Goal: Task Accomplishment & Management: Manage account settings

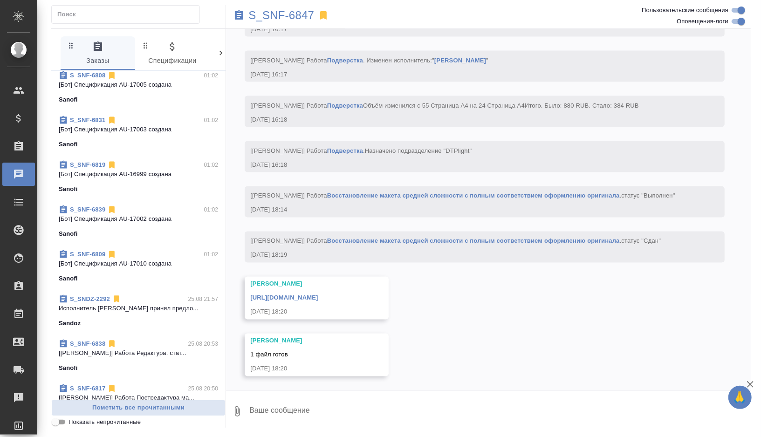
scroll to position [465, 0]
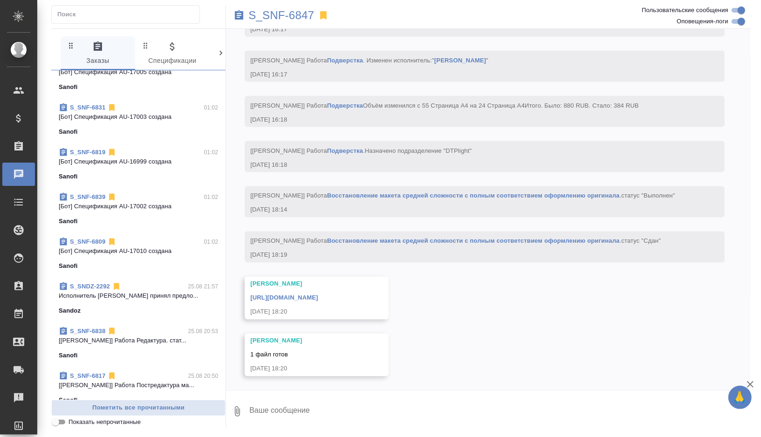
click at [138, 351] on div "Sanofi" at bounding box center [138, 355] width 159 height 9
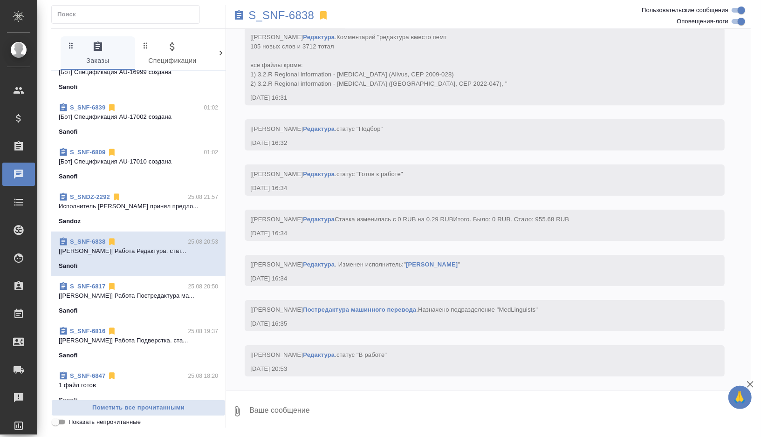
scroll to position [559, 0]
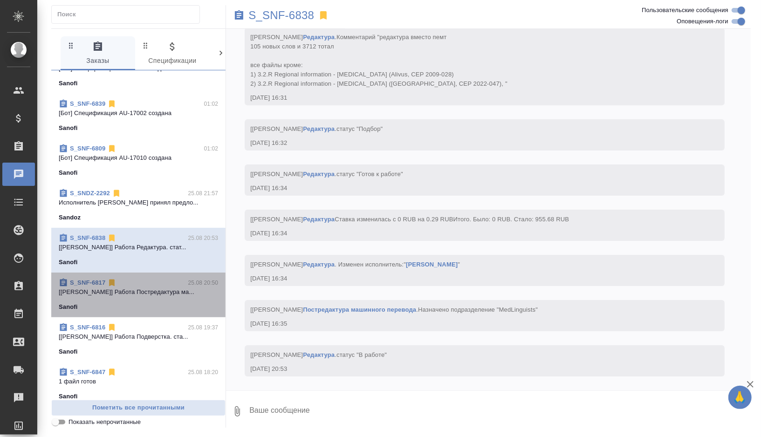
click at [176, 294] on p "[[PERSON_NAME]] Работа Постредактура ма..." at bounding box center [138, 292] width 159 height 9
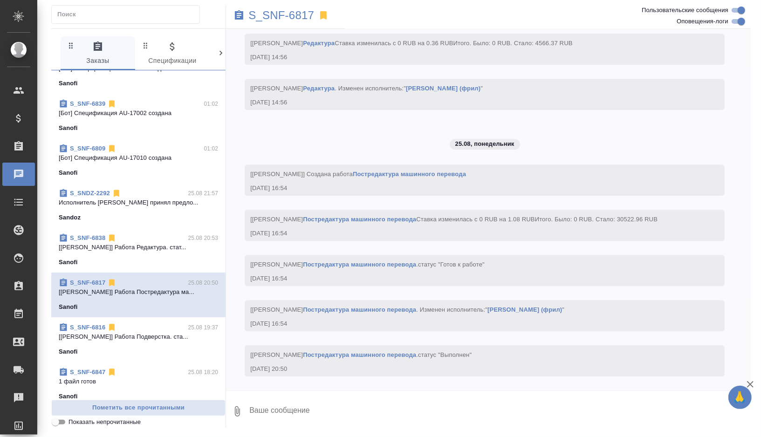
scroll to position [6339, 0]
click at [295, 14] on p "S_SNF-6817" at bounding box center [282, 15] width 66 height 9
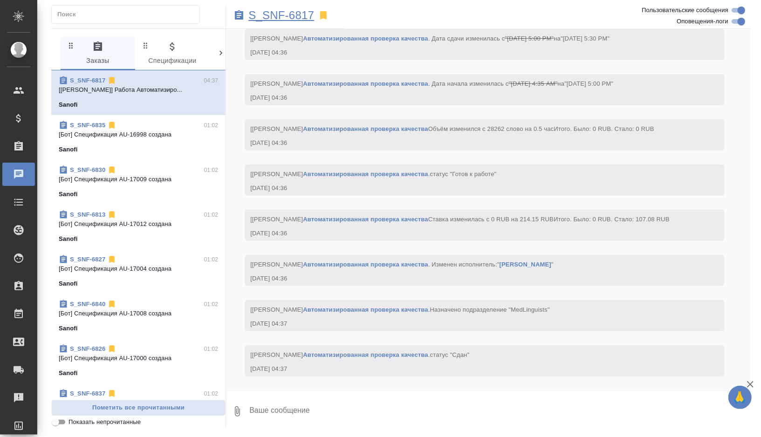
scroll to position [7231, 0]
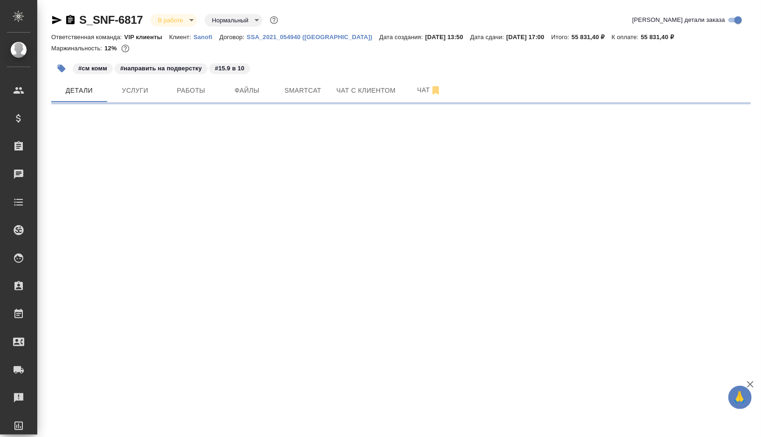
select select "RU"
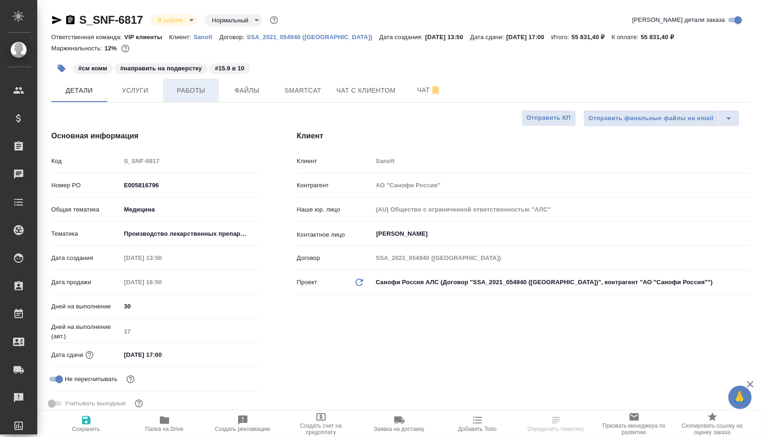
click at [190, 93] on span "Работы" at bounding box center [191, 91] width 45 height 12
type input "[PERSON_NAME]"
type input "Комаров Роман"
type textarea "x"
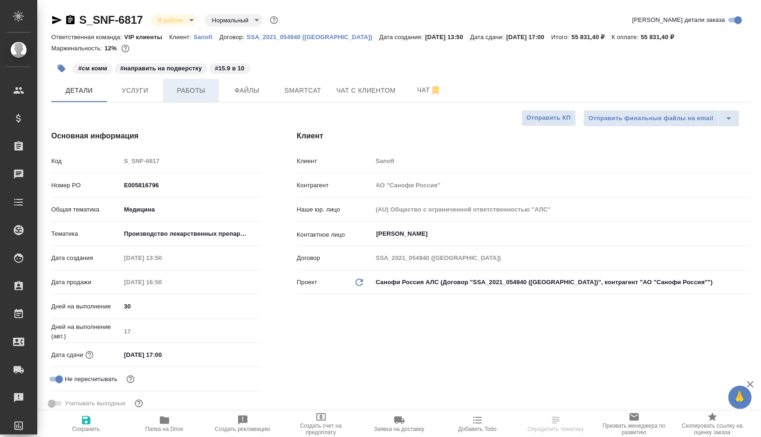
type textarea "x"
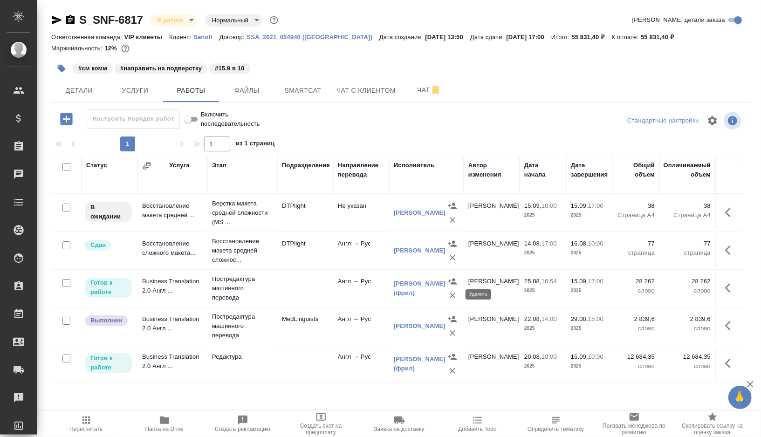
click at [453, 295] on icon "button" at bounding box center [453, 296] width 6 height 6
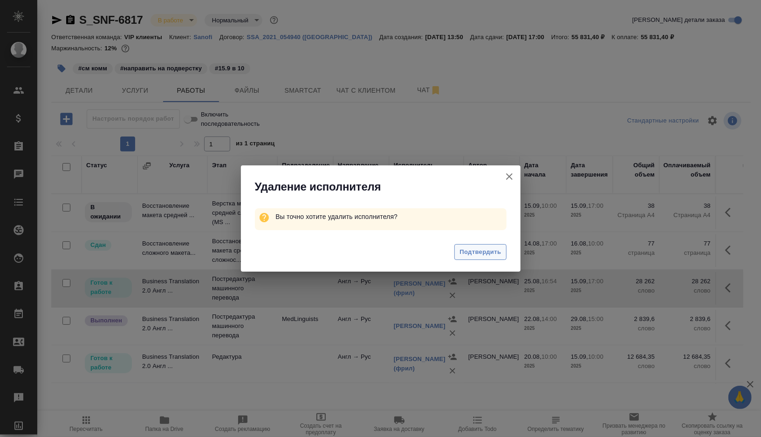
click at [462, 252] on span "Подтвердить" at bounding box center [480, 252] width 41 height 11
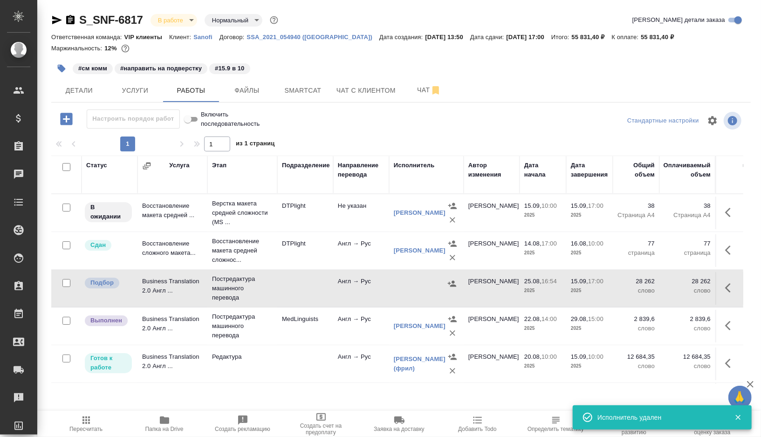
click at [727, 289] on icon "button" at bounding box center [731, 288] width 11 height 11
click at [697, 287] on icon "button" at bounding box center [696, 288] width 7 height 8
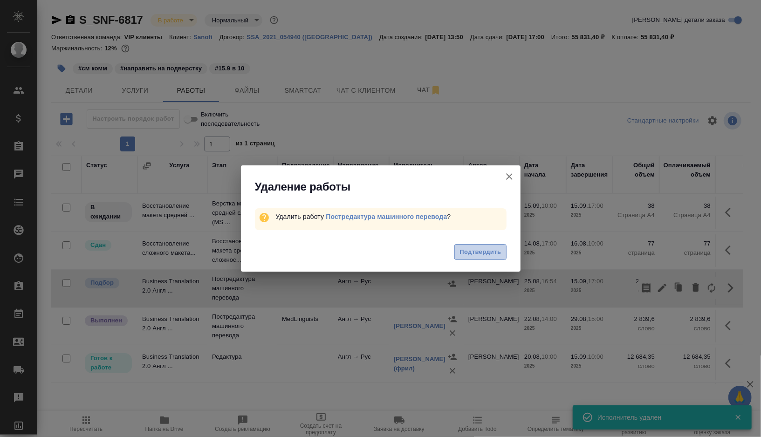
click at [484, 255] on span "Подтвердить" at bounding box center [480, 252] width 41 height 11
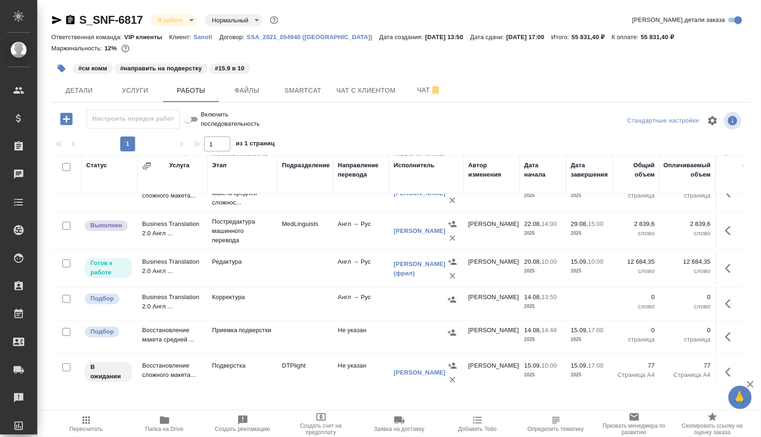
scroll to position [40, 0]
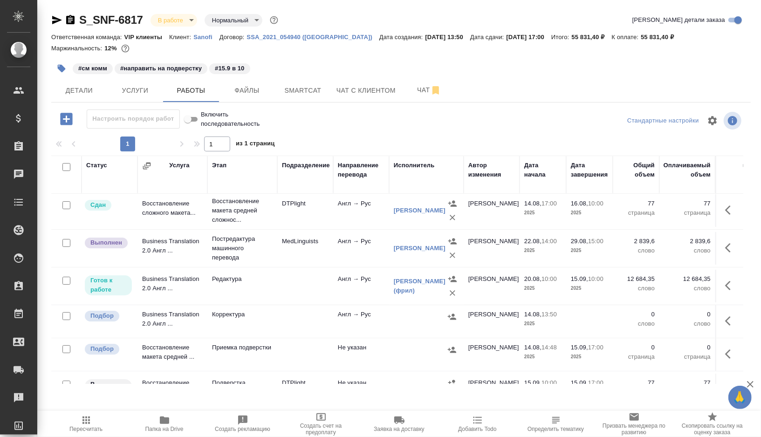
click at [326, 257] on td "MedLinguists" at bounding box center [305, 248] width 56 height 33
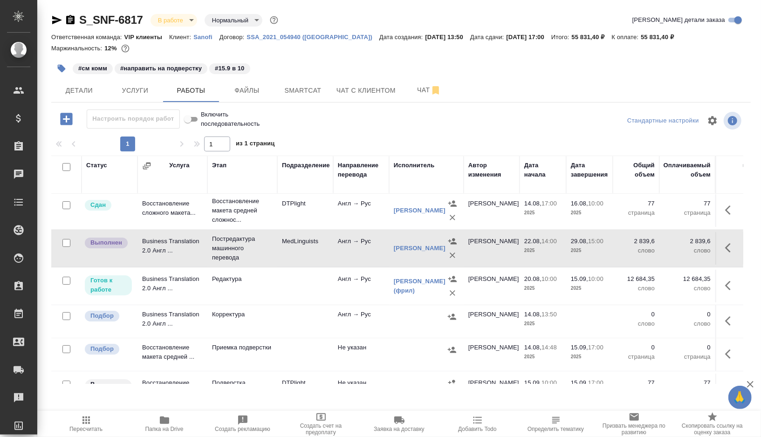
click at [326, 257] on td "MedLinguists" at bounding box center [305, 248] width 56 height 33
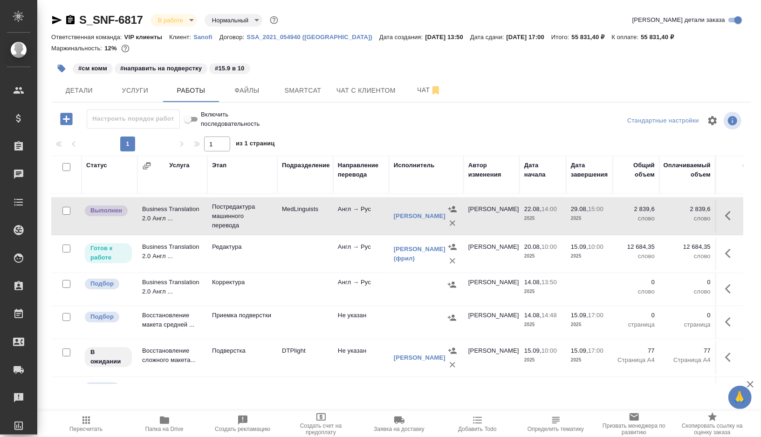
scroll to position [82, 0]
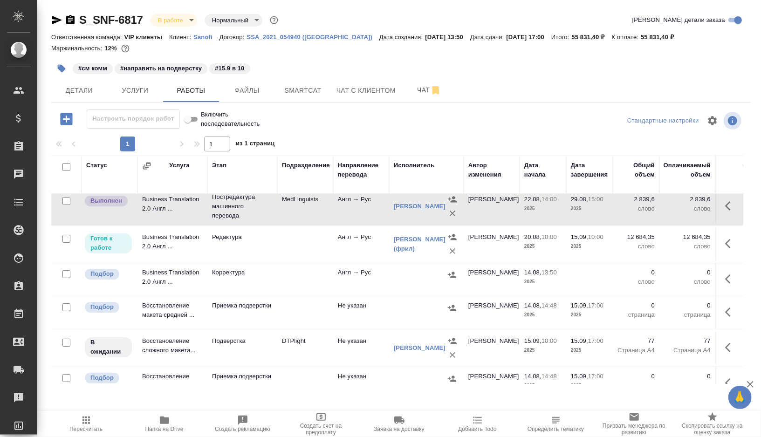
click at [66, 271] on input "checkbox" at bounding box center [66, 274] width 8 height 8
checkbox input "true"
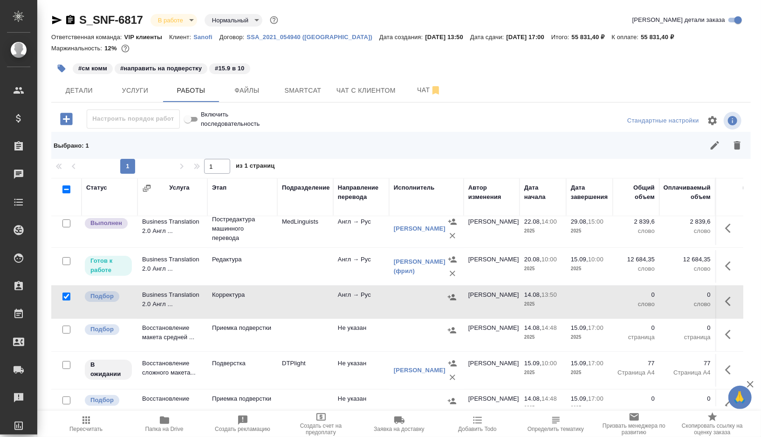
click at [65, 330] on input "checkbox" at bounding box center [66, 330] width 8 height 8
checkbox input "true"
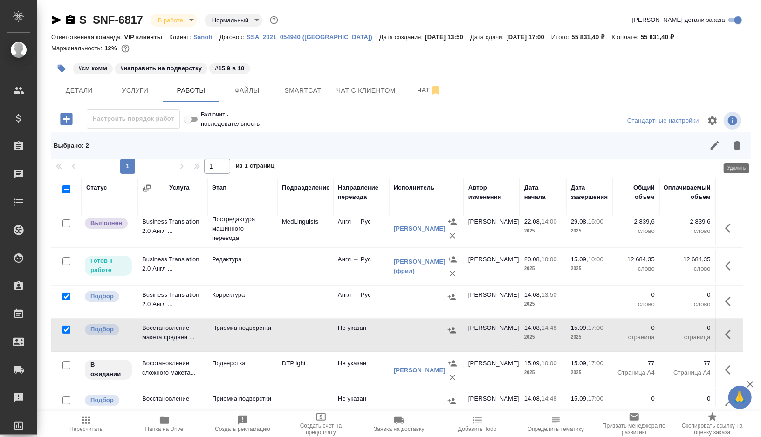
click at [744, 146] on button "button" at bounding box center [737, 145] width 22 height 22
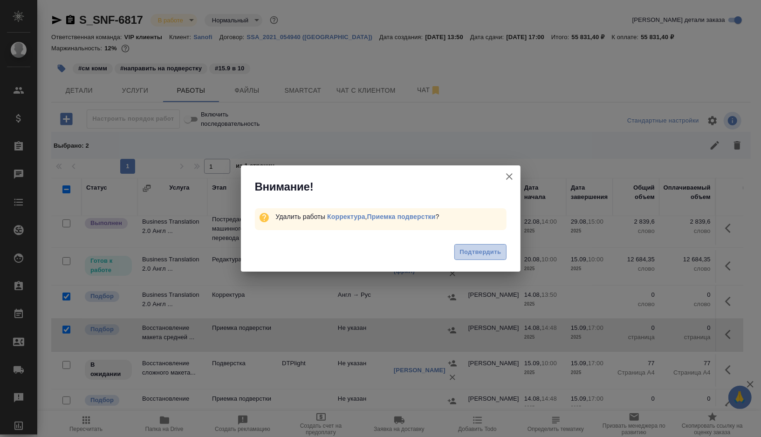
click at [477, 255] on span "Подтвердить" at bounding box center [480, 252] width 41 height 11
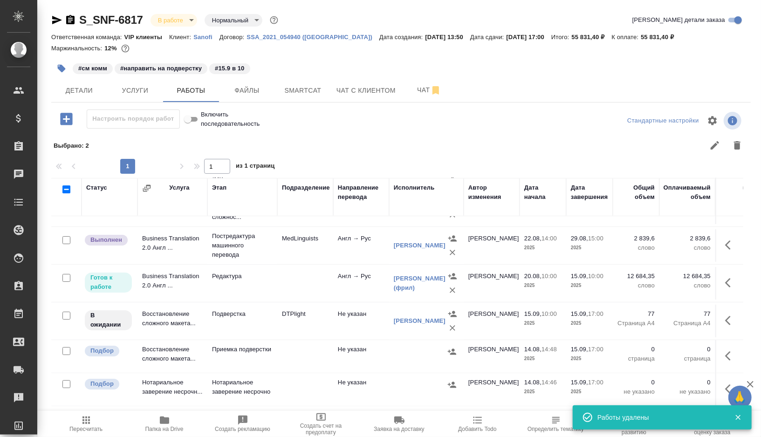
scroll to position [68, 0]
click at [300, 327] on td "DTPlight" at bounding box center [305, 321] width 56 height 33
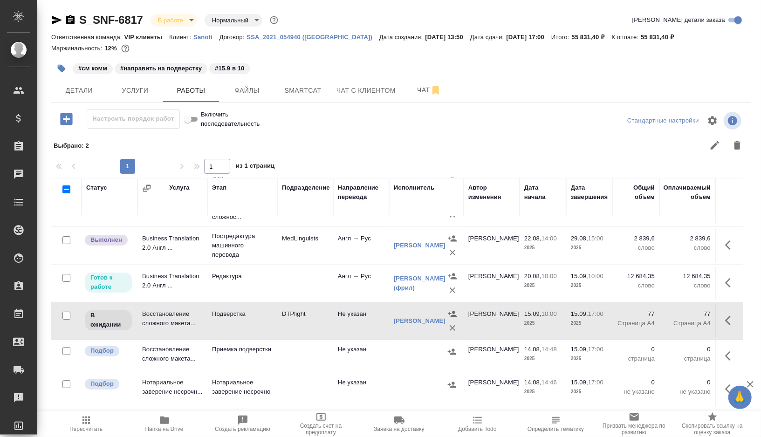
click at [68, 124] on icon "button" at bounding box center [66, 119] width 12 height 12
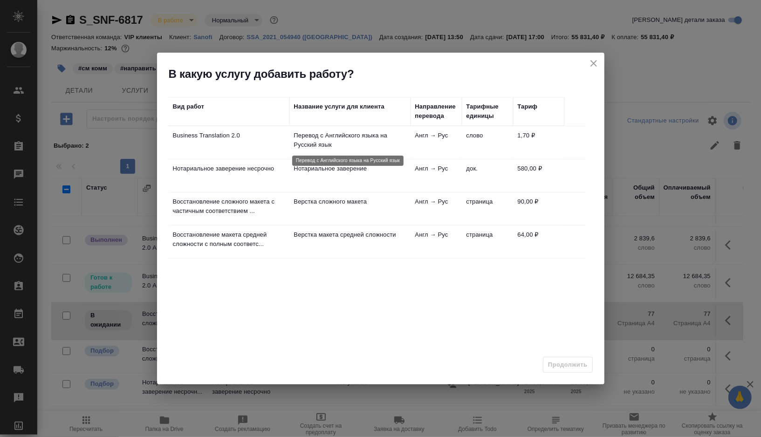
click at [364, 146] on p "Перевод с Английского языка на Русский язык" at bounding box center [350, 140] width 112 height 19
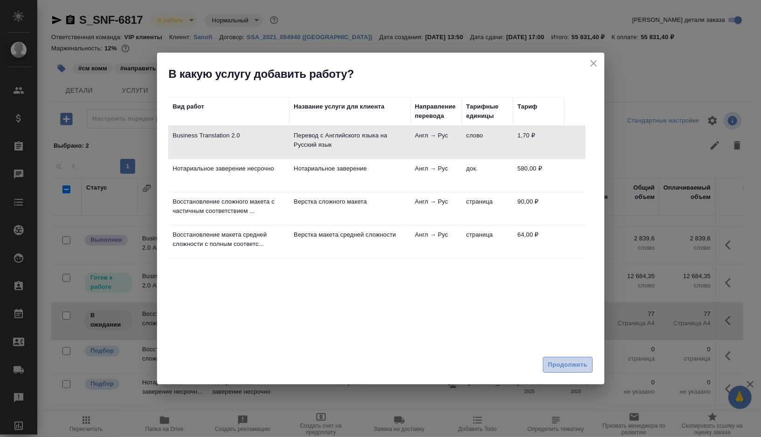
click at [552, 363] on span "Продолжить" at bounding box center [567, 365] width 39 height 11
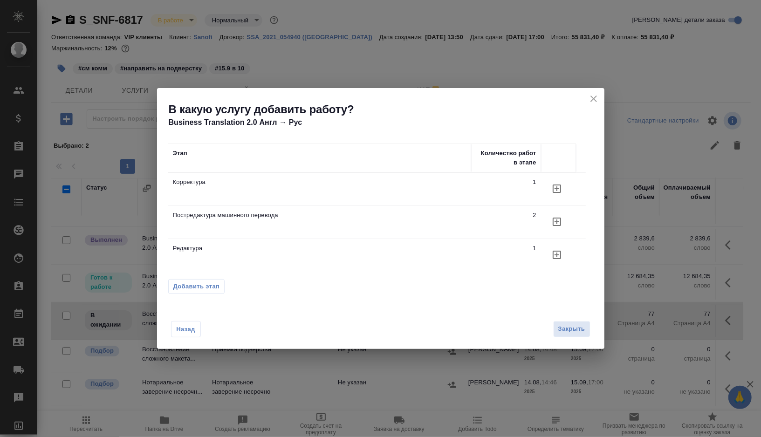
click at [559, 189] on icon "button" at bounding box center [557, 188] width 11 height 11
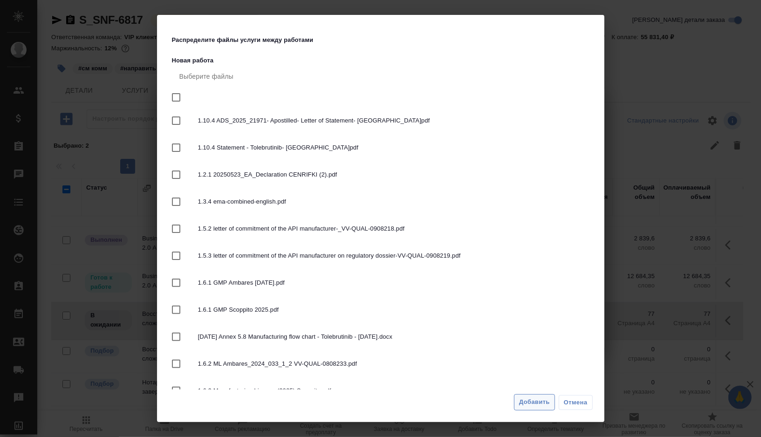
click at [546, 407] on span "Добавить" at bounding box center [534, 402] width 31 height 11
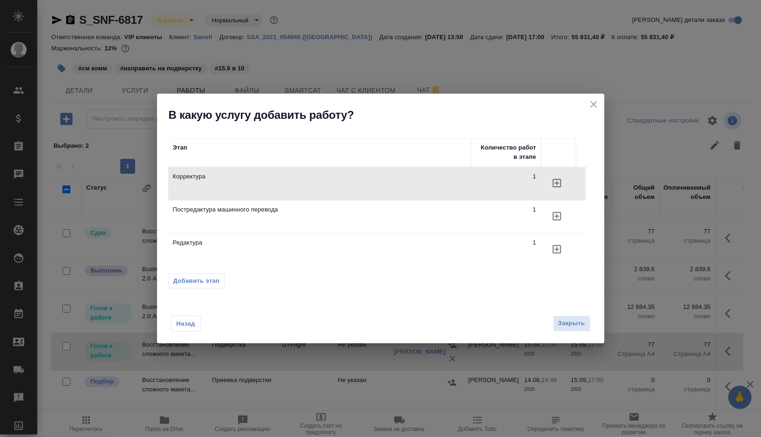
click at [590, 106] on icon "close" at bounding box center [593, 104] width 11 height 11
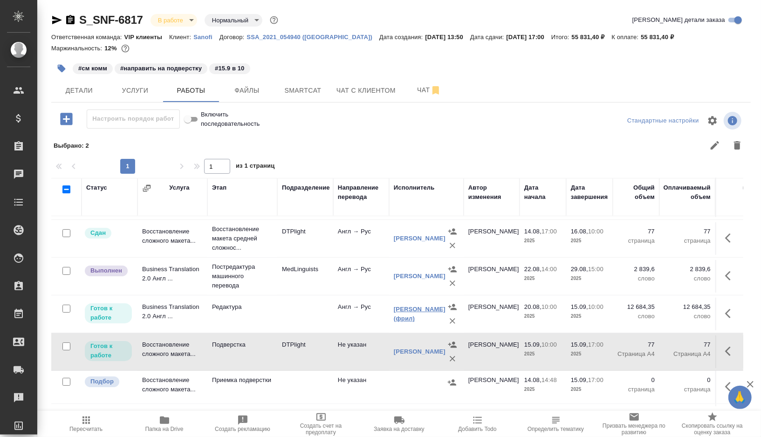
scroll to position [0, 0]
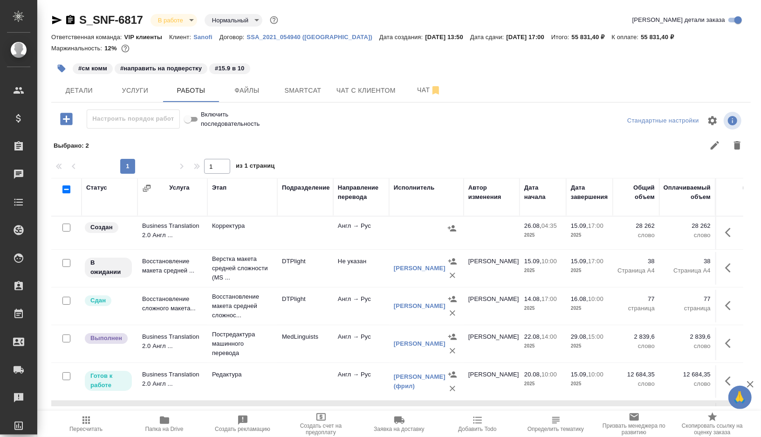
click at [290, 230] on td at bounding box center [305, 233] width 56 height 33
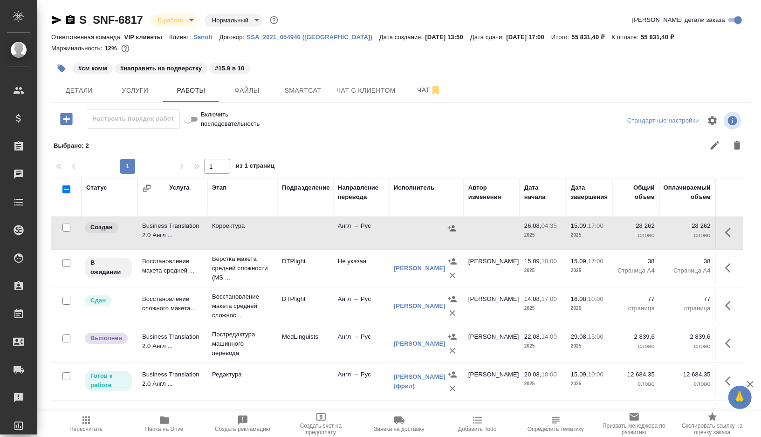
click at [290, 230] on td at bounding box center [305, 233] width 56 height 33
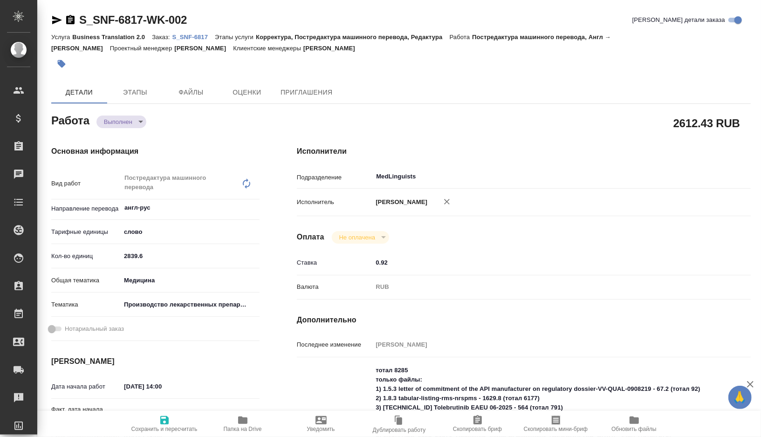
type textarea "x"
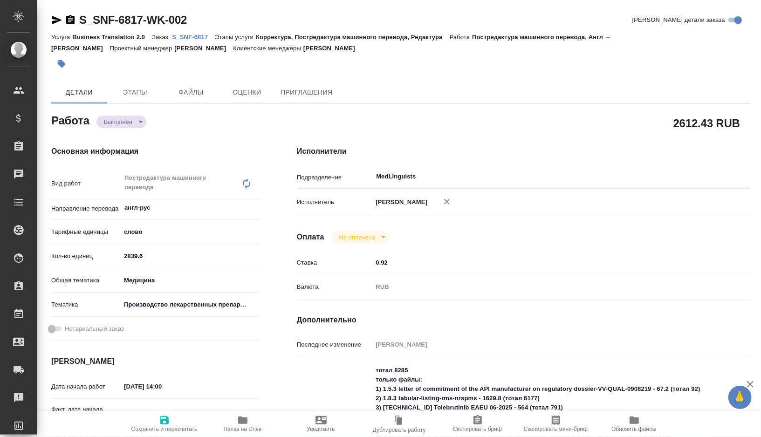
type textarea "x"
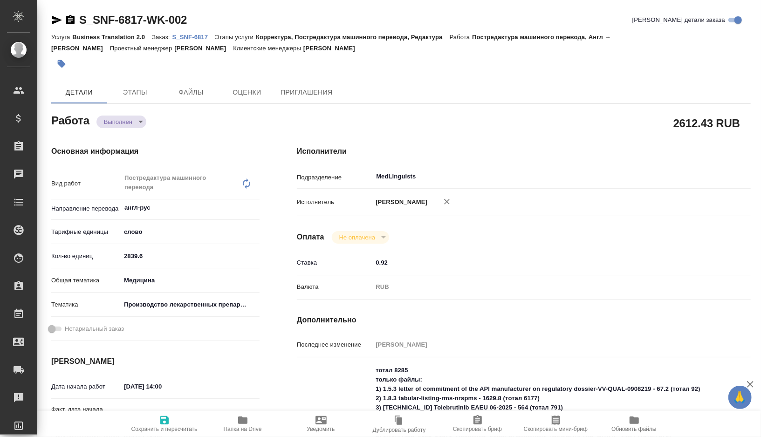
type textarea "x"
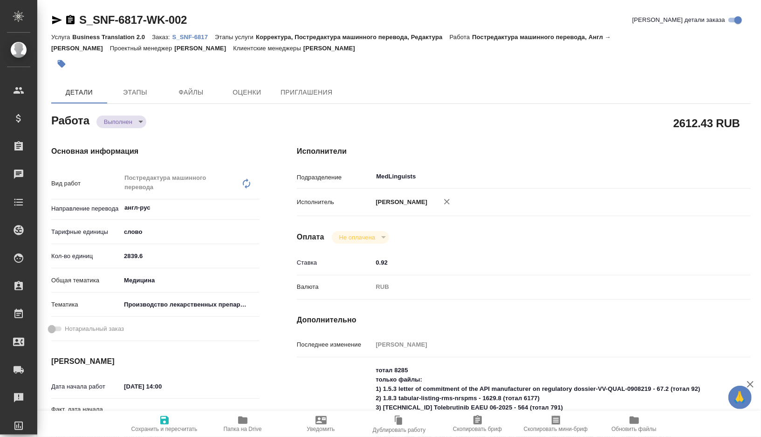
type textarea "x"
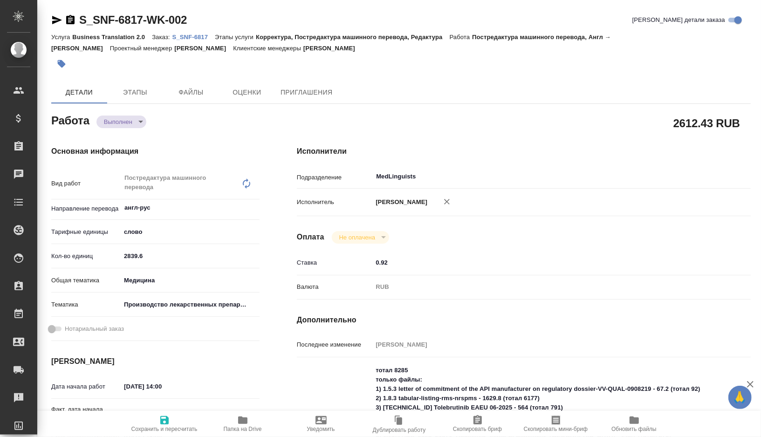
type textarea "x"
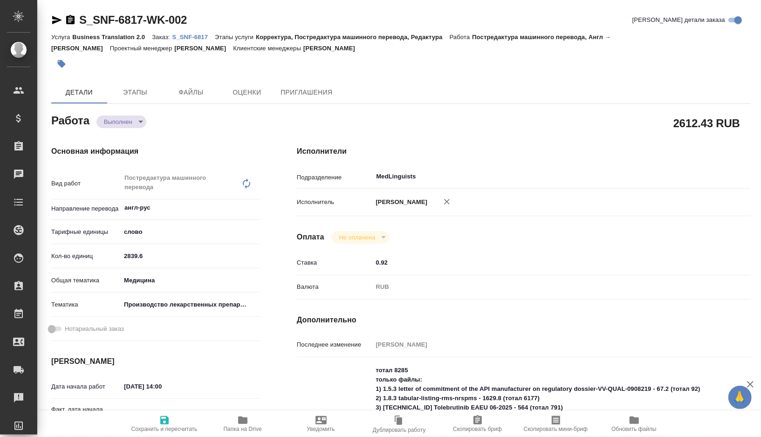
type textarea "x"
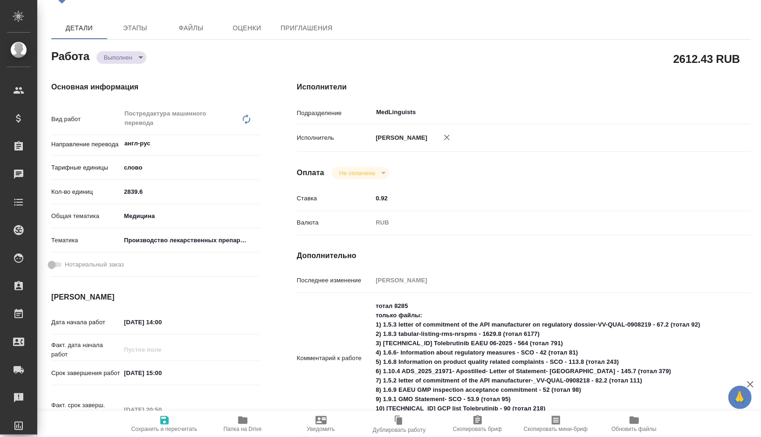
type textarea "x"
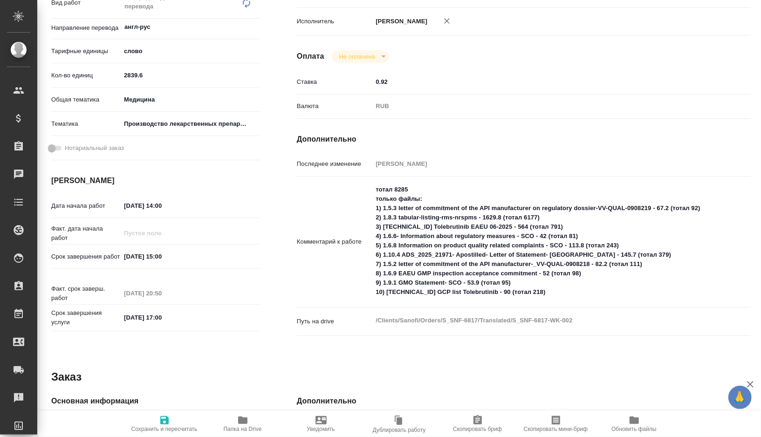
scroll to position [183, 0]
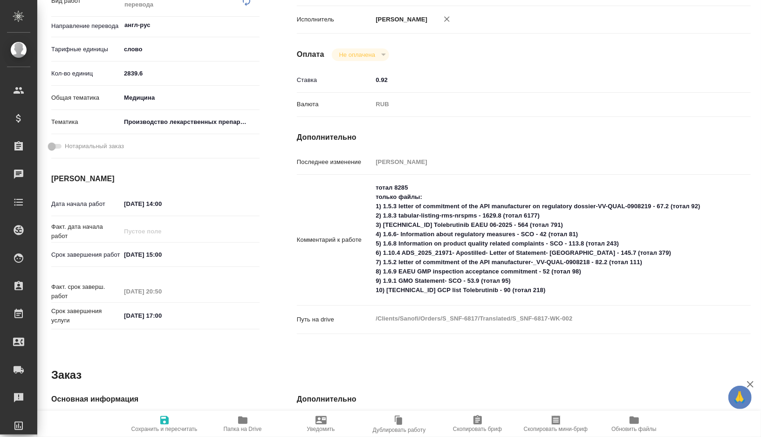
type textarea "x"
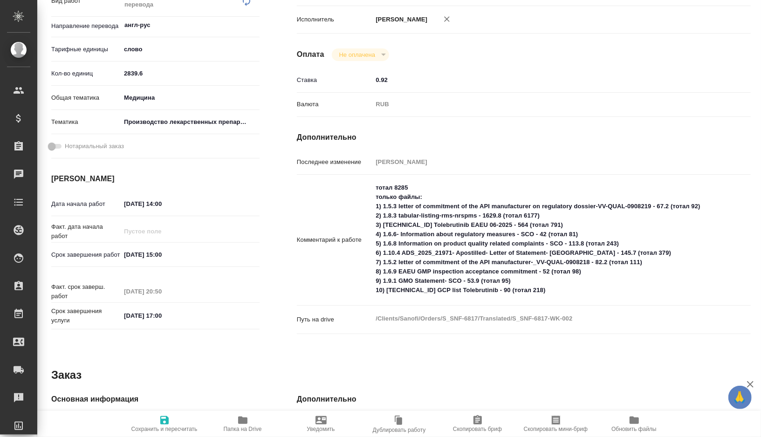
type textarea "x"
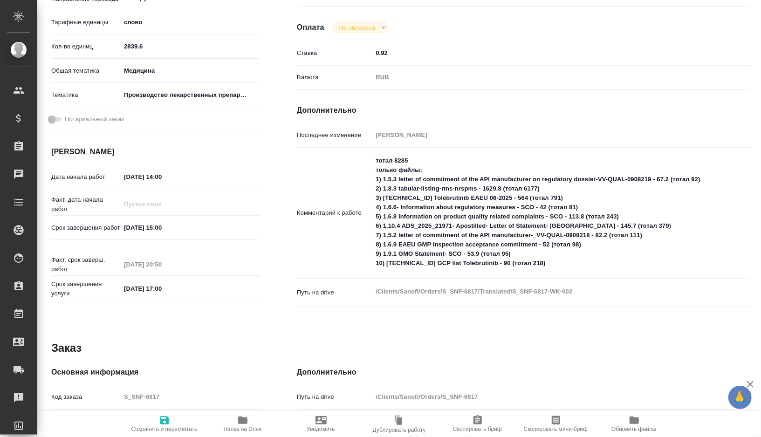
scroll to position [132, 0]
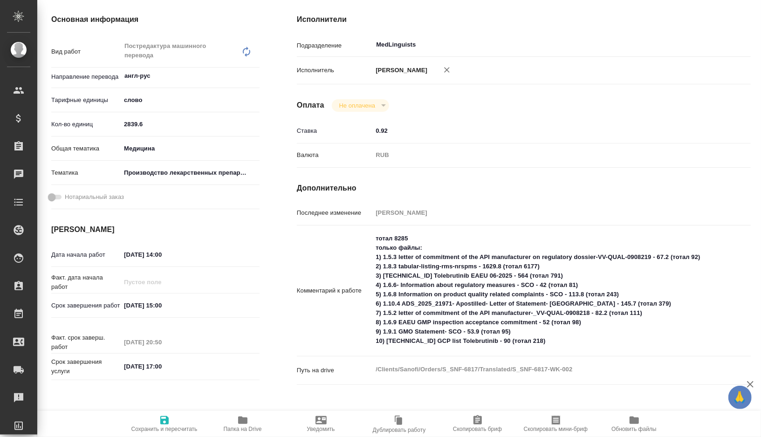
click at [236, 421] on span "Папка на Drive" at bounding box center [242, 424] width 67 height 18
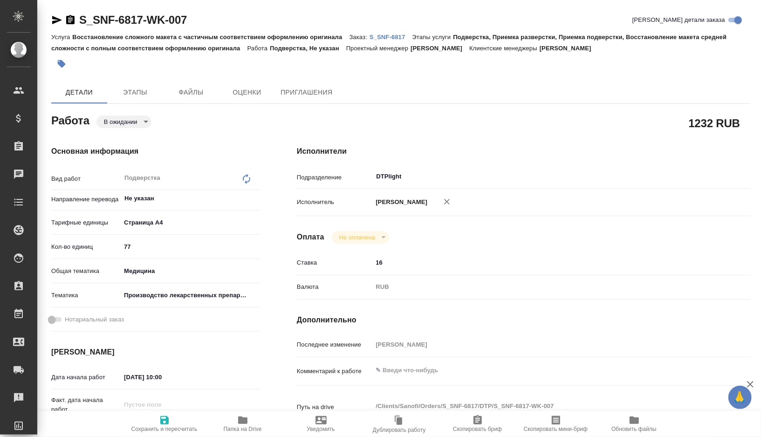
type textarea "x"
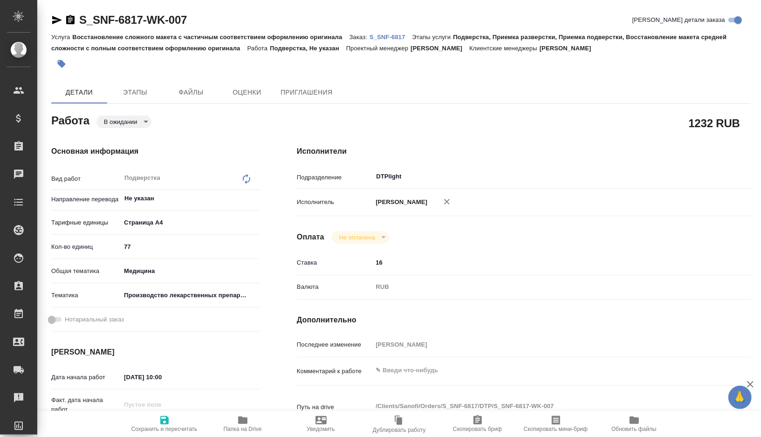
type textarea "x"
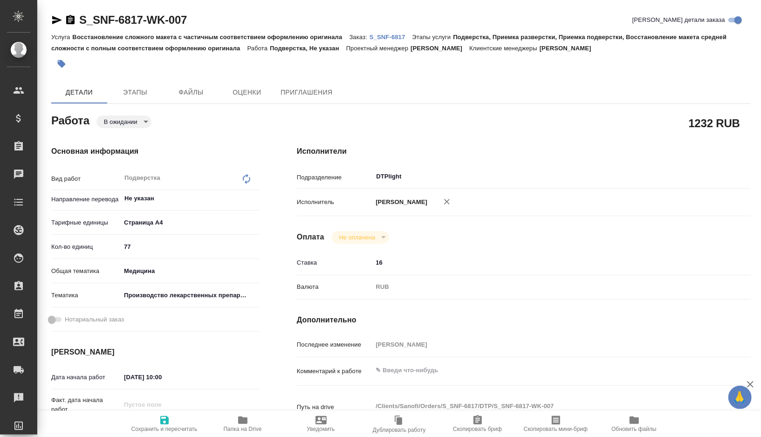
type textarea "x"
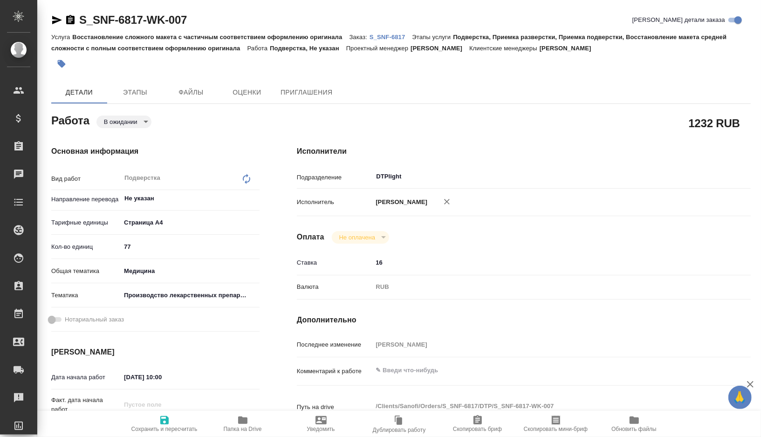
type textarea "x"
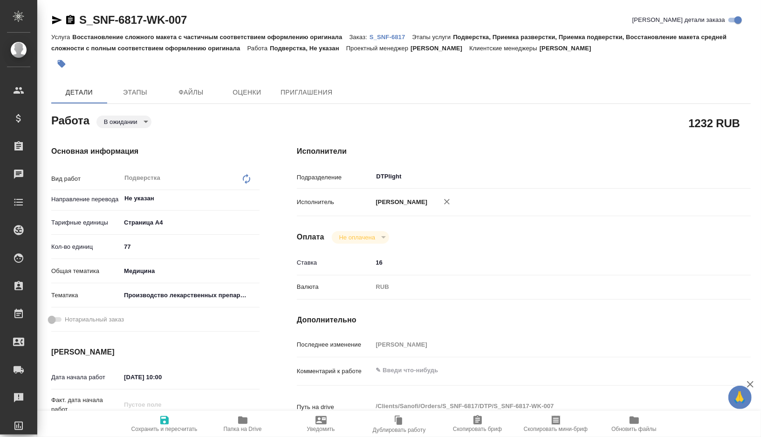
type textarea "x"
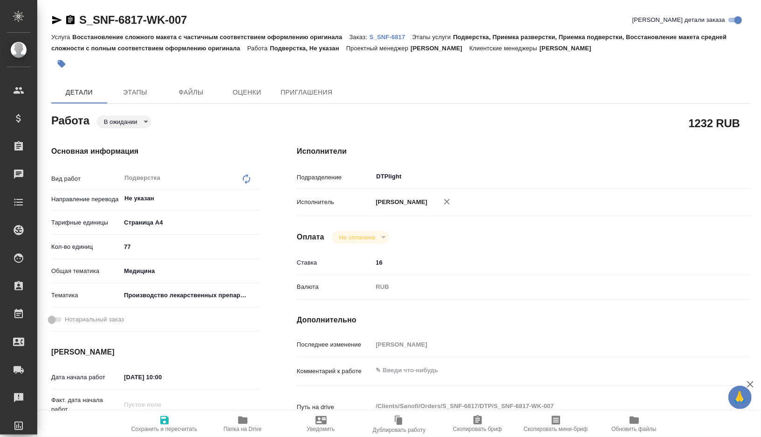
type textarea "x"
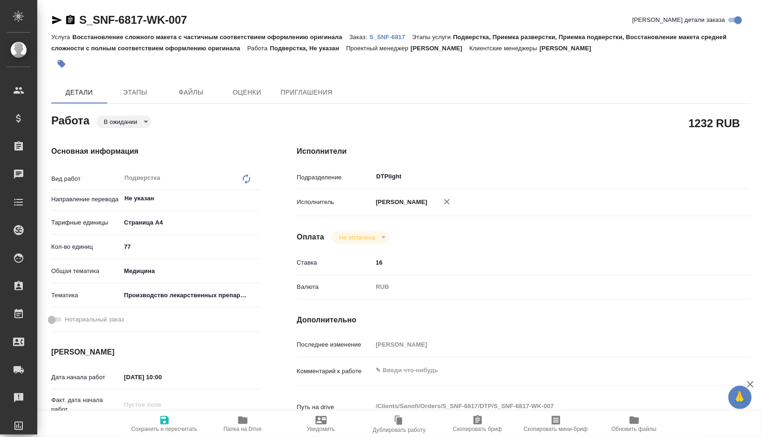
type textarea "x"
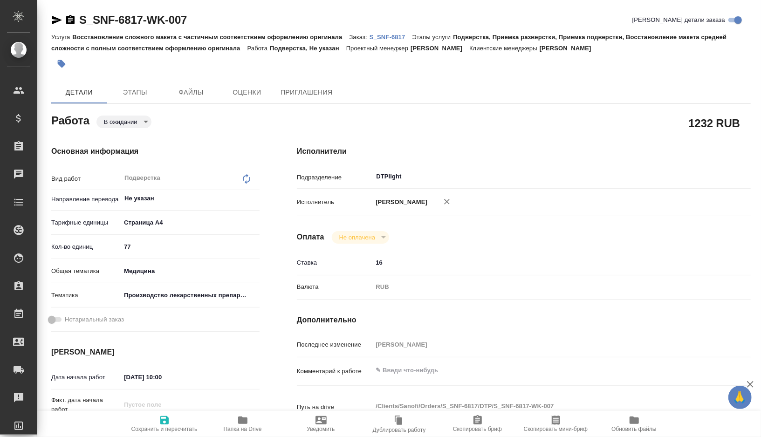
type textarea "x"
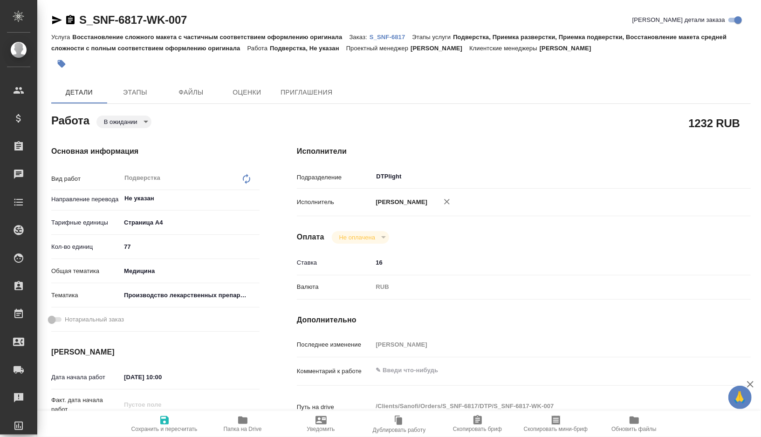
click at [249, 420] on span "Папка на Drive" at bounding box center [242, 424] width 67 height 18
type textarea "x"
click at [404, 373] on textarea at bounding box center [543, 371] width 340 height 16
type textarea "x"
type textarea "п"
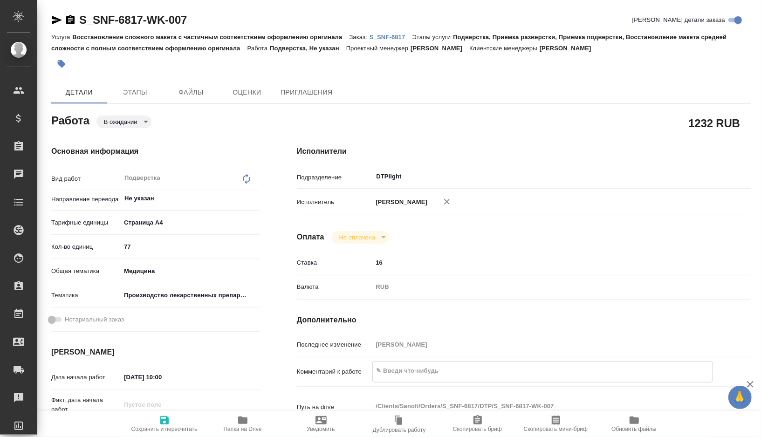
type textarea "x"
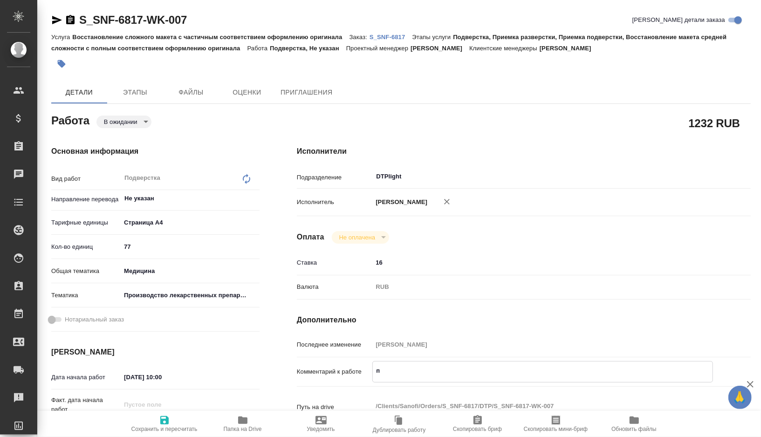
type textarea "пе"
type textarea "x"
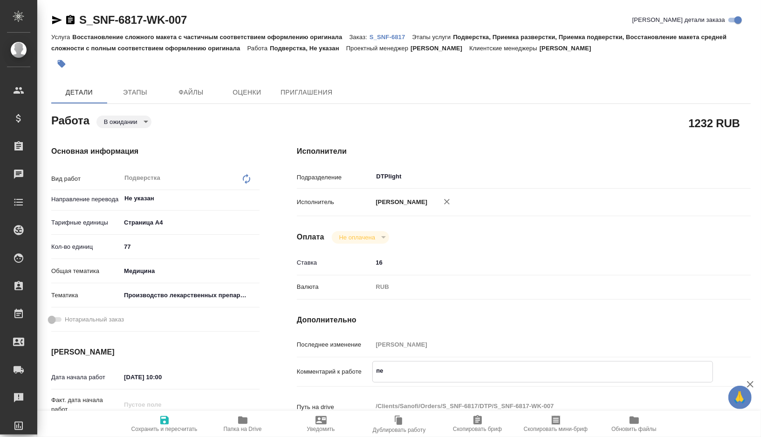
type textarea "x"
type textarea "пер"
type textarea "x"
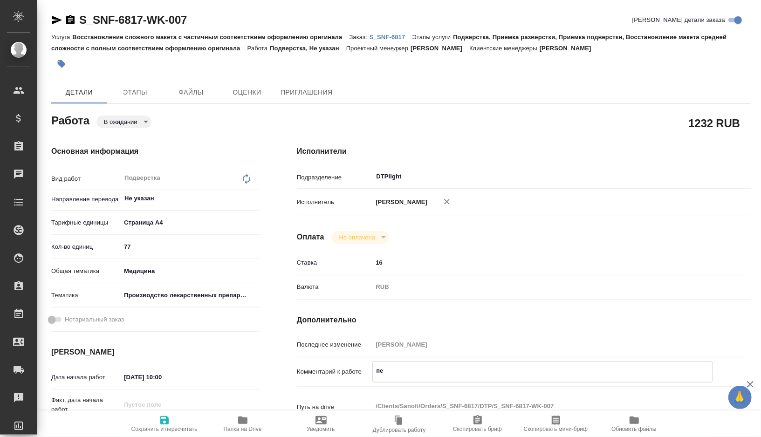
type textarea "x"
type textarea "перв"
type textarea "x"
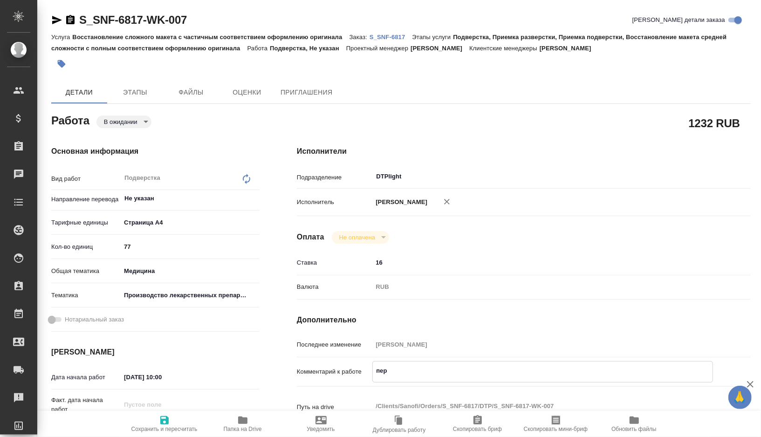
type textarea "x"
type textarea "перва"
type textarea "x"
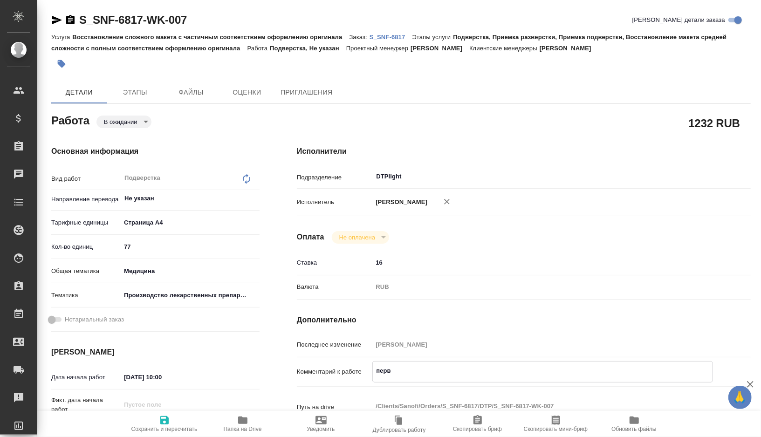
type textarea "x"
type textarea "перва"
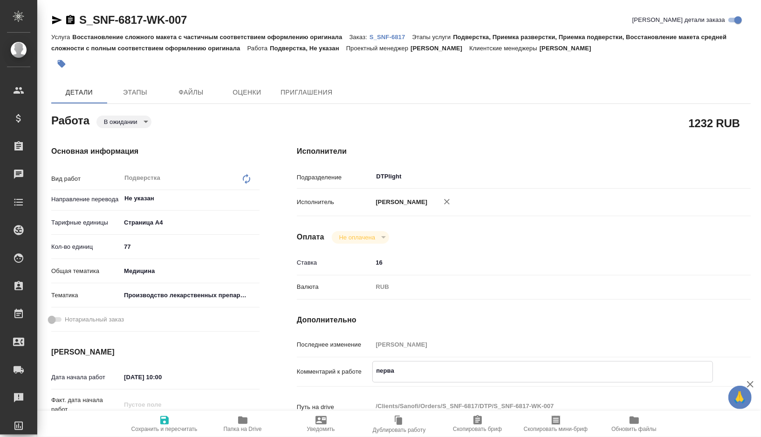
type textarea "x"
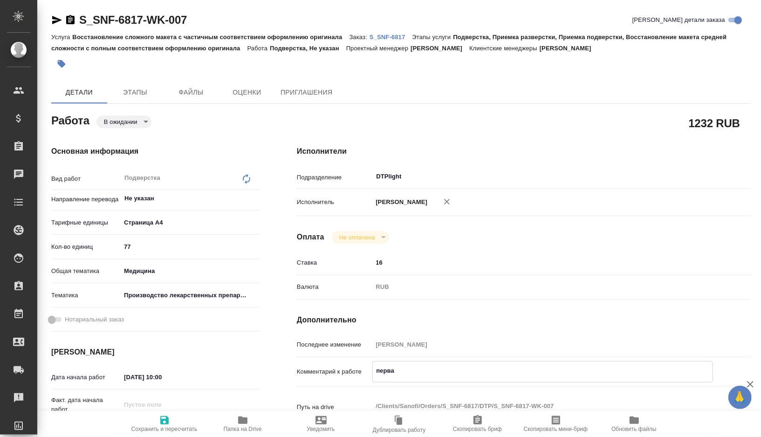
type textarea "перва"
type textarea "x"
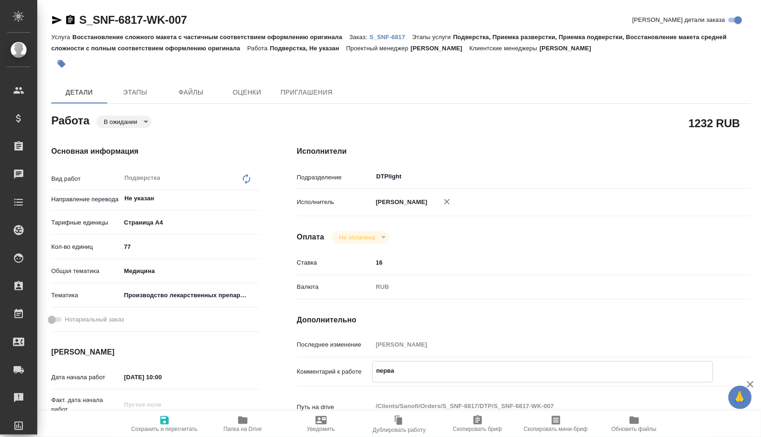
type textarea "x"
type textarea "первая"
type textarea "x"
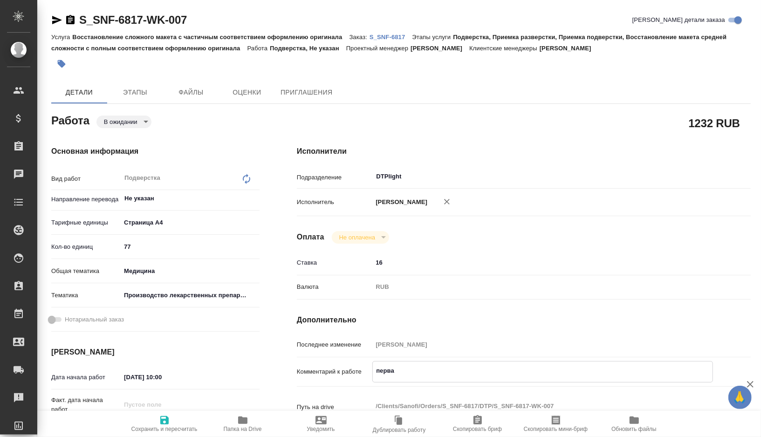
type textarea "x"
type textarea "первая"
type textarea "x"
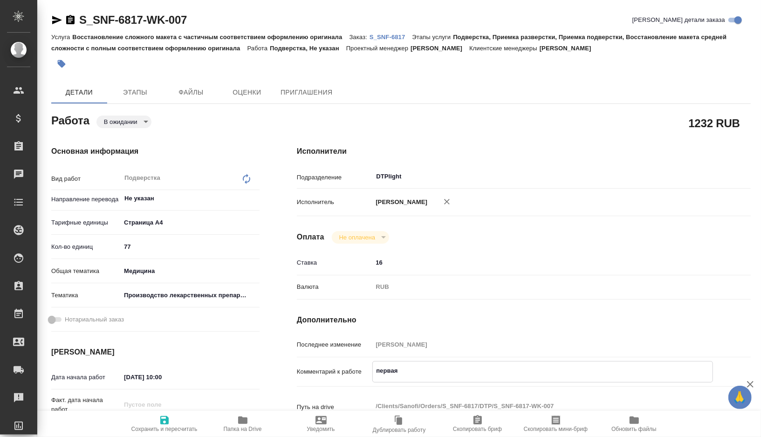
type textarea "x"
type textarea "первая п"
type textarea "x"
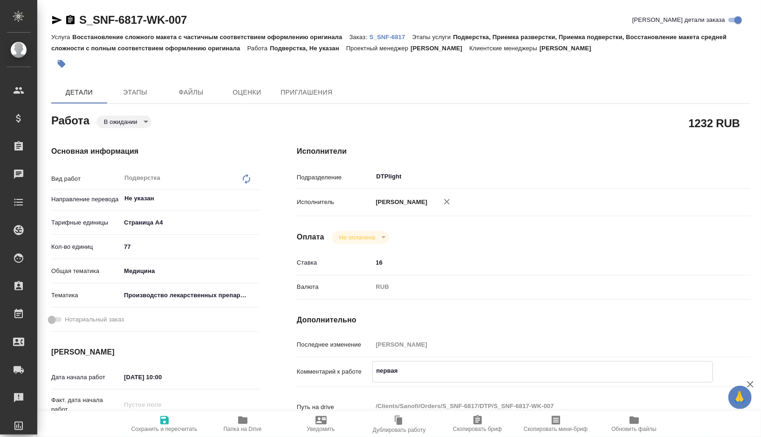
type textarea "x"
type textarea "первая па"
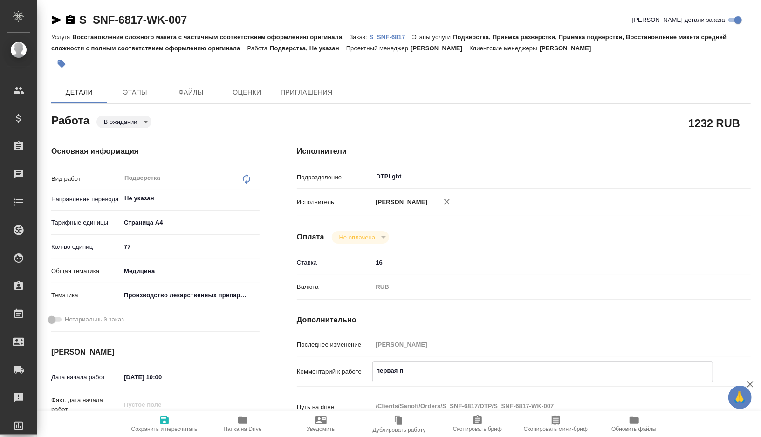
type textarea "x"
type textarea "первая пар"
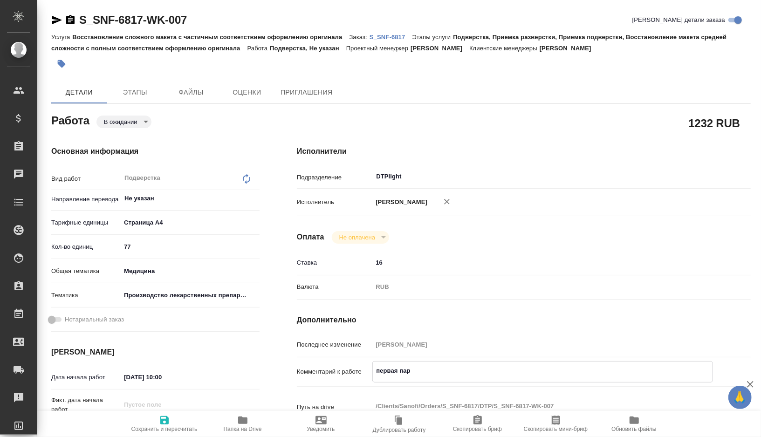
type textarea "x"
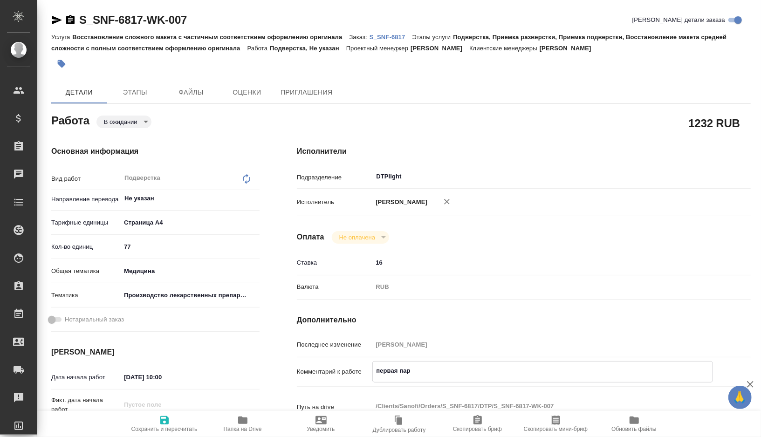
type textarea "x"
type textarea "первая парт"
type textarea "x"
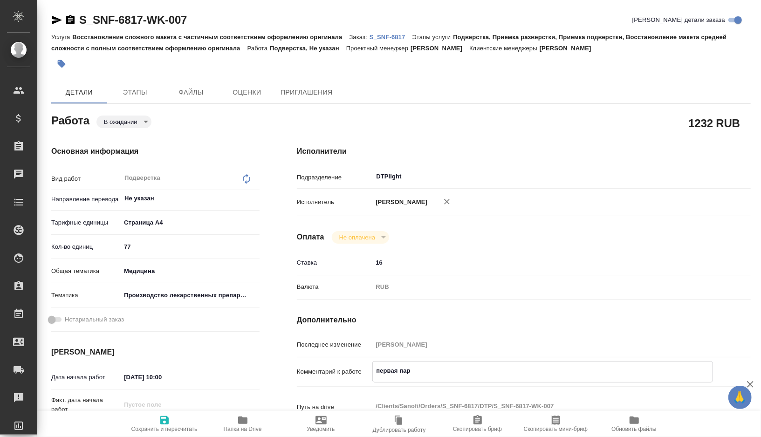
type textarea "x"
type textarea "первая парти"
type textarea "x"
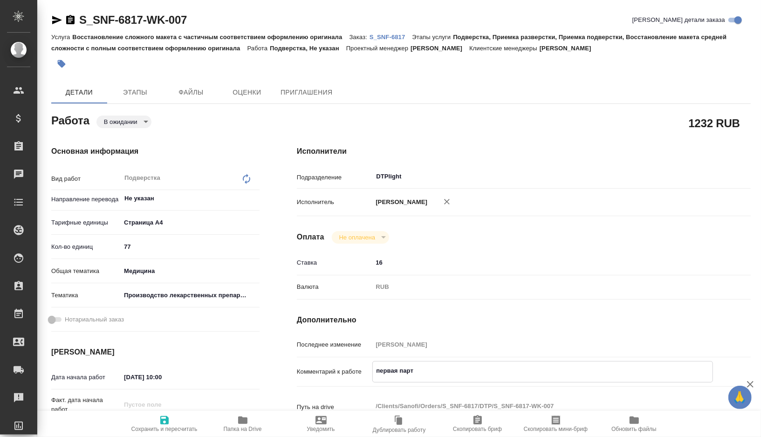
type textarea "x"
type textarea "первая партия"
type textarea "x"
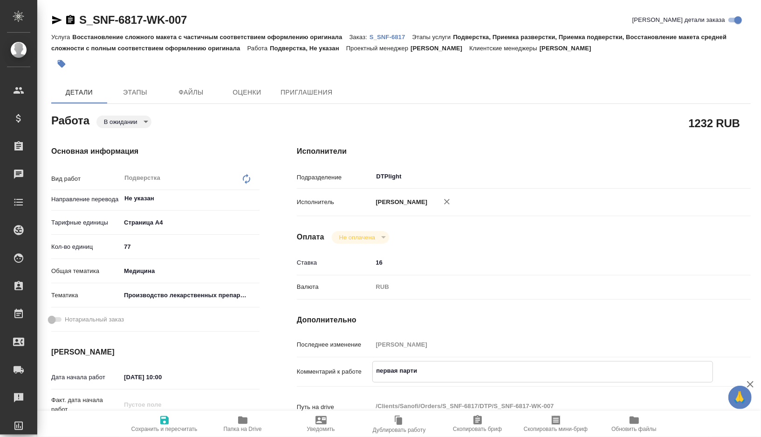
type textarea "x"
type textarea "первая партия"
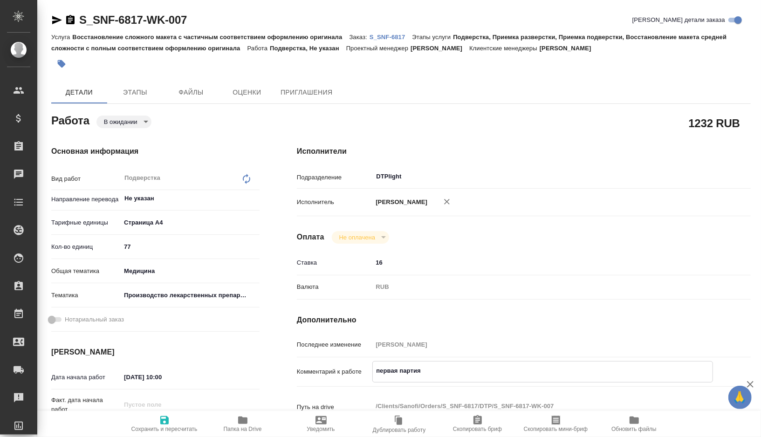
type textarea "x"
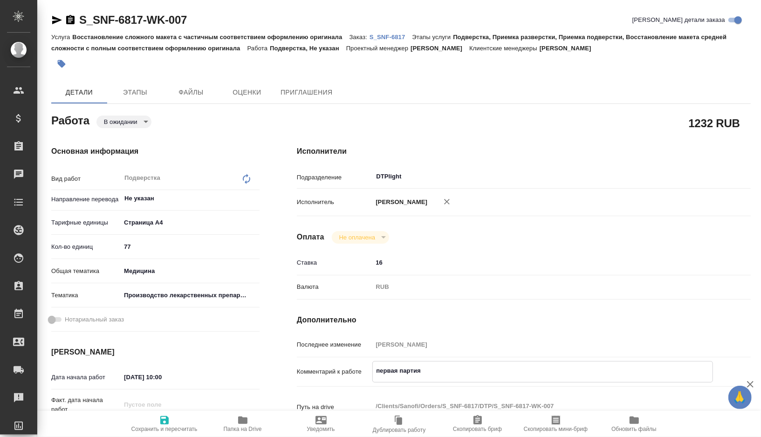
type textarea "первая партия ф"
type textarea "x"
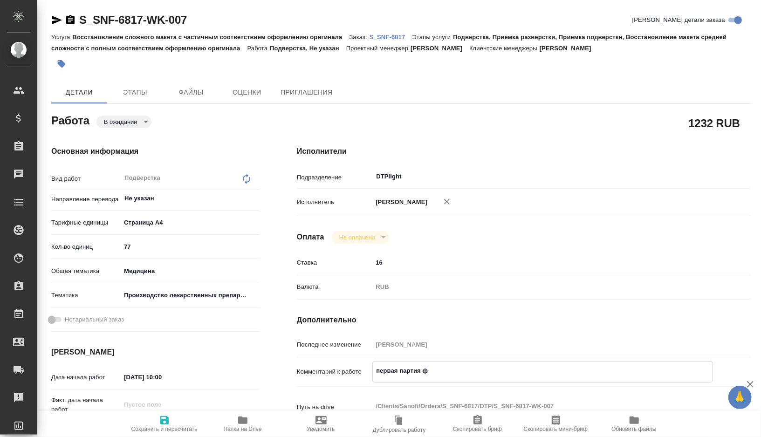
type textarea "x"
type textarea "первая партия фа"
type textarea "x"
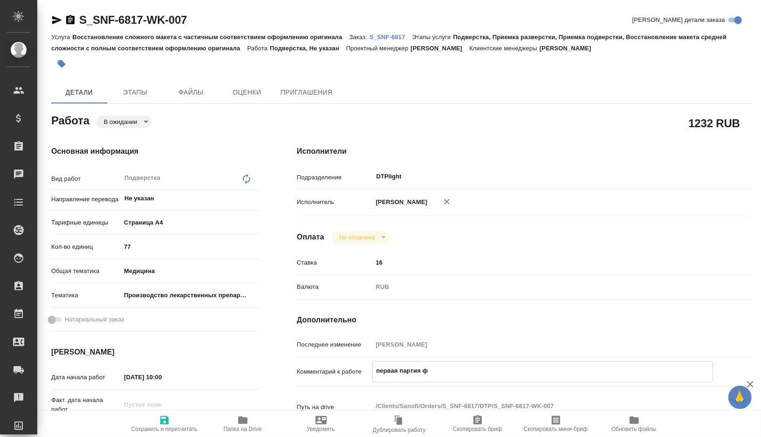
type textarea "x"
type textarea "первая партия фай"
type textarea "x"
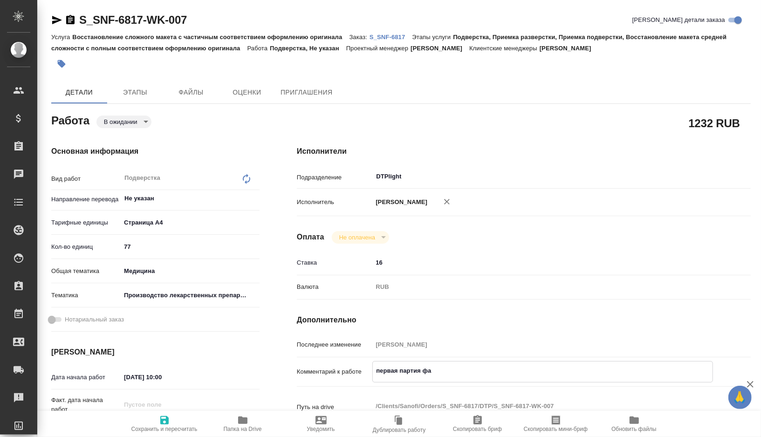
type textarea "x"
type textarea "первая партия файл"
type textarea "x"
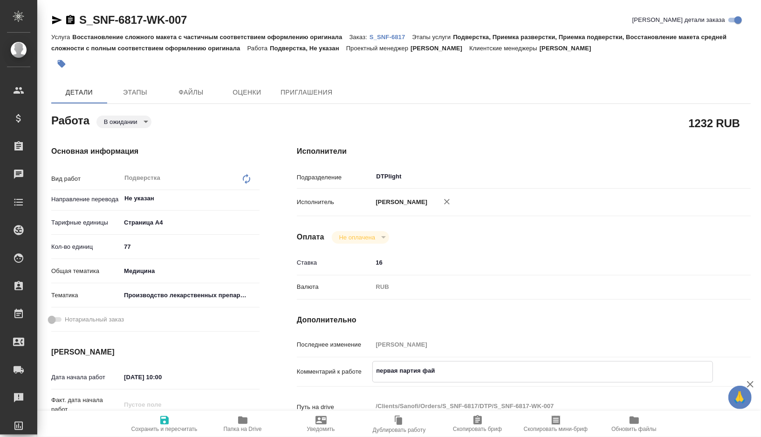
type textarea "x"
type textarea "первая партия файло"
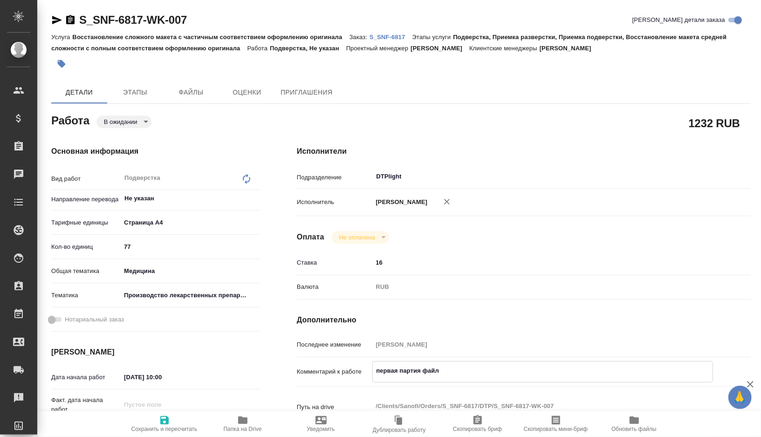
type textarea "x"
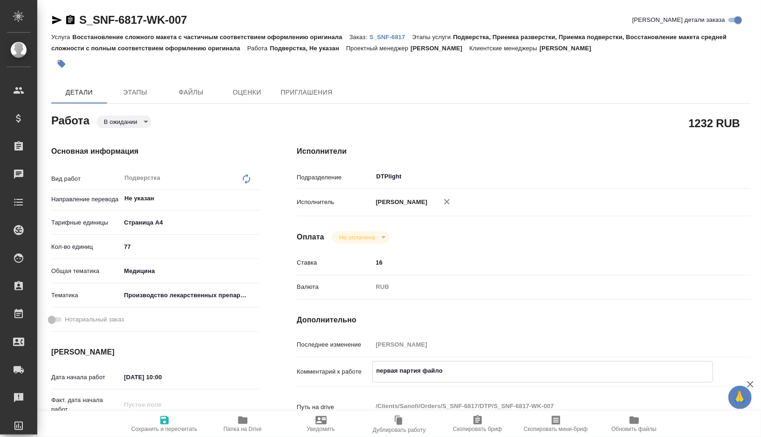
type textarea "первая партия файлов"
type textarea "x"
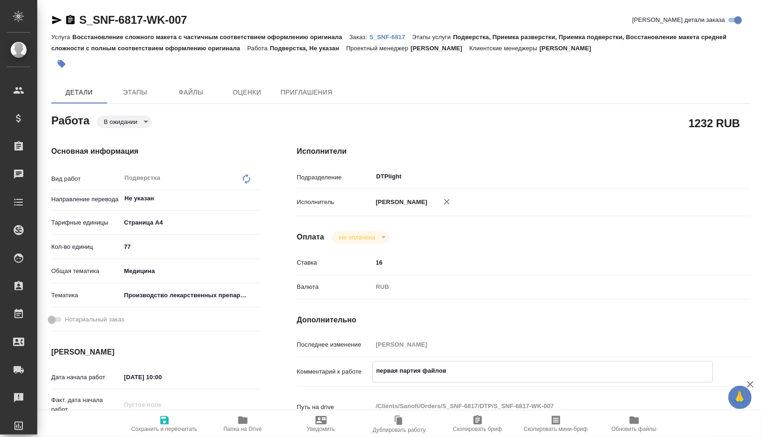
type textarea "x"
type textarea "первая партия файлов"
type textarea "x"
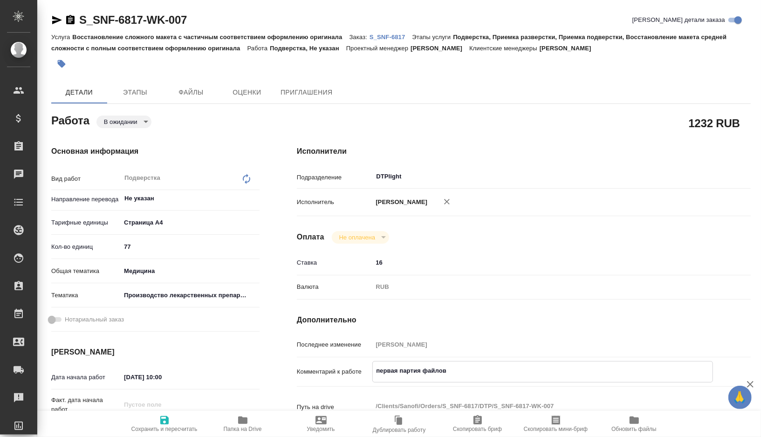
type textarea "x"
type textarea "первая партия файлов в"
type textarea "x"
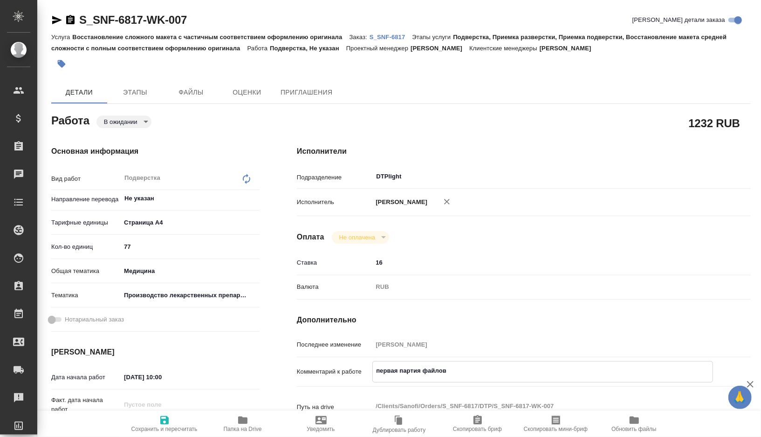
type textarea "x"
type textarea "первая партия файлов в"
type textarea "x"
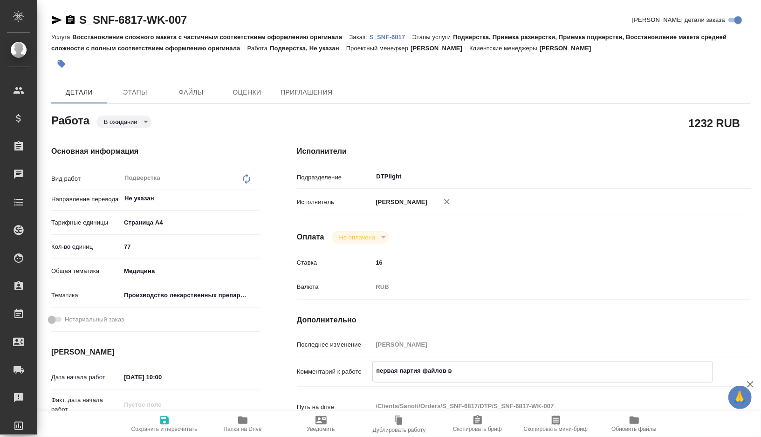
type textarea "x"
type textarea "первая партия файлов в п"
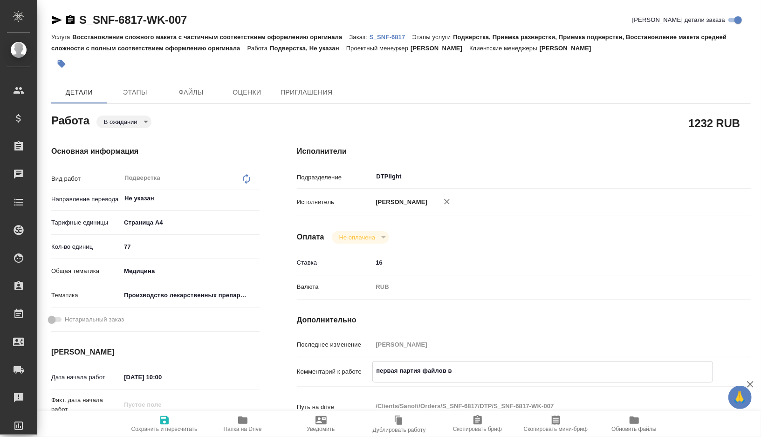
type textarea "x"
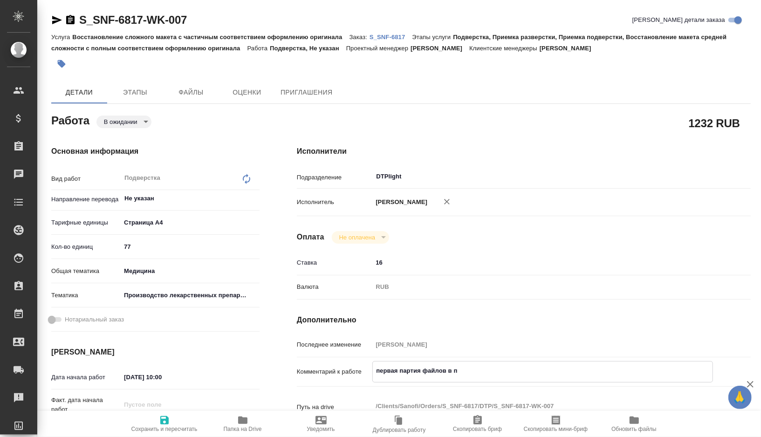
type textarea "первая партия файлов в па"
type textarea "x"
click at [181, 426] on span "Сохранить и пересчитать" at bounding box center [164, 429] width 66 height 7
click at [148, 119] on body "🙏 .cls-1 fill:#fff; AWATERA Gorshkova Valentina Клиенты Спецификации Заказы 0 Ч…" at bounding box center [380, 218] width 761 height 437
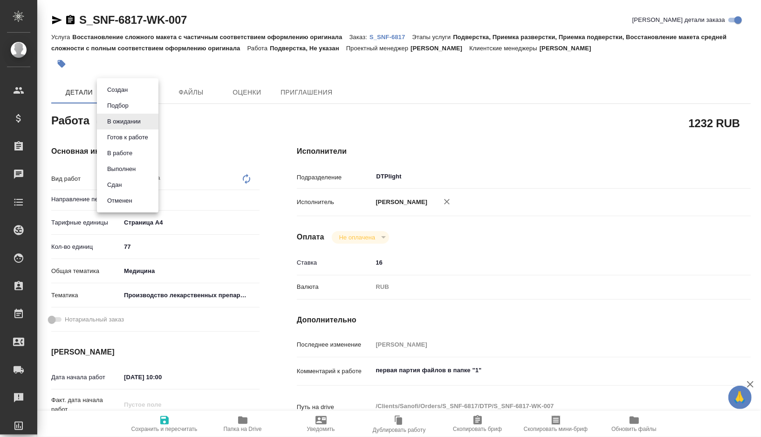
click at [140, 140] on button "Готов к работе" at bounding box center [127, 137] width 47 height 10
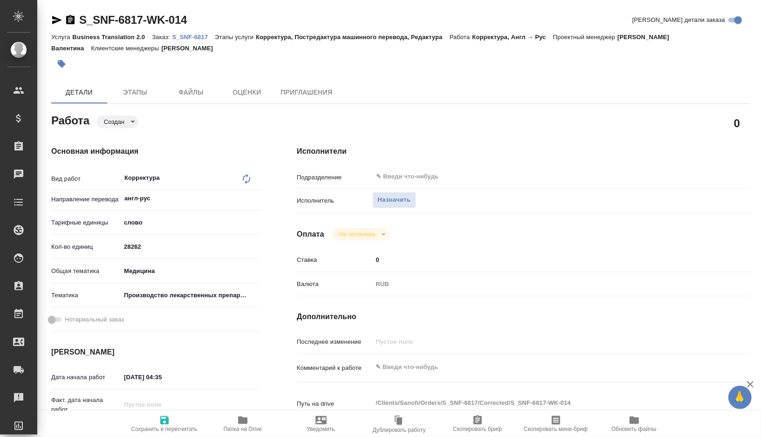
type textarea "x"
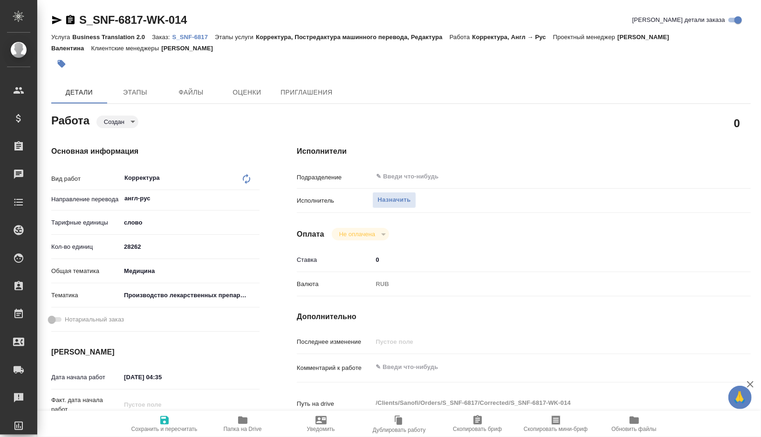
type textarea "x"
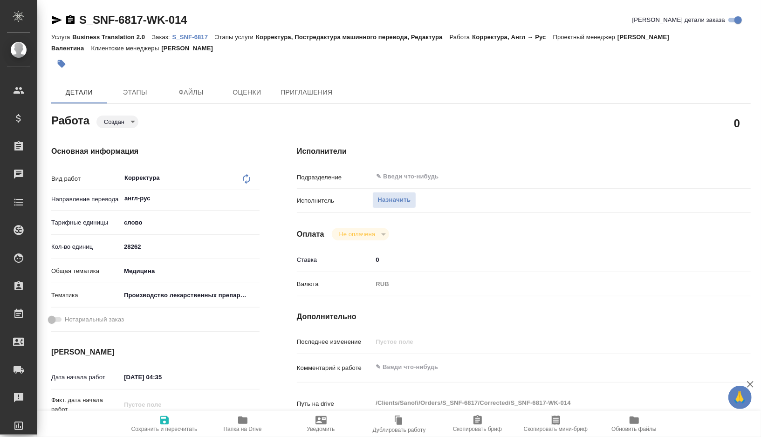
type textarea "x"
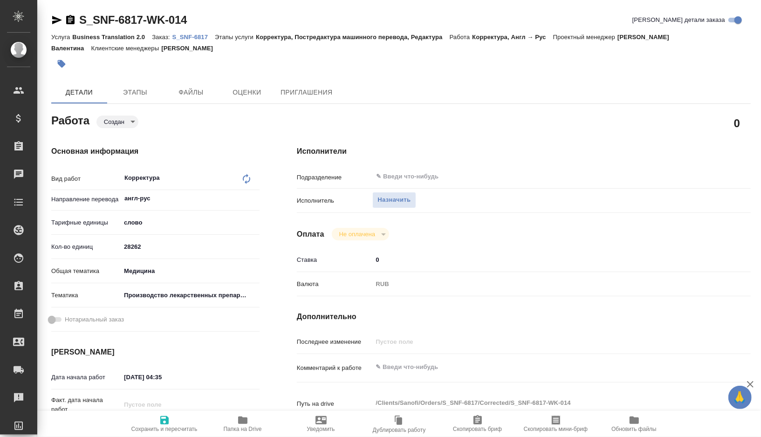
type textarea "x"
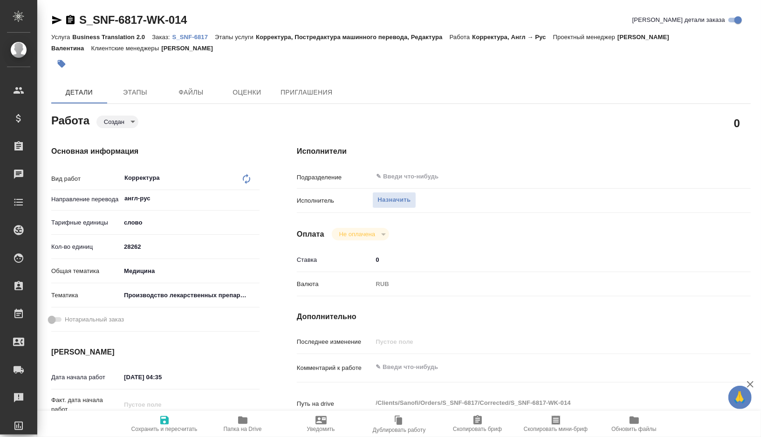
type textarea "x"
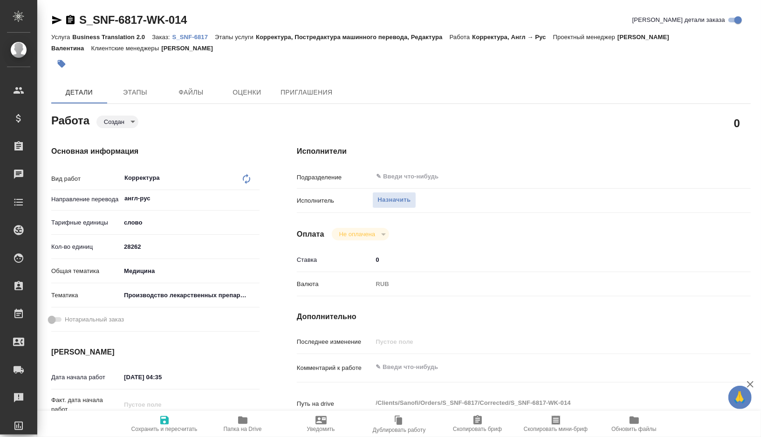
type textarea "x"
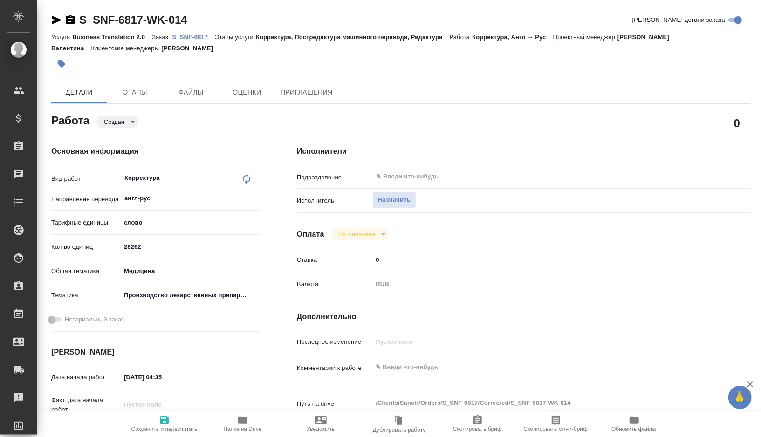
type textarea "x"
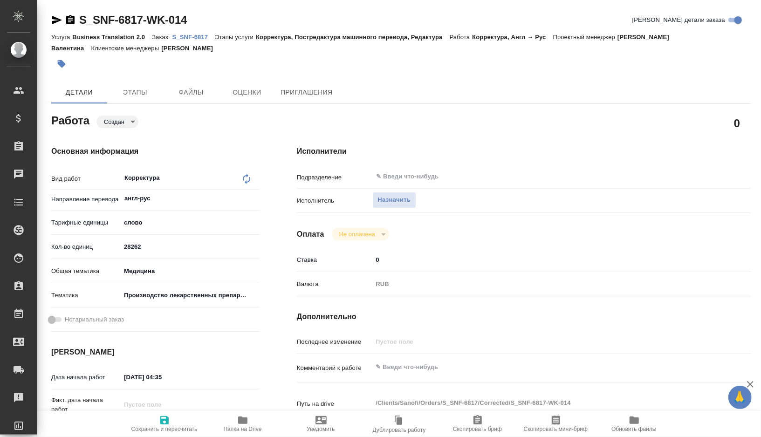
type textarea "x"
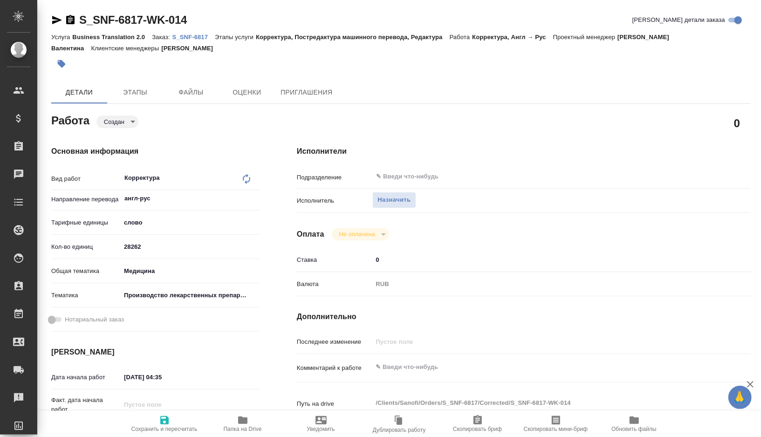
type textarea "x"
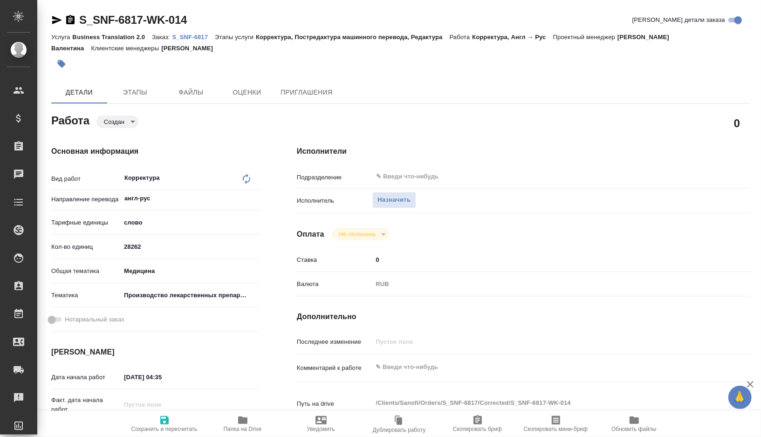
type textarea "x"
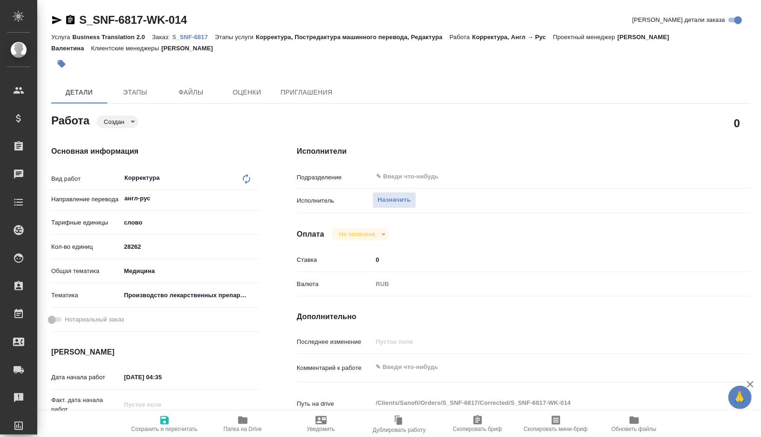
click at [134, 126] on body "🙏 .cls-1 fill:#fff; AWATERA Gorshkova Valentina Клиенты Спецификации Заказы Чат…" at bounding box center [380, 218] width 761 height 437
type textarea "x"
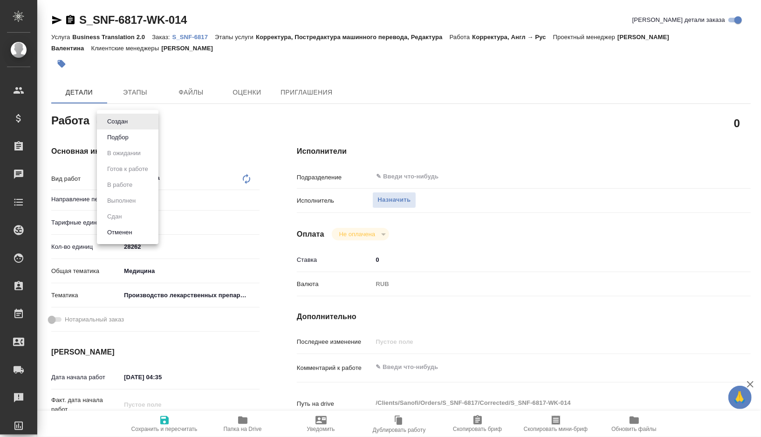
type textarea "x"
click at [131, 142] on li "Подбор" at bounding box center [128, 138] width 62 height 16
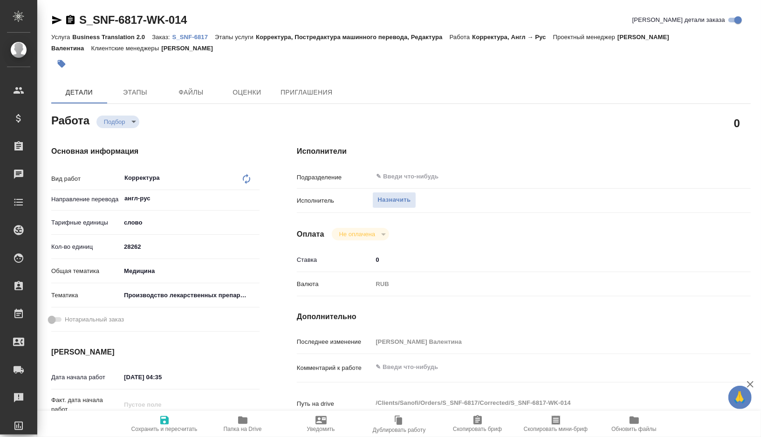
type textarea "x"
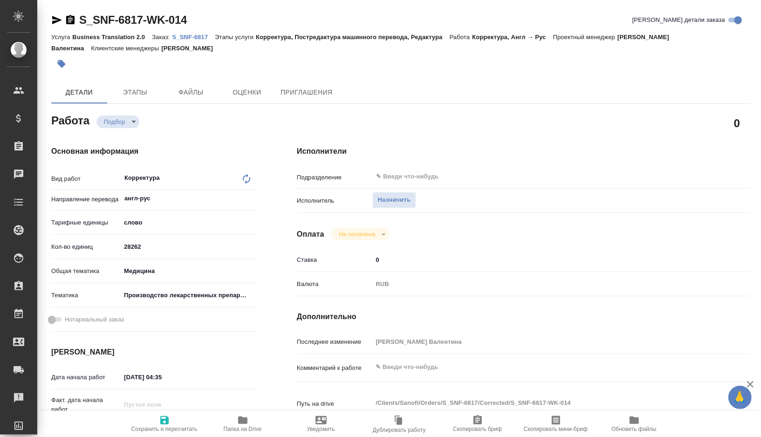
type textarea "x"
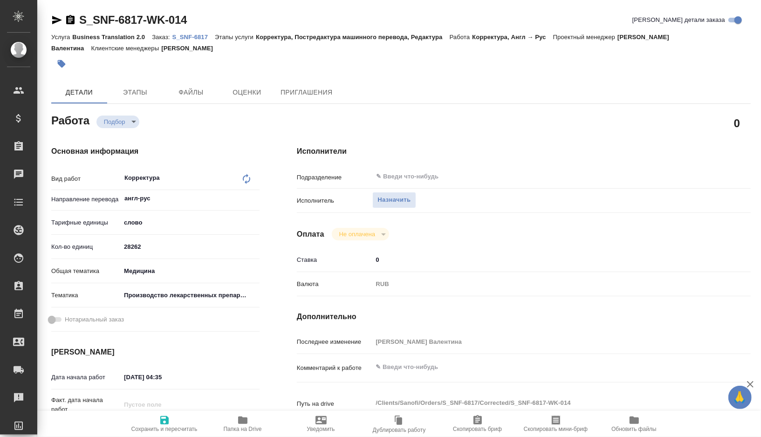
type textarea "x"
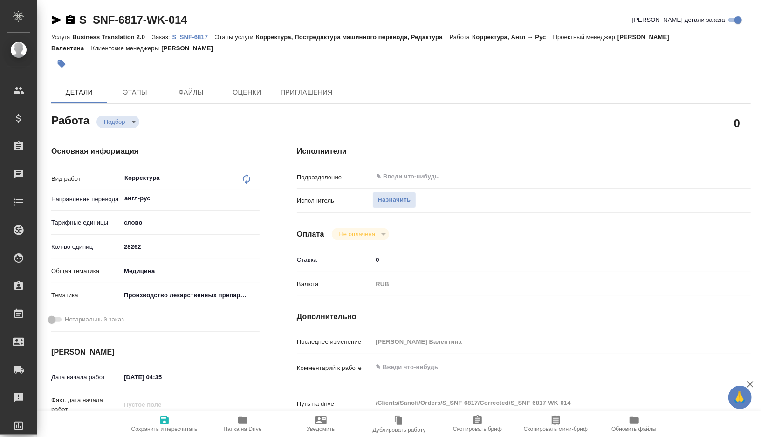
type textarea "x"
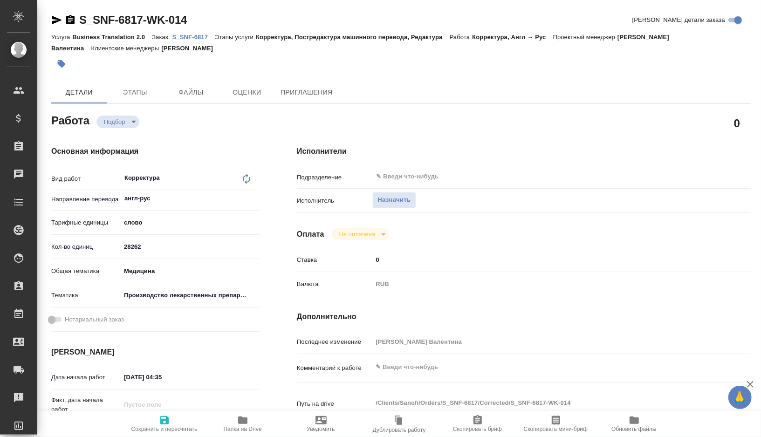
click at [245, 177] on icon at bounding box center [246, 178] width 11 height 11
type textarea "x"
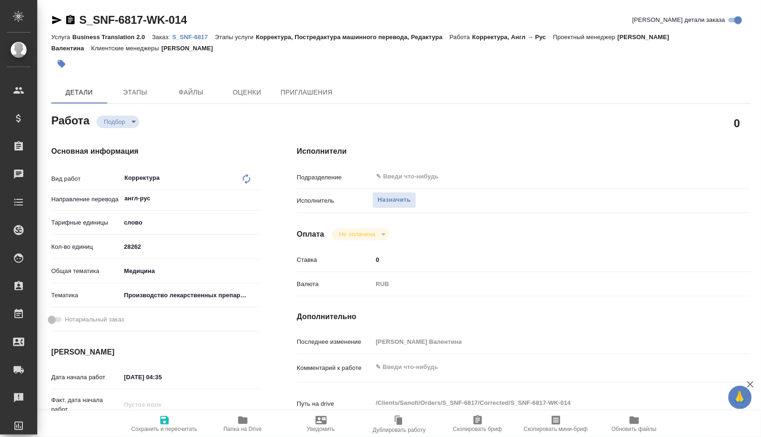
type textarea "x"
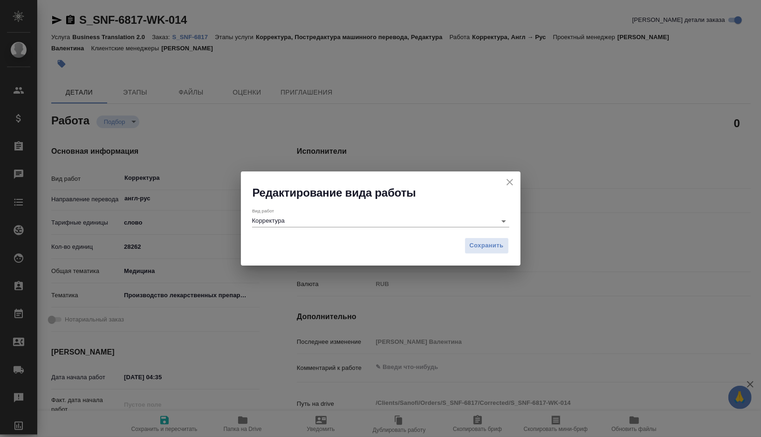
click at [369, 223] on input "Корректура" at bounding box center [372, 220] width 240 height 11
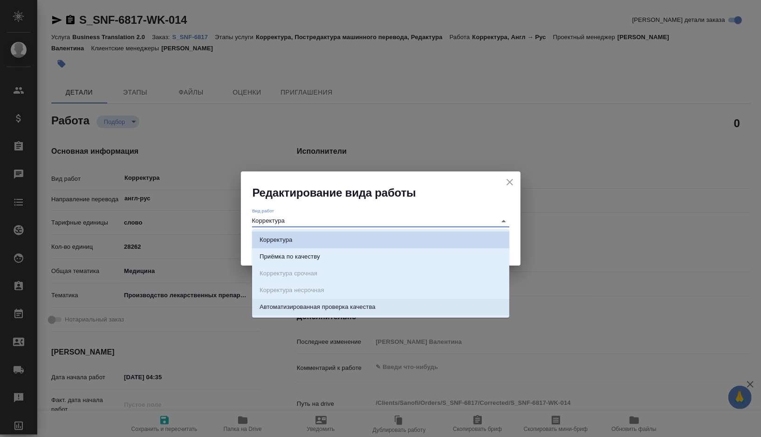
click at [333, 306] on p "Автоматизированная проверка качества" at bounding box center [318, 307] width 116 height 9
type input "Автоматизированная проверка качества"
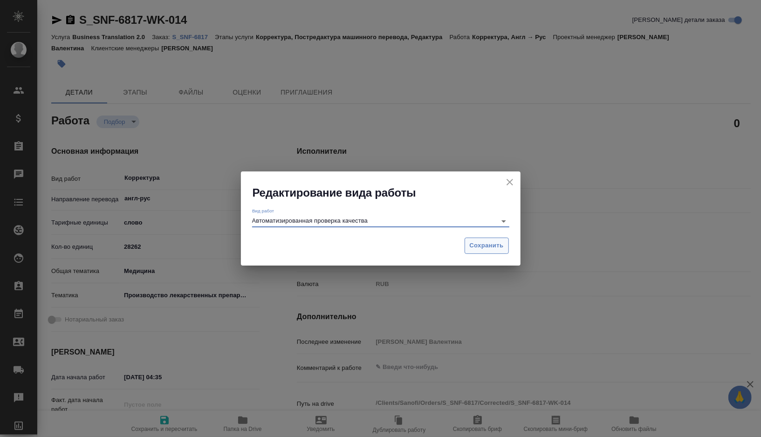
click at [481, 248] on span "Сохранить" at bounding box center [487, 246] width 34 height 11
type textarea "x"
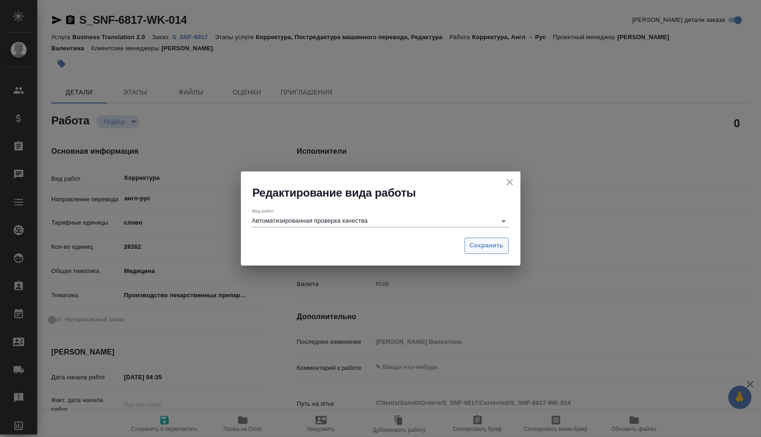
type textarea "x"
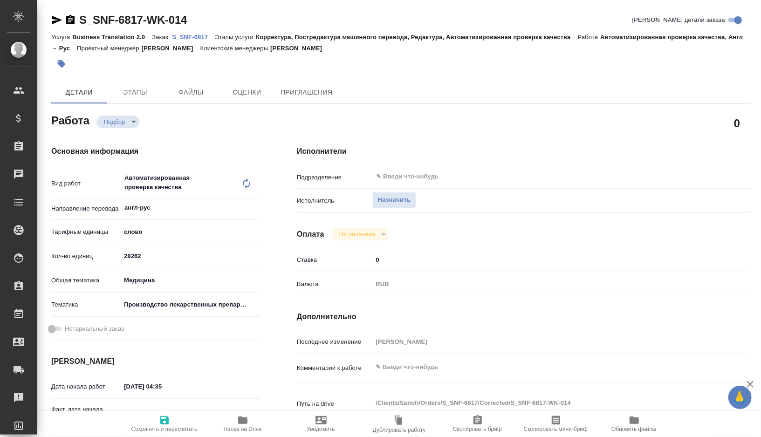
type textarea "x"
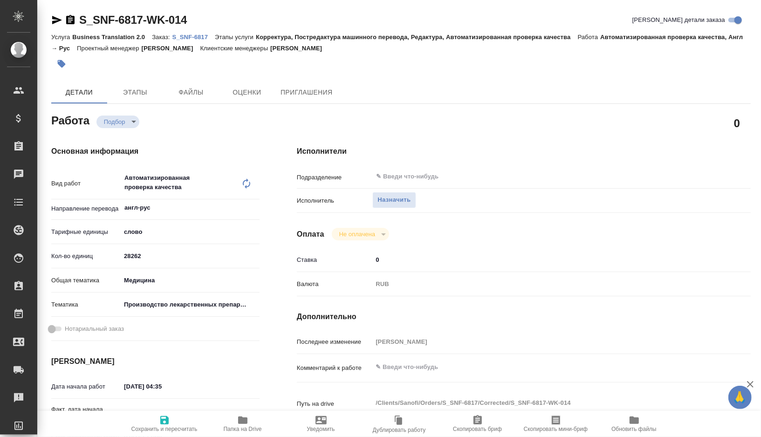
type textarea "x"
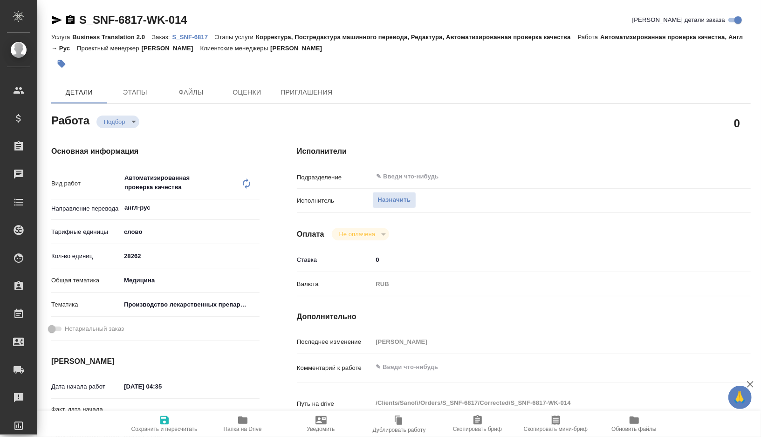
type textarea "x"
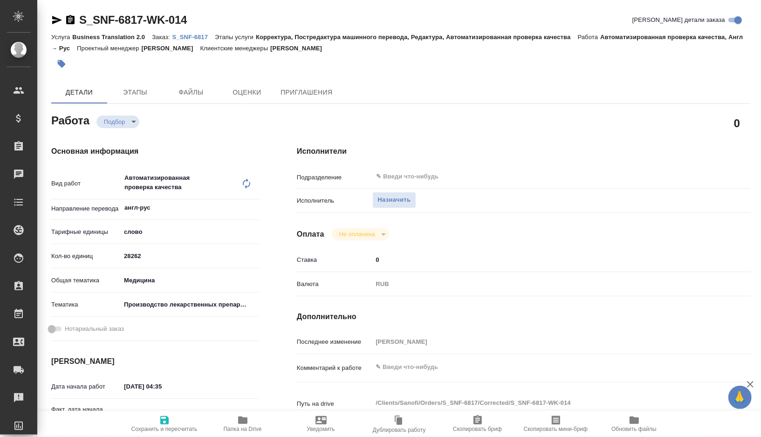
type textarea "x"
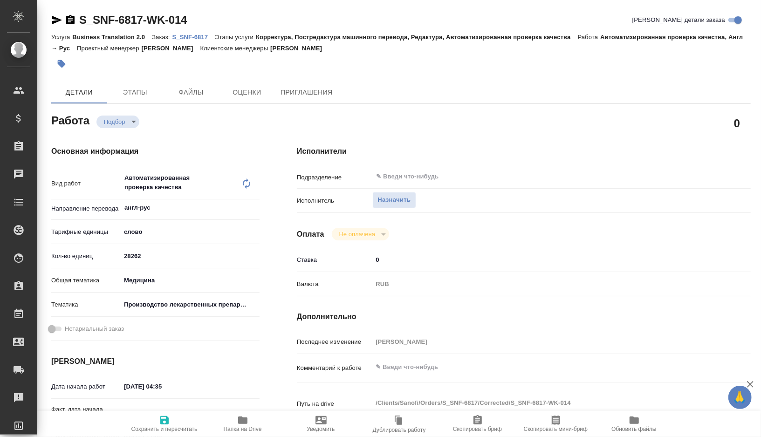
type textarea "x"
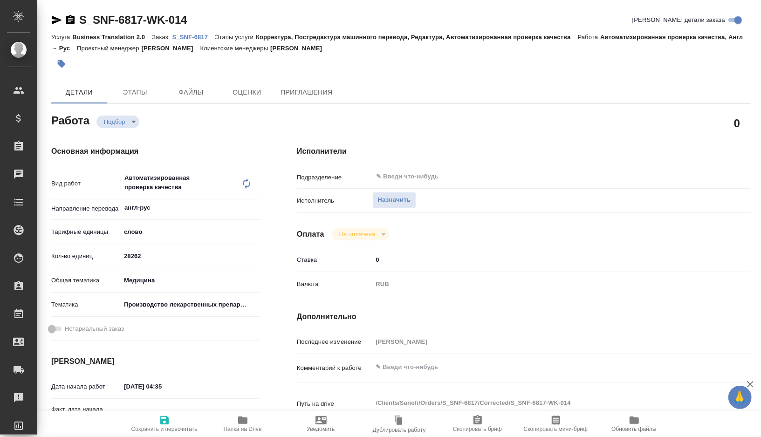
type textarea "x"
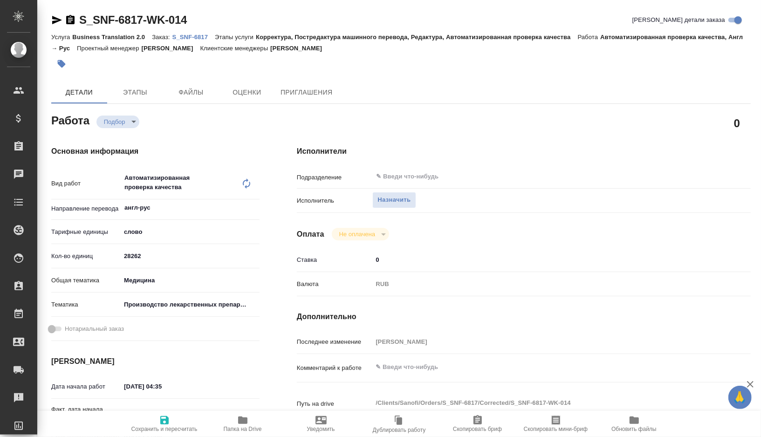
type textarea "x"
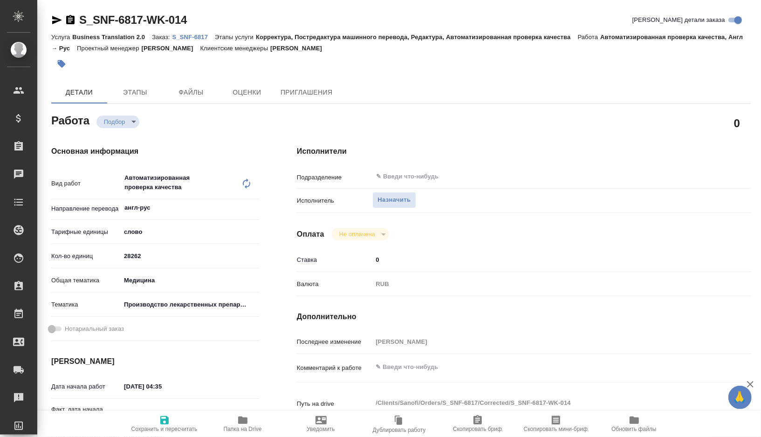
click at [152, 229] on body "🙏 .cls-1 fill:#fff; AWATERA Gorshkova Valentina Клиенты Спецификации Заказы Чат…" at bounding box center [380, 218] width 761 height 437
type textarea "x"
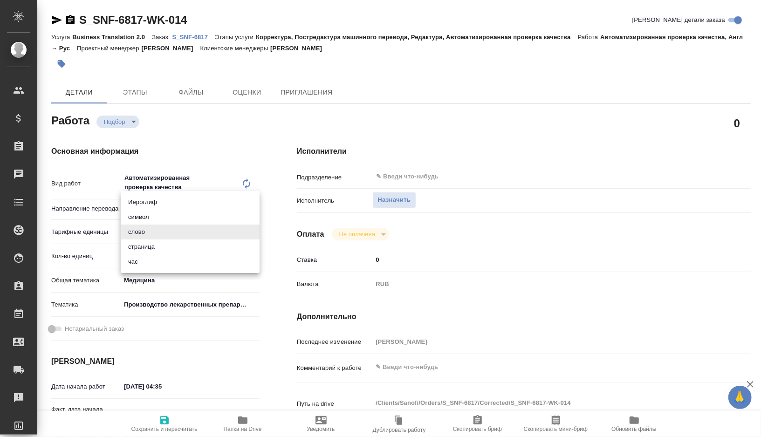
type textarea "x"
click at [150, 259] on li "час" at bounding box center [190, 262] width 139 height 15
type textarea "x"
type input "5a8b1489cc6b4906c91bfd93"
type textarea "x"
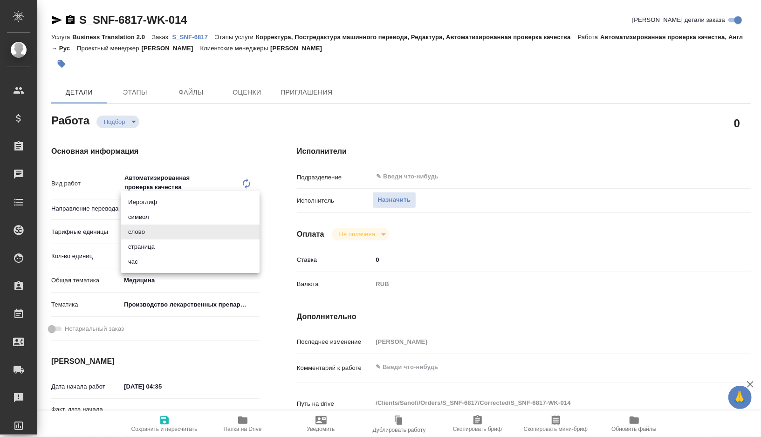
type textarea "x"
click at [159, 253] on input "28262" at bounding box center [190, 256] width 138 height 14
type textarea "x"
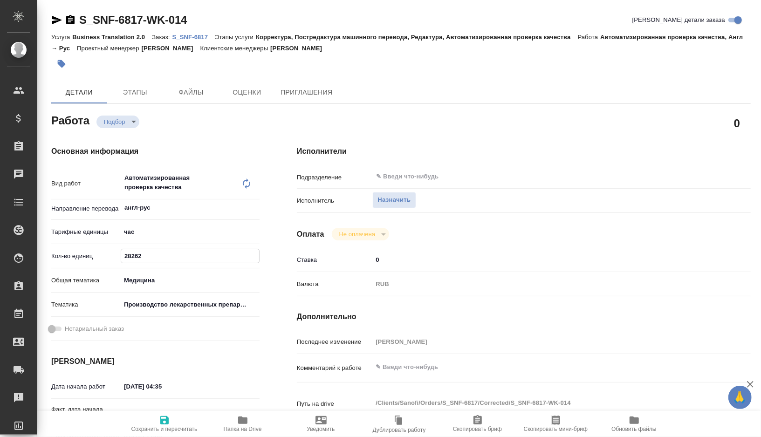
type input "2826"
type textarea "x"
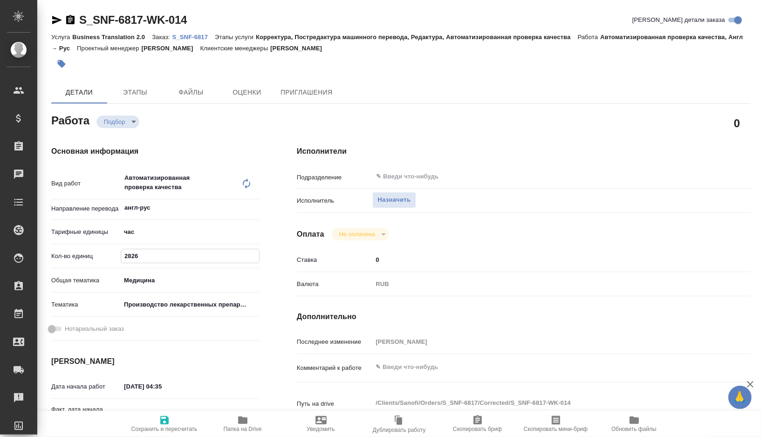
type textarea "x"
type input "282"
type textarea "x"
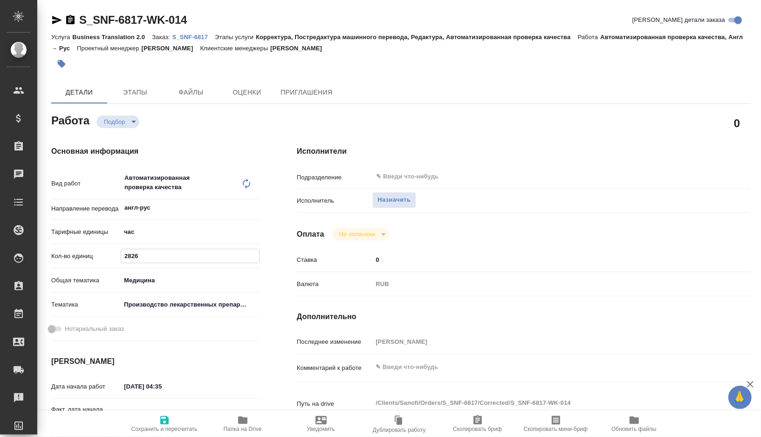
type textarea "x"
type input "28"
type textarea "x"
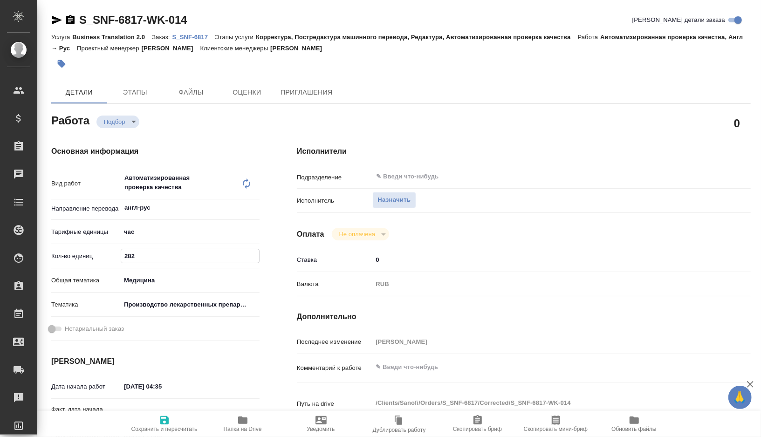
type textarea "x"
type input "2"
type textarea "x"
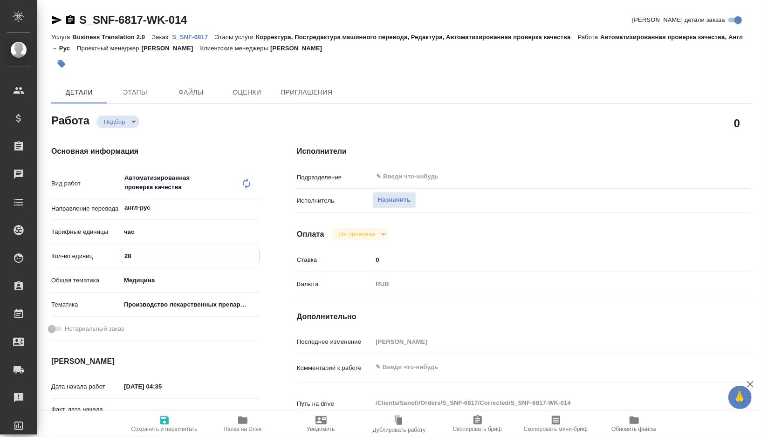
type textarea "x"
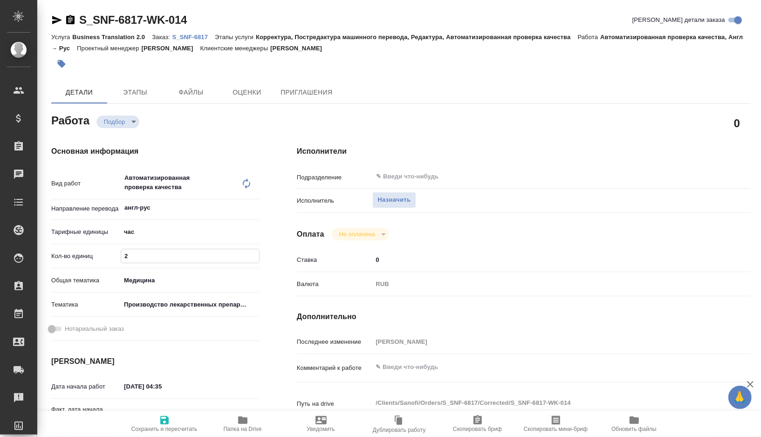
type textarea "x"
type input "0"
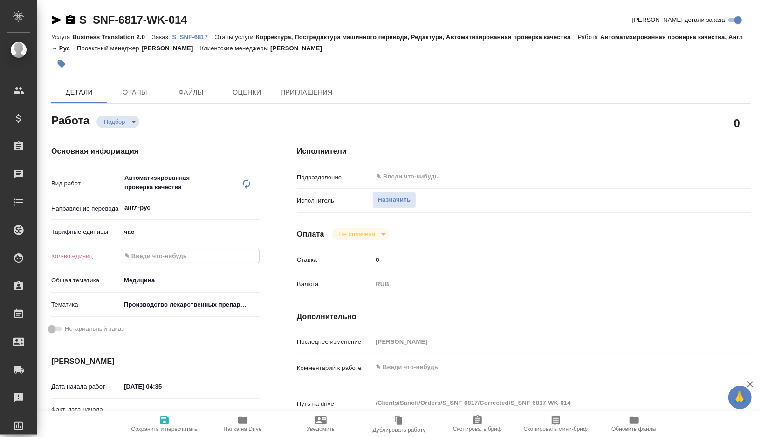
type textarea "x"
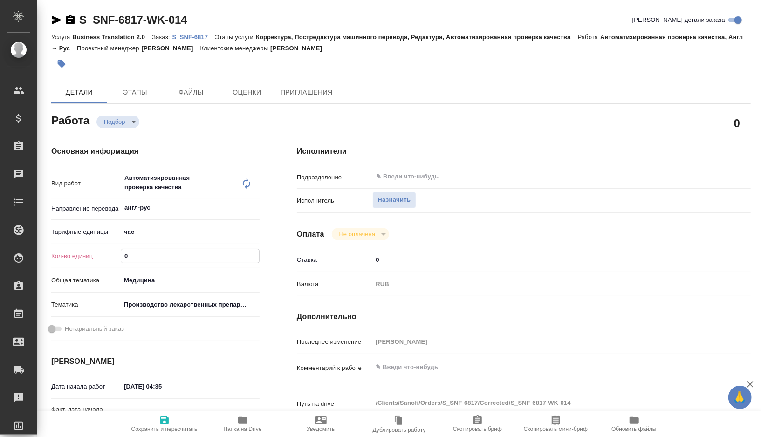
type input "0.5"
type textarea "x"
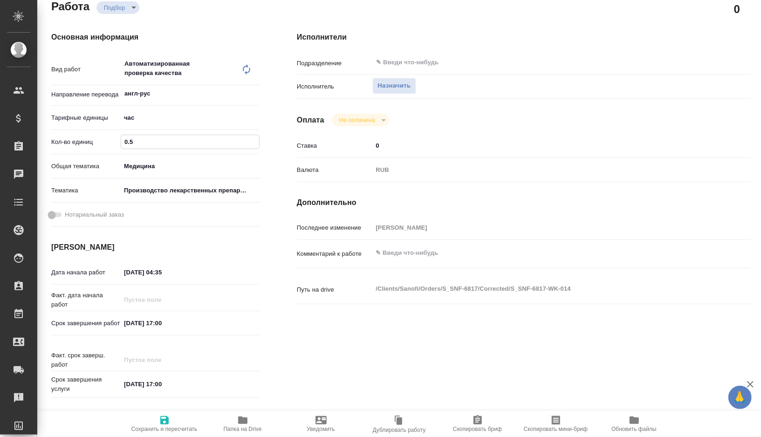
scroll to position [118, 0]
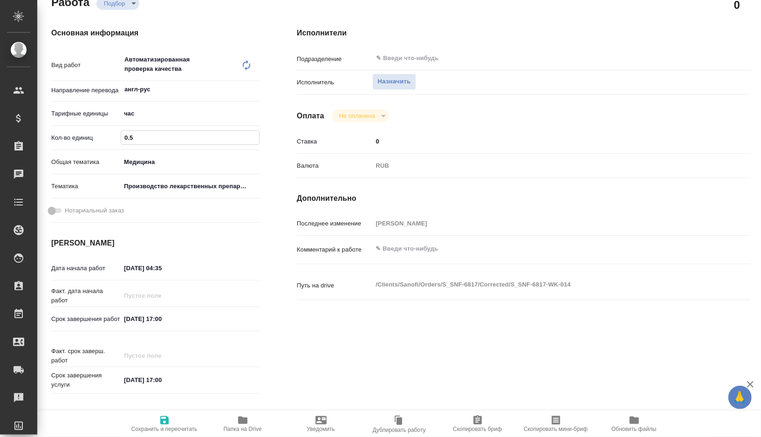
type input "0.5"
click at [130, 268] on input "26.08.2025 04:35" at bounding box center [162, 269] width 82 height 14
type input "20.82.0250 43:5_"
type textarea "x"
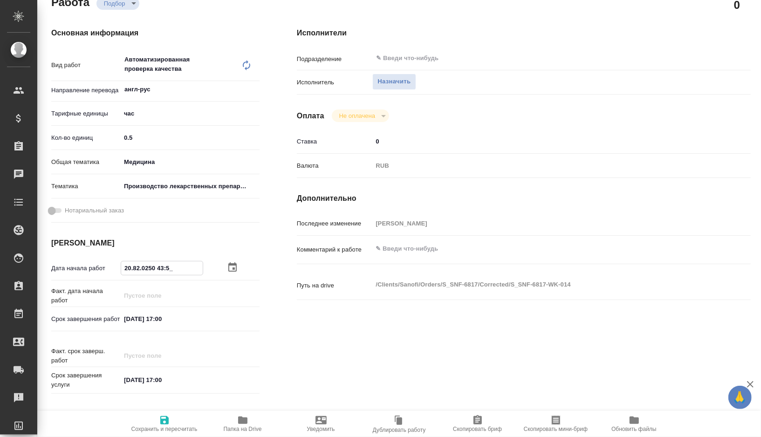
type textarea "x"
type input "25.08.2025 04:35"
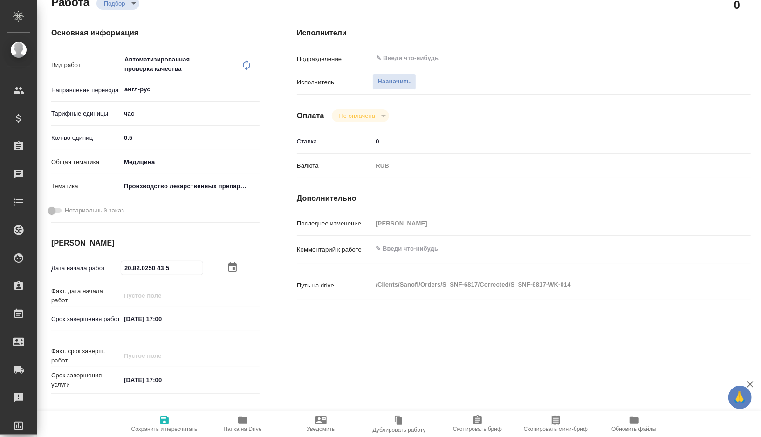
type textarea "x"
click at [179, 273] on input "25.08.2025 04:35" at bounding box center [162, 269] width 82 height 14
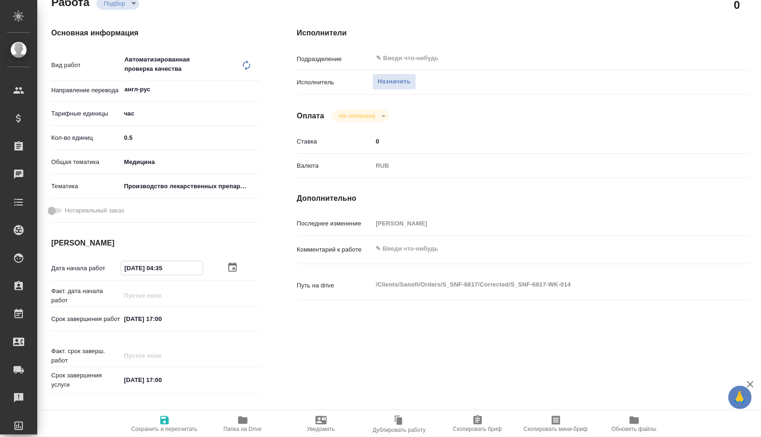
type textarea "x"
type input "25.08.2025 04:3_"
type textarea "x"
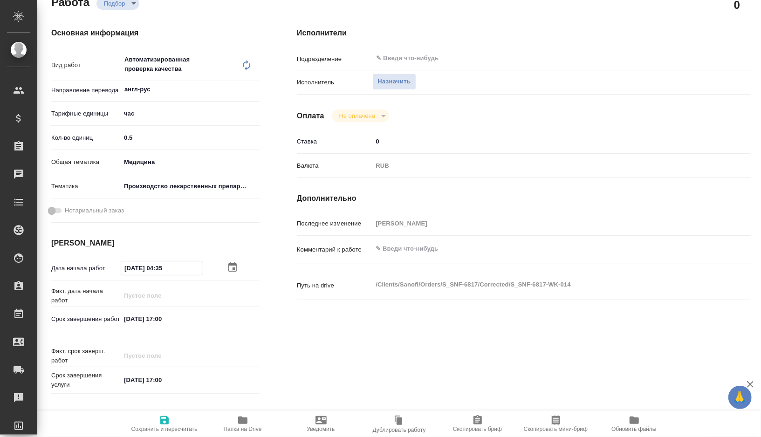
type textarea "x"
type input "25.08.2025 04:__"
type textarea "x"
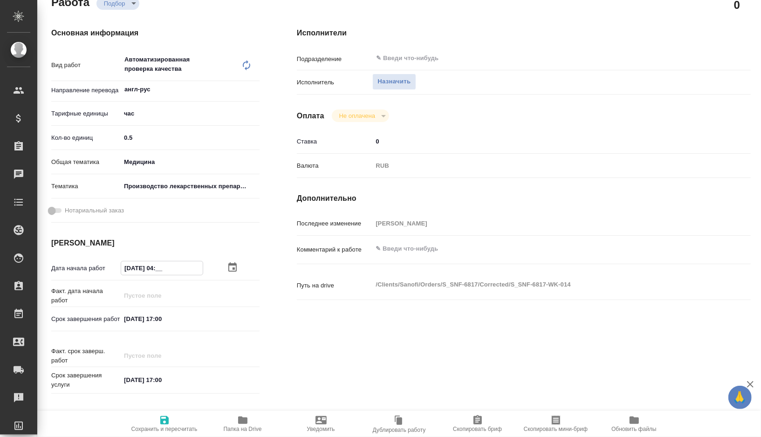
type textarea "x"
type input "25.08.2025 0_:__"
type textarea "x"
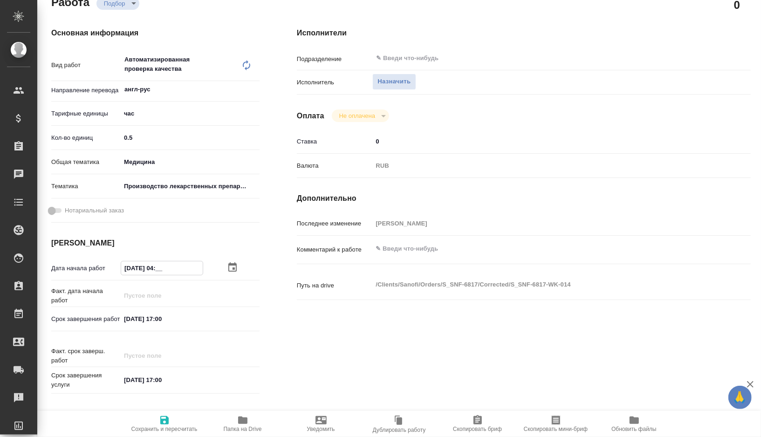
type textarea "x"
type input "25.08.2025 __:__"
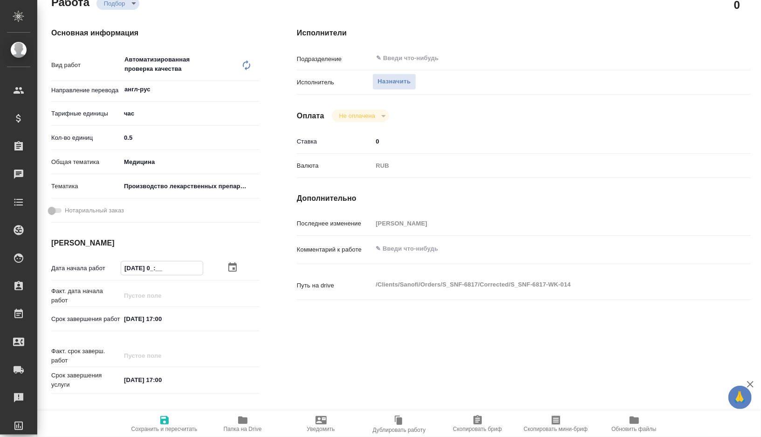
type textarea "x"
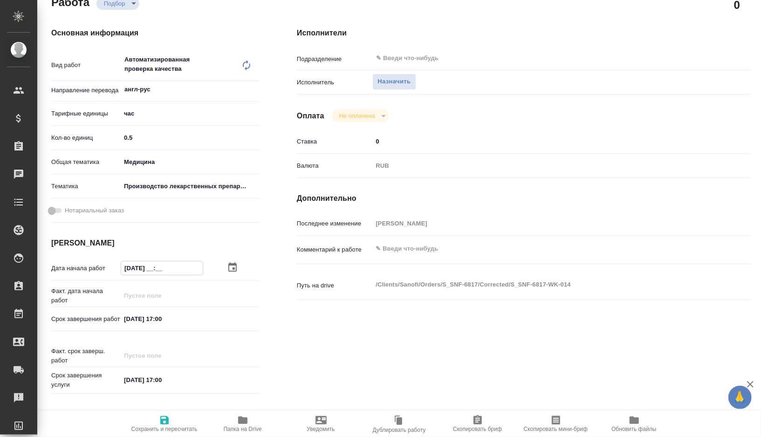
type input "25.08.2025 1_:__"
type textarea "x"
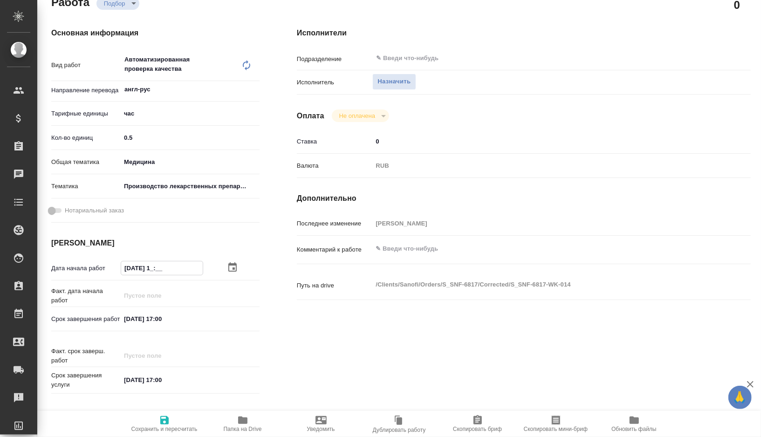
type input "25.08.2025 17:__"
type textarea "x"
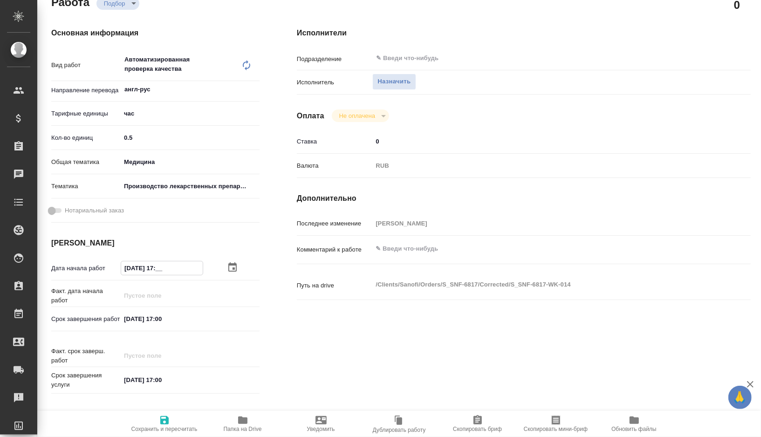
type textarea "x"
type input "25.08.2025 17:0_"
type textarea "x"
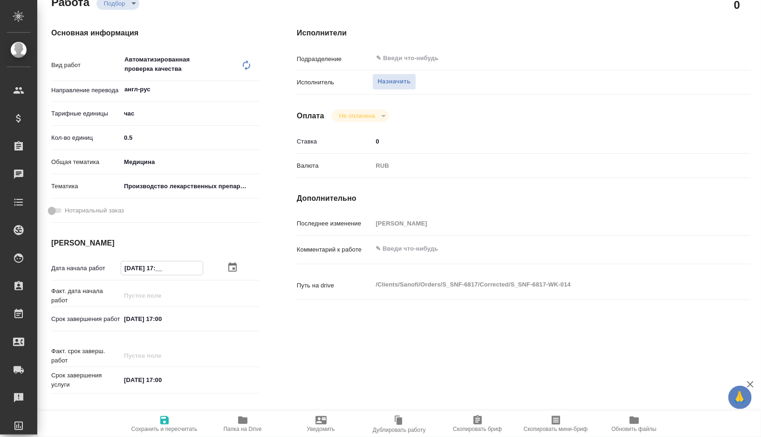
type textarea "x"
type input "25.08.2025 17:00"
type textarea "x"
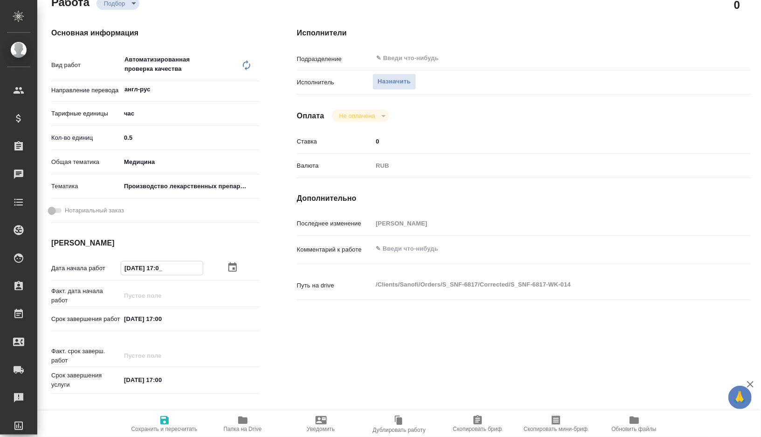
type textarea "x"
drag, startPoint x: 177, startPoint y: 269, endPoint x: 93, endPoint y: 269, distance: 84.4
click at [93, 269] on div "Дата начала работ 25.08.2025 17:00" at bounding box center [155, 268] width 208 height 16
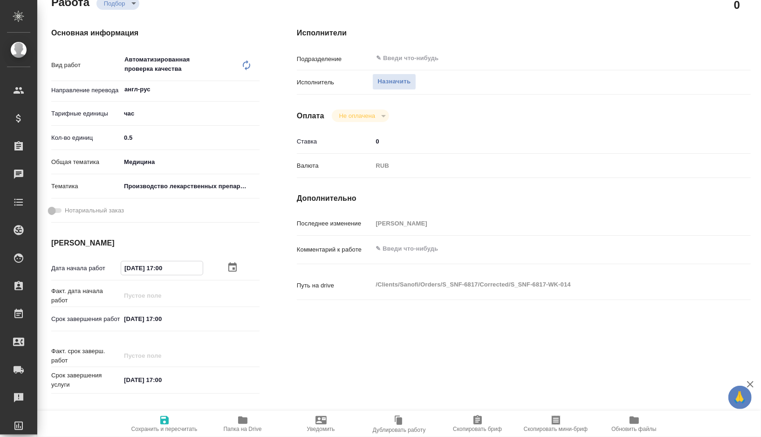
type input "25.08.2025 17:00"
drag, startPoint x: 178, startPoint y: 322, endPoint x: 83, endPoint y: 321, distance: 95.6
click at [83, 321] on div "Срок завершения работ 15.09.2025 17:00" at bounding box center [155, 319] width 208 height 16
paste input "25.08"
type textarea "x"
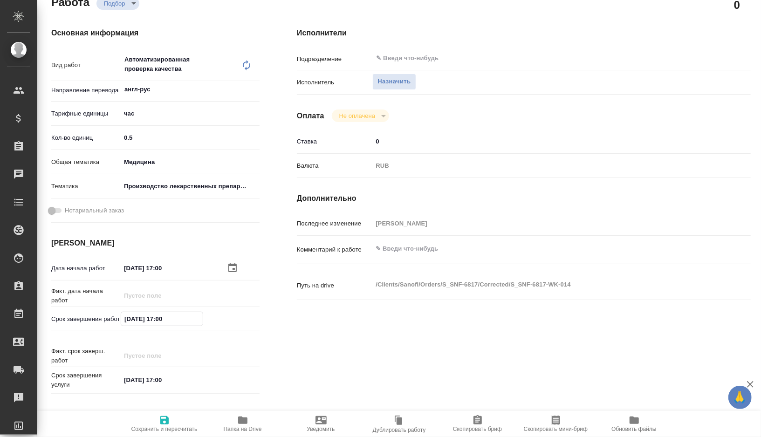
type input "25.08.2025 17:00"
type textarea "x"
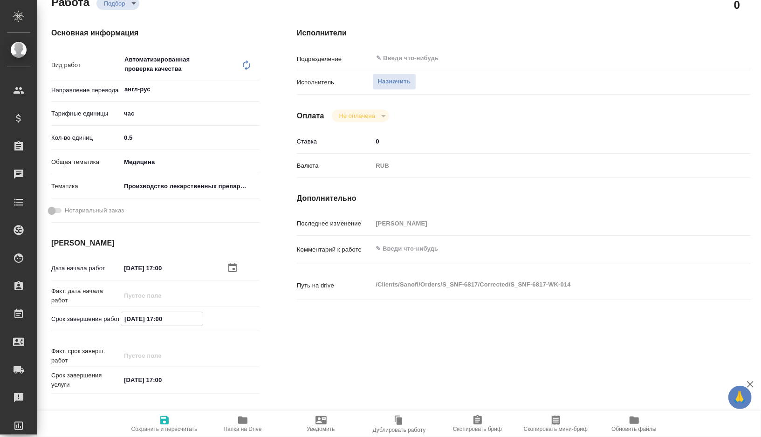
type textarea "x"
type input "25.08.2025 17:0_"
type textarea "x"
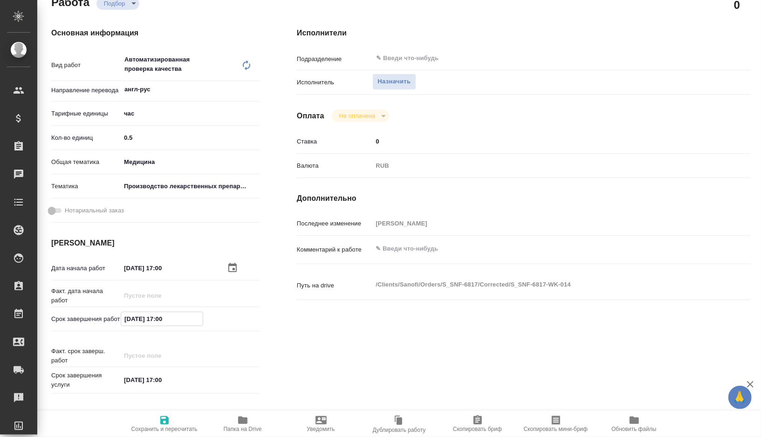
type textarea "x"
type input "25.08.2025 17:__"
type textarea "x"
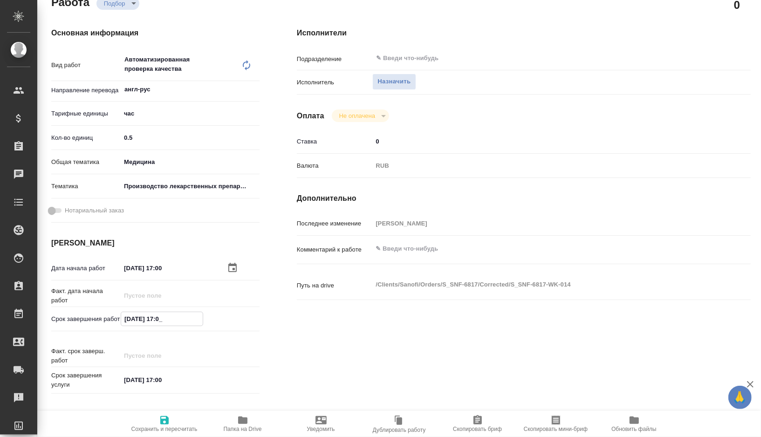
type textarea "x"
type input "25.08.2025 17:3_"
type textarea "x"
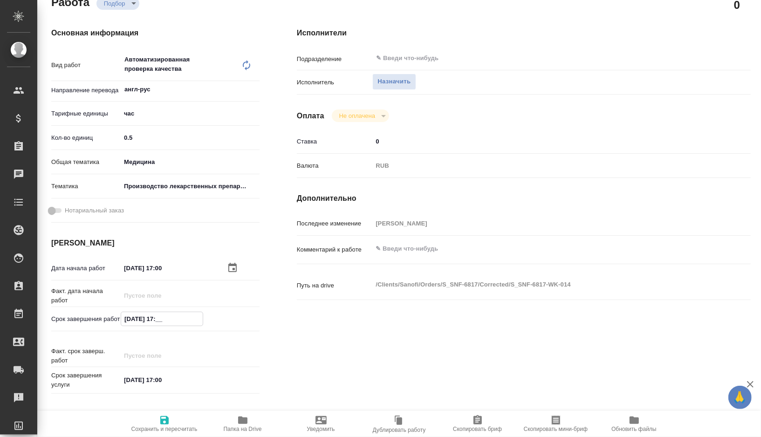
type textarea "x"
type input "25.08.2025 17:30"
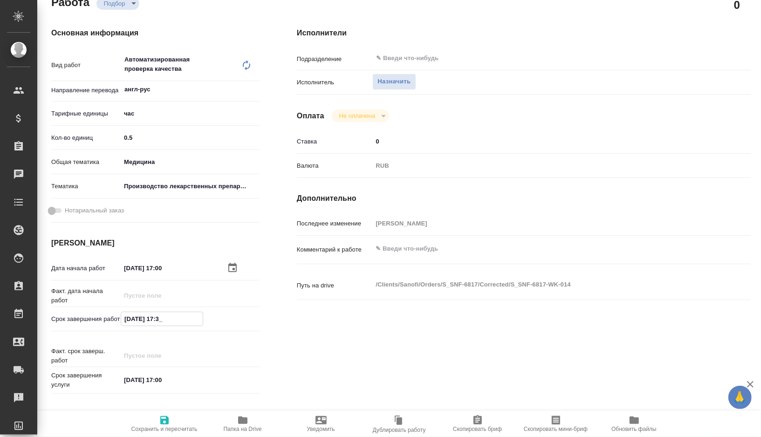
type textarea "x"
type input "25.08.2025 17:30"
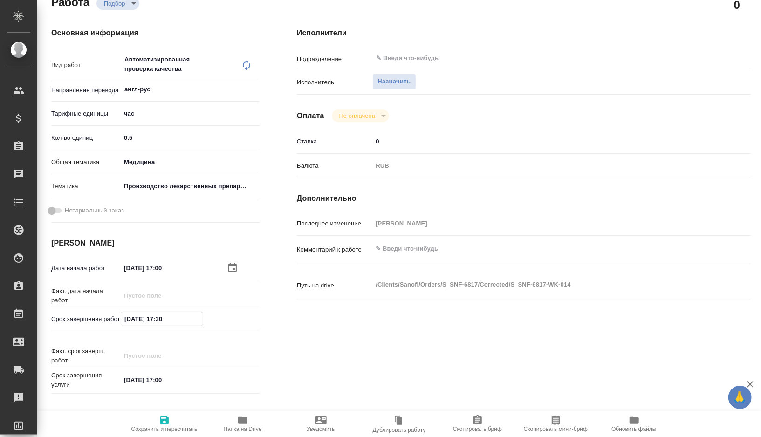
click at [173, 415] on span "Сохранить и пересчитать" at bounding box center [164, 424] width 67 height 18
type textarea "x"
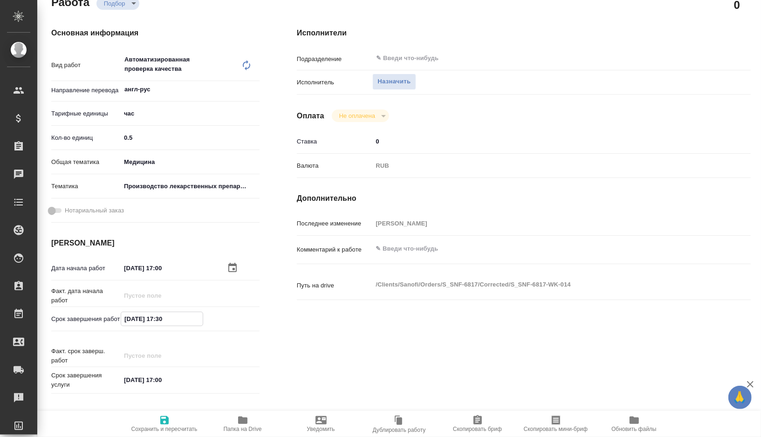
type textarea "x"
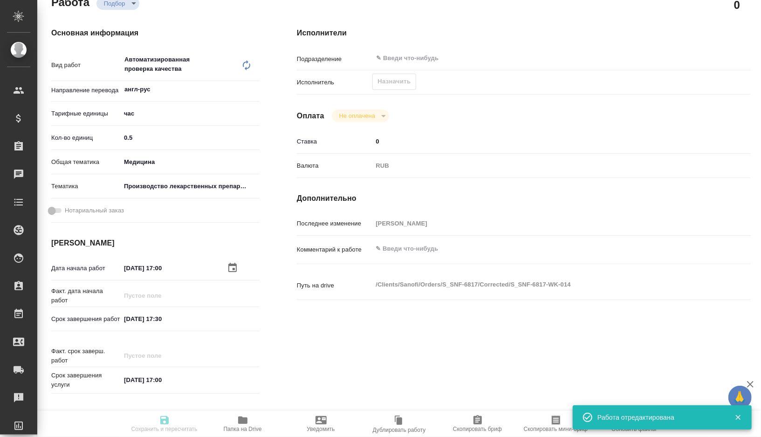
type textarea "x"
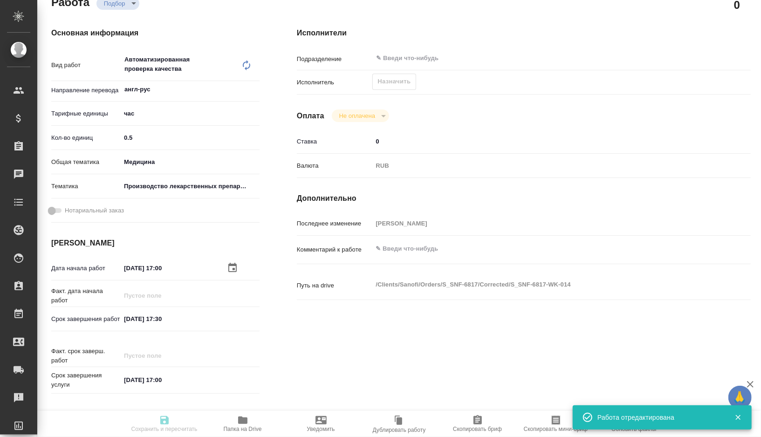
type input "recruiting"
type textarea "Автоматизированная проверка качества"
type textarea "x"
type input "англ-рус"
type input "5a8b1489cc6b4906c91bfd93"
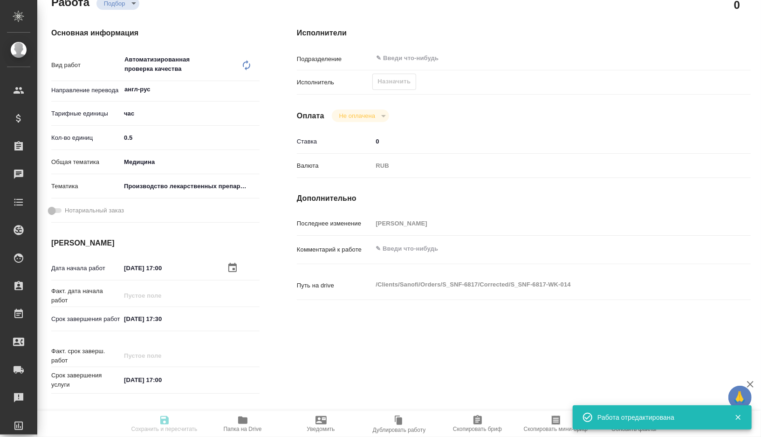
type input "0.5"
type input "med"
type input "614982fec5ecbb70f805293f"
type input "25.08.2025 17:00"
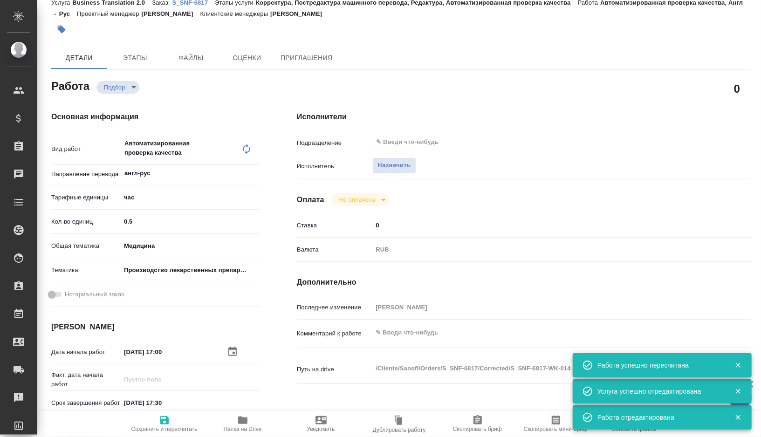
scroll to position [2, 0]
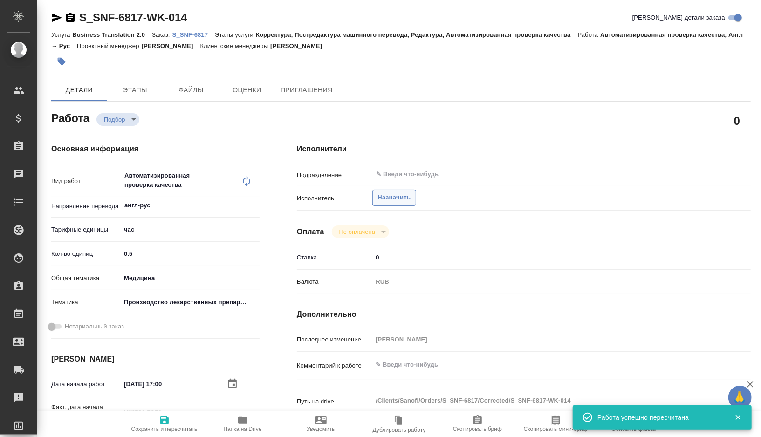
click at [395, 200] on span "Назначить" at bounding box center [394, 198] width 33 height 11
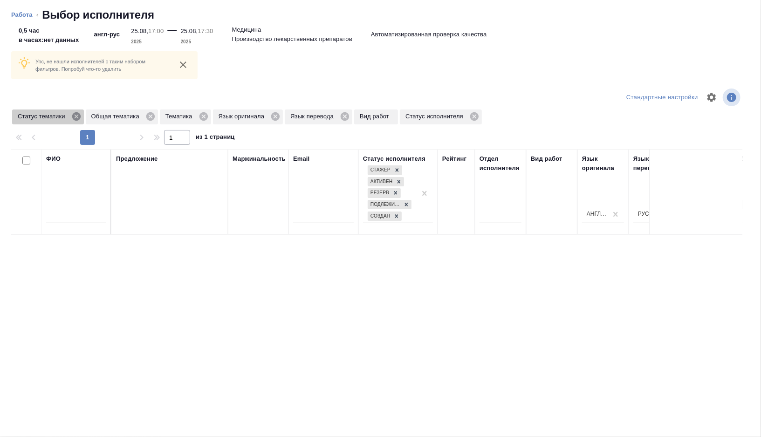
click at [80, 118] on icon at bounding box center [76, 116] width 8 height 8
click at [80, 118] on icon at bounding box center [77, 116] width 8 height 8
click at [59, 114] on icon at bounding box center [56, 116] width 10 height 10
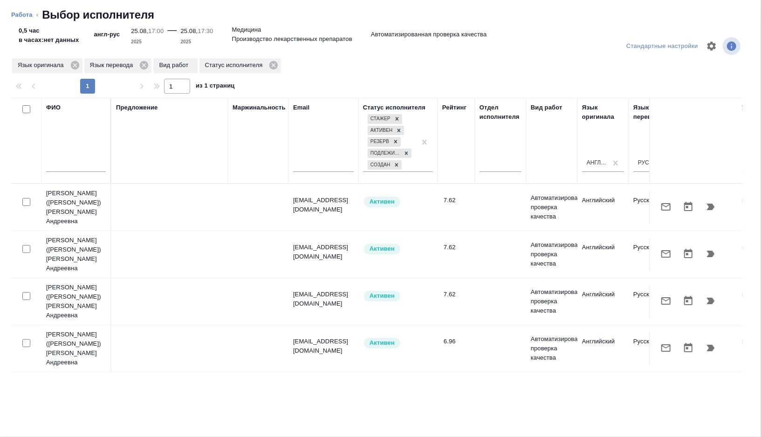
click at [75, 165] on input "text" at bounding box center [76, 166] width 60 height 12
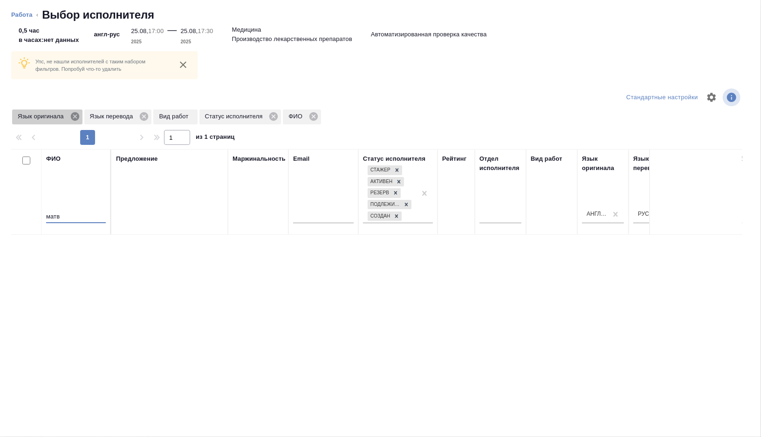
click at [75, 116] on icon at bounding box center [74, 116] width 8 height 8
click at [75, 116] on icon at bounding box center [72, 116] width 10 height 10
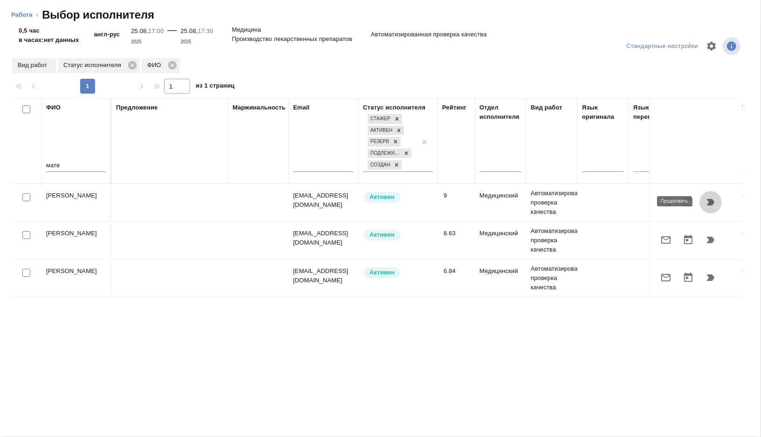
click at [713, 202] on icon "button" at bounding box center [711, 202] width 8 height 7
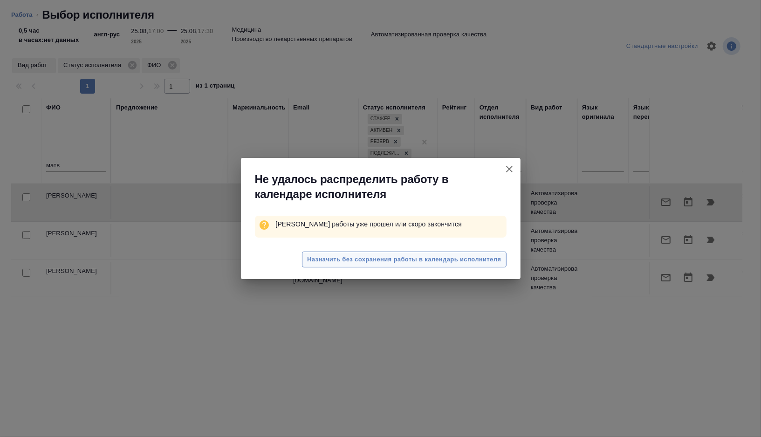
click at [446, 258] on span "Назначить без сохранения работы в календарь исполнителя" at bounding box center [404, 260] width 194 height 11
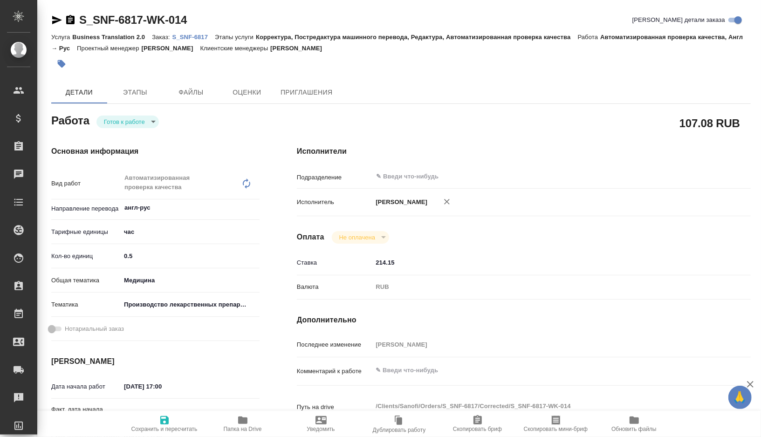
type textarea "x"
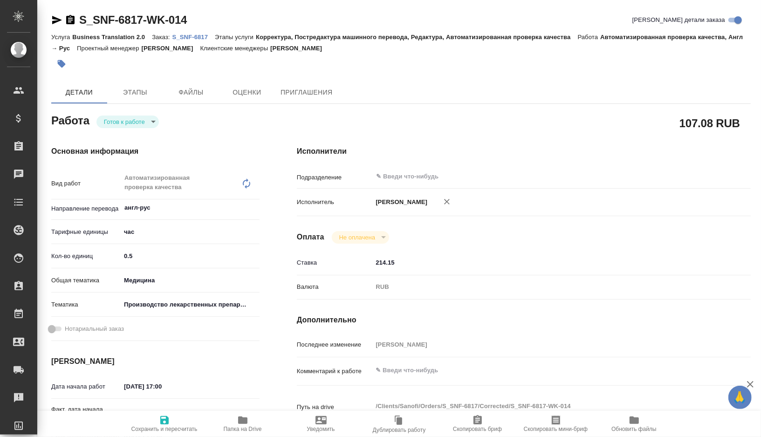
type textarea "x"
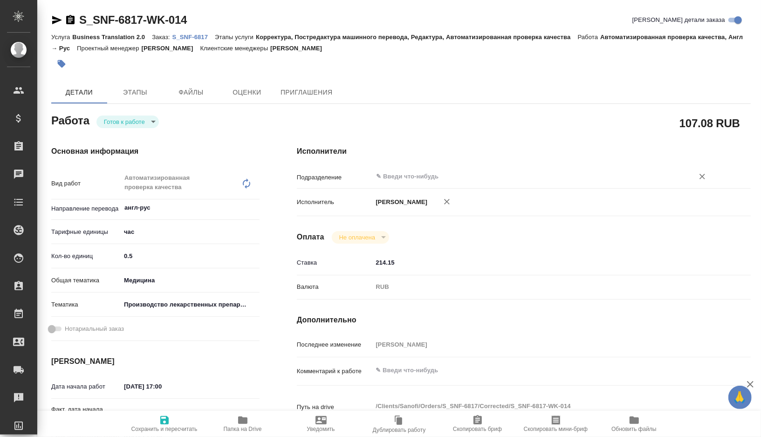
type textarea "x"
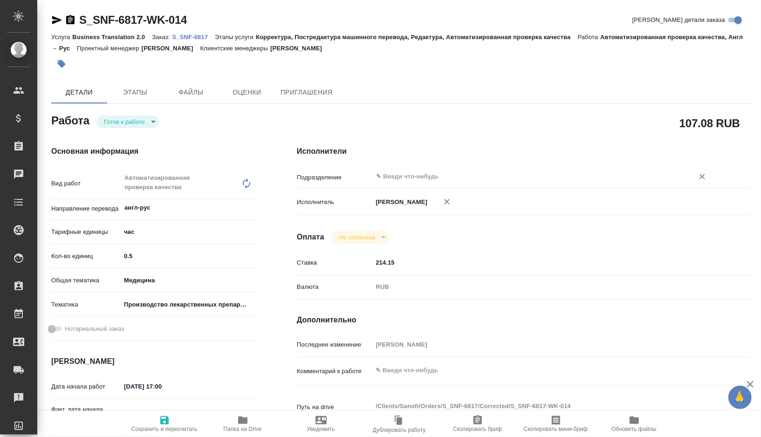
type textarea "x"
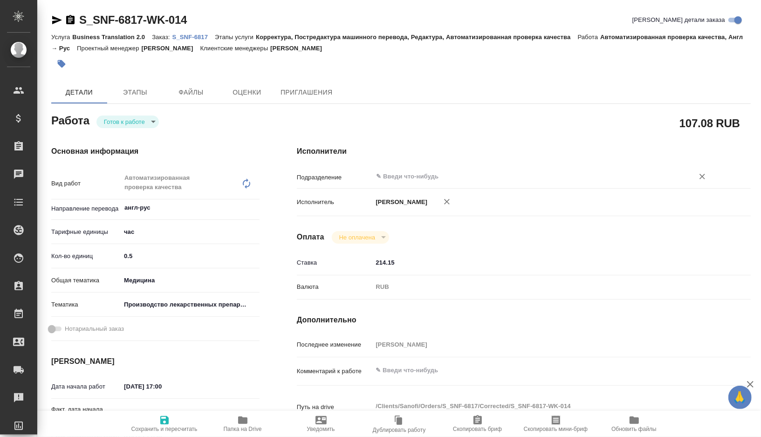
click at [417, 176] on input "text" at bounding box center [527, 176] width 304 height 11
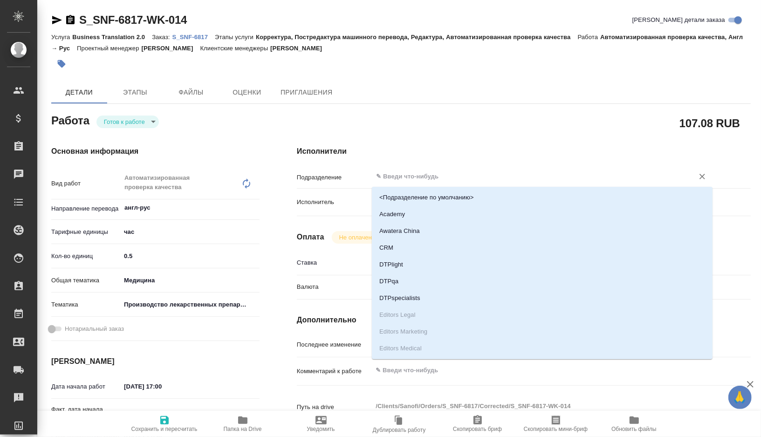
type textarea "x"
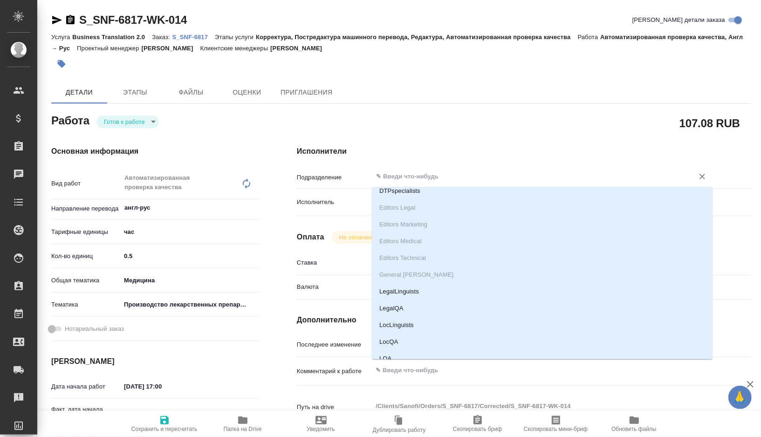
type textarea "x"
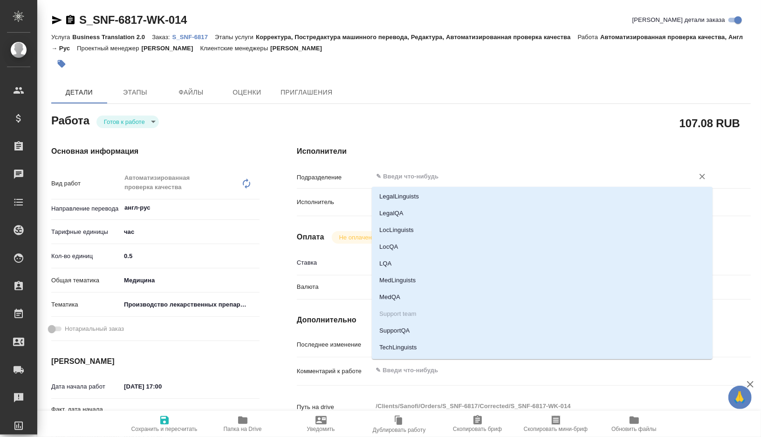
scroll to position [203, 0]
click at [393, 283] on li "MedLinguists" at bounding box center [542, 279] width 341 height 17
type textarea "x"
type input "MedLinguists"
type textarea "x"
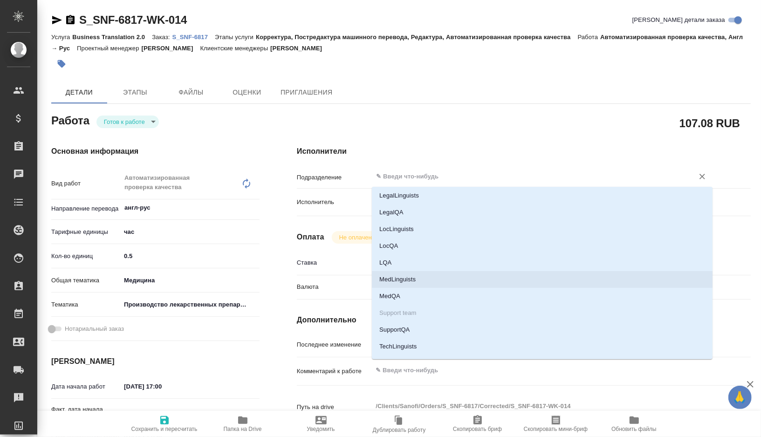
type textarea "x"
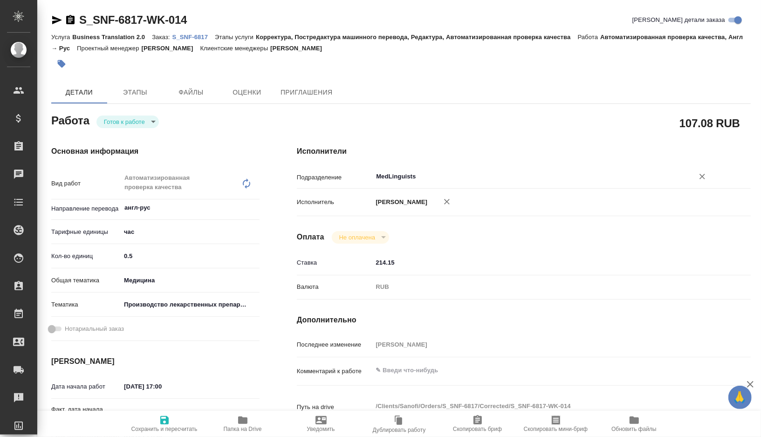
click at [156, 426] on span "Сохранить и пересчитать" at bounding box center [164, 429] width 66 height 7
type textarea "x"
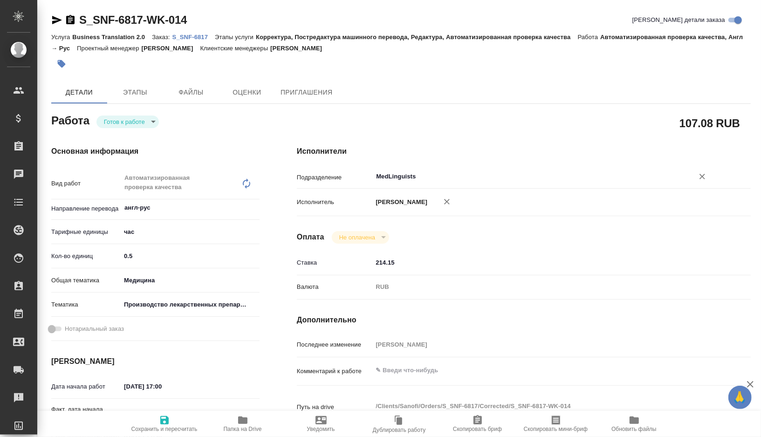
type textarea "x"
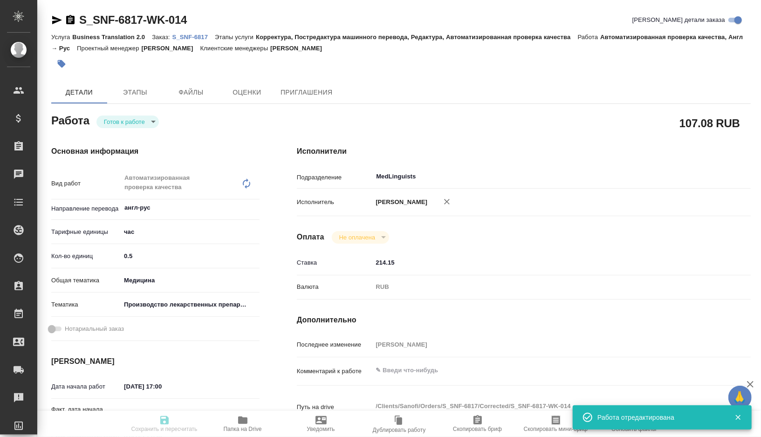
type textarea "x"
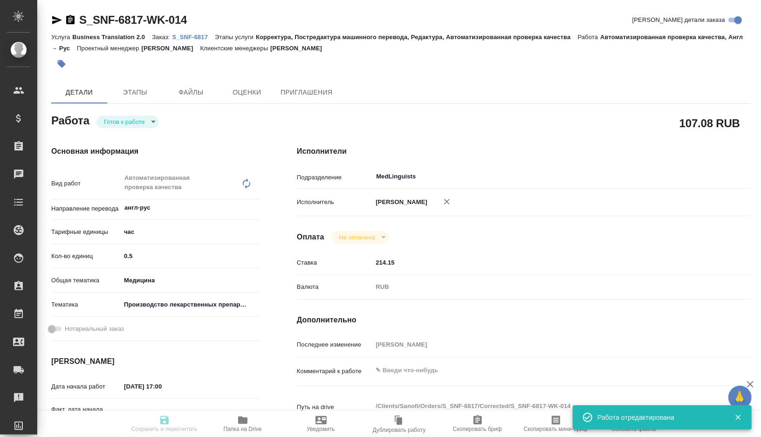
type textarea "x"
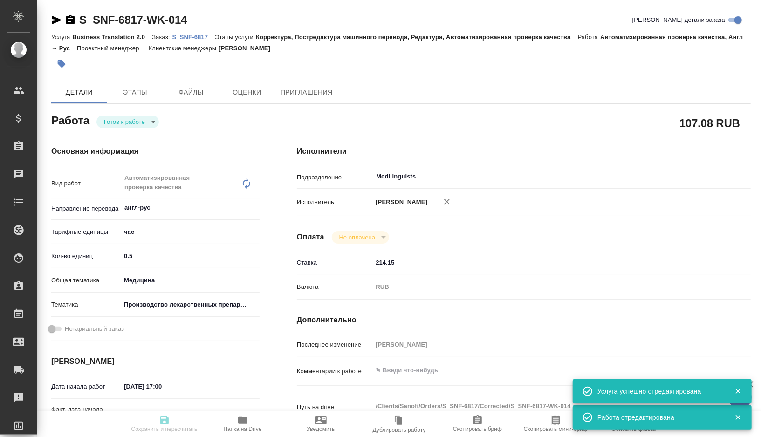
type input "readyForWork"
type textarea "Автоматизированная проверка качества"
type textarea "x"
type input "англ-рус"
type input "5a8b1489cc6b4906c91bfd93"
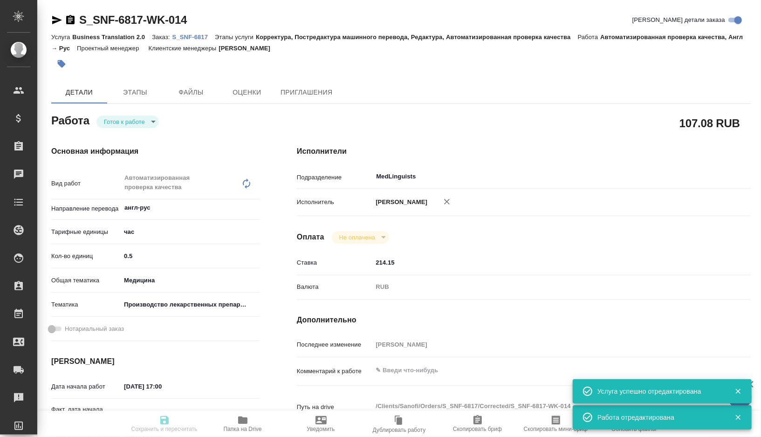
type input "0.5"
type input "med"
type input "614982fec5ecbb70f805293f"
type input "[DATE] 17:00"
type input "[DATE] 17:30"
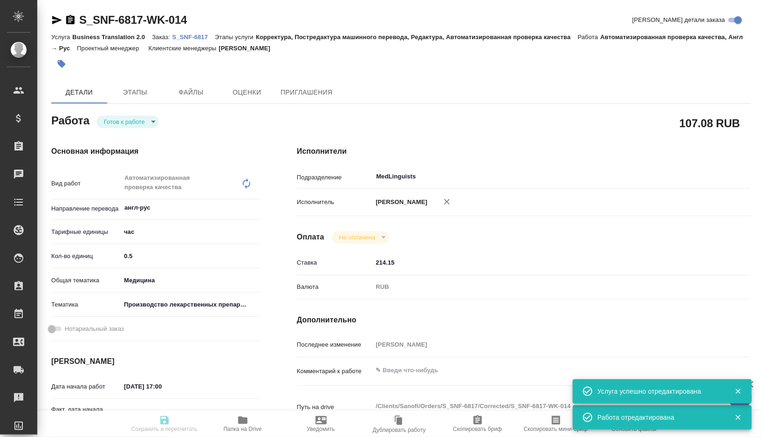
type input "[DATE] 17:00"
type input "MedLinguists"
type input "notPayed"
type input "214.15"
type input "RUB"
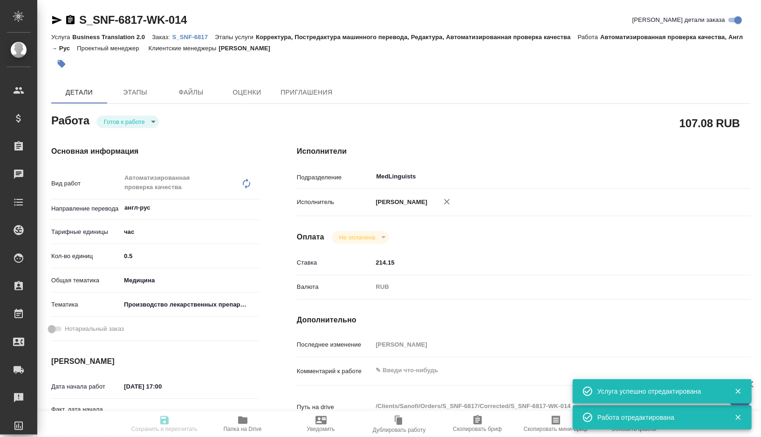
type input "[PERSON_NAME]"
type textarea "x"
type textarea "/Clients/Sanofi/Orders/S_SNF-6817/Corrected/S_SNF-6817-WK-014"
type textarea "x"
type input "S_SNF-6817"
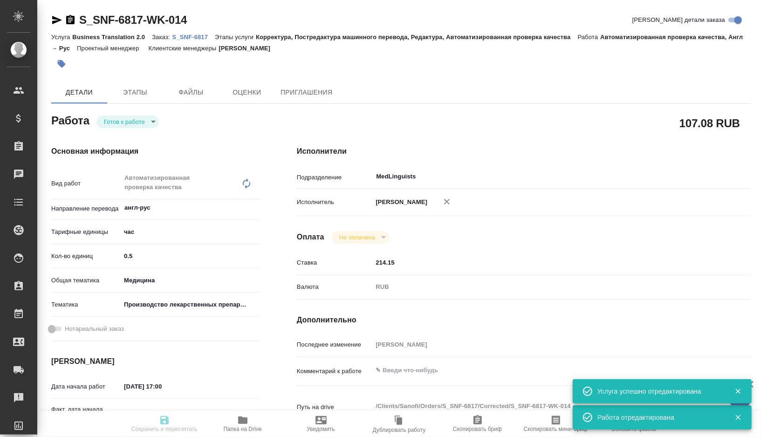
type input "E005816796"
type input "Business Translation 2.0"
type input "Корректура, Постредактура машинного перевода, Редактура, Автоматизированная про…"
type input "[PERSON_NAME]"
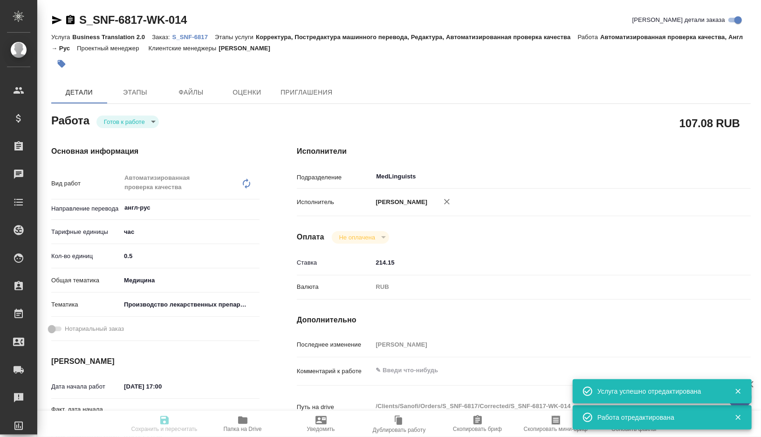
type input "/Clients/Sanofi/Orders/S_SNF-6817"
type textarea "x"
type textarea "под нот 1.10.4 ADS_2025_21971- Apostilled- Letter of Statement- [GEOGRAPHIC_DAT…"
type textarea "x"
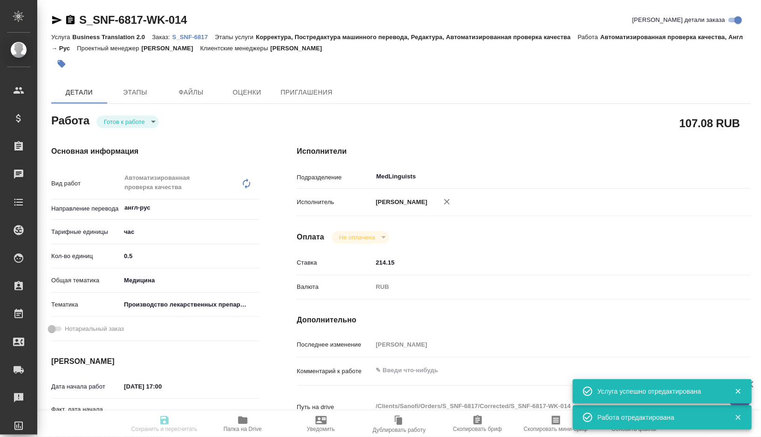
type textarea "x"
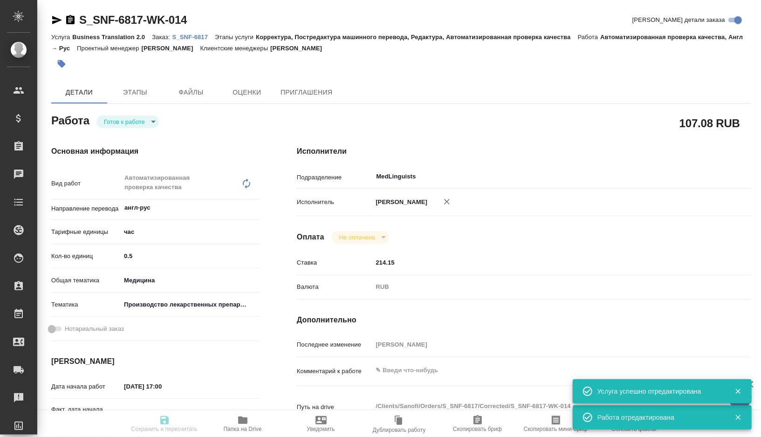
type textarea "x"
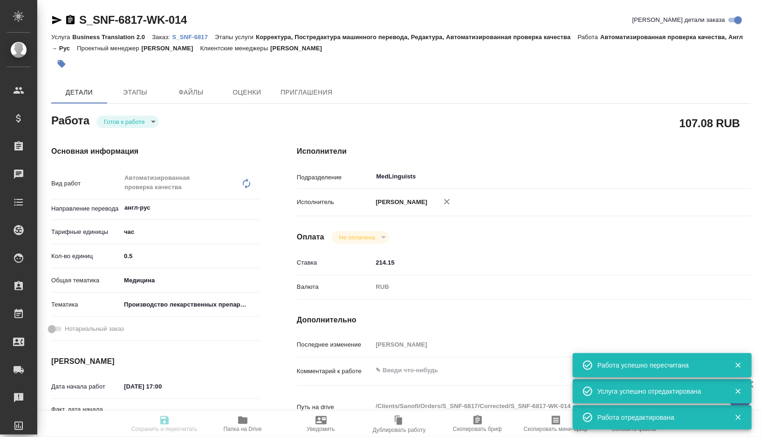
type textarea "x"
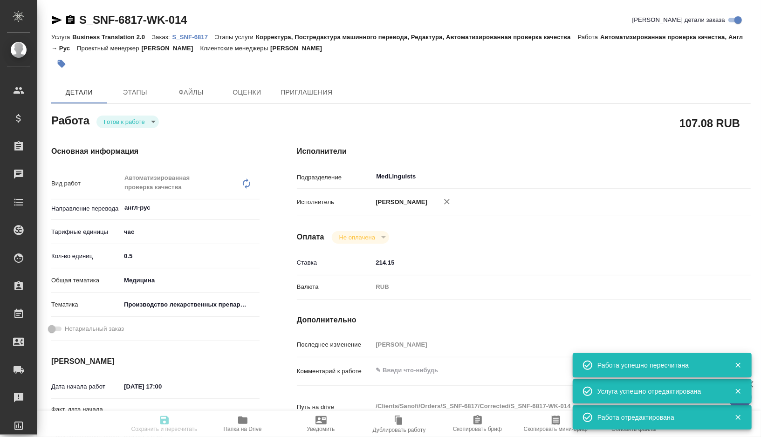
type textarea "x"
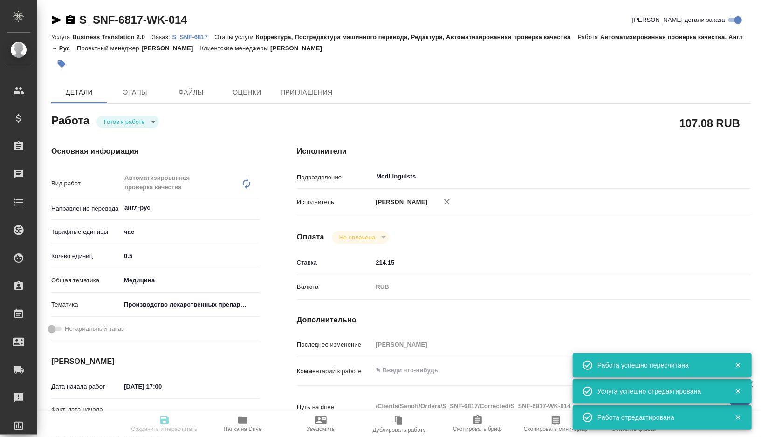
type input "readyForWork"
type textarea "Автоматизированная проверка качества"
type textarea "x"
type input "англ-рус"
type input "5a8b1489cc6b4906c91bfd93"
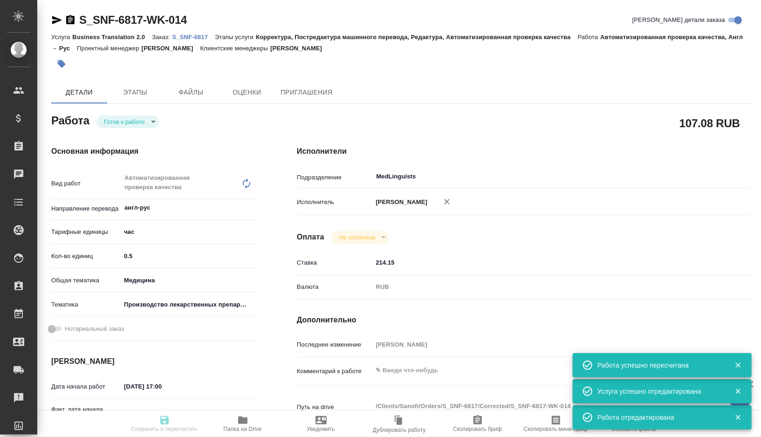
type input "0.5"
type input "med"
type input "614982fec5ecbb70f805293f"
type input "[DATE] 17:00"
type input "[DATE] 17:30"
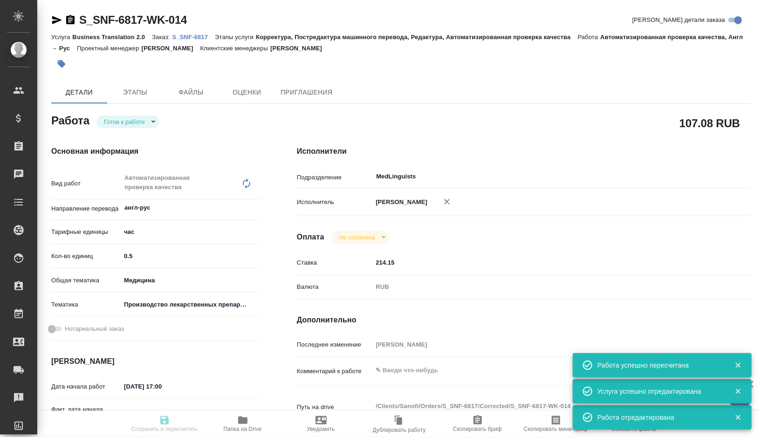
type input "[DATE] 17:00"
type input "MedLinguists"
type input "notPayed"
type input "214.15"
type input "RUB"
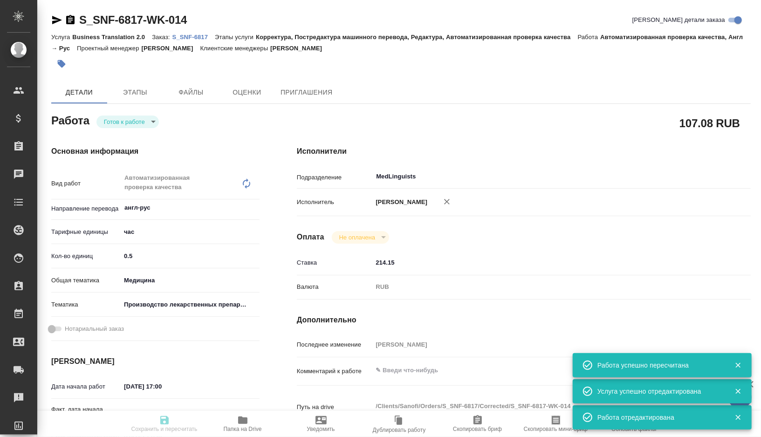
type input "[PERSON_NAME]"
type textarea "x"
type textarea "/Clients/Sanofi/Orders/S_SNF-6817/Corrected/S_SNF-6817-WK-014"
type textarea "x"
type input "S_SNF-6817"
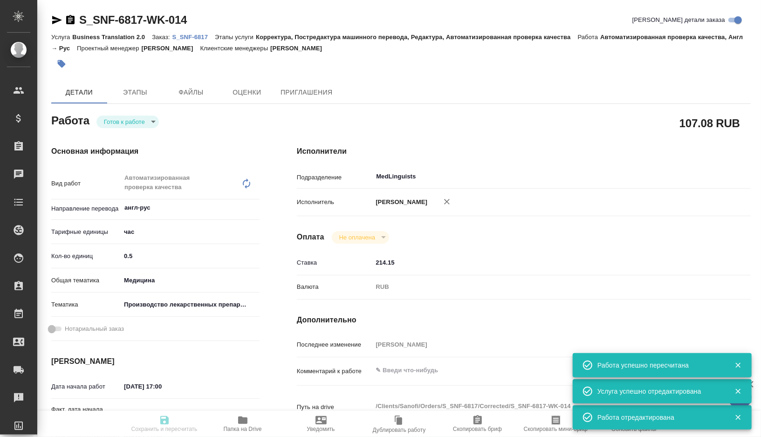
type input "E005816796"
type input "Business Translation 2.0"
type input "Корректура, Постредактура машинного перевода, Редактура, Автоматизированная про…"
type input "[PERSON_NAME]"
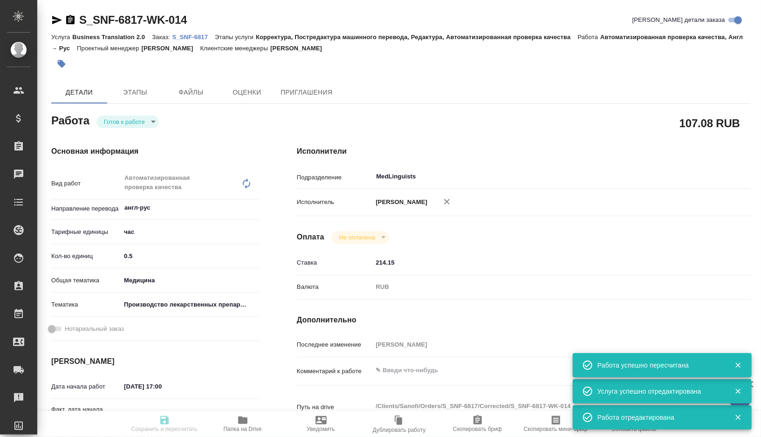
type input "/Clients/Sanofi/Orders/S_SNF-6817"
type textarea "x"
type textarea "под нот 1.10.4 ADS_2025_21971- Apostilled- Letter of Statement- [GEOGRAPHIC_DAT…"
type textarea "x"
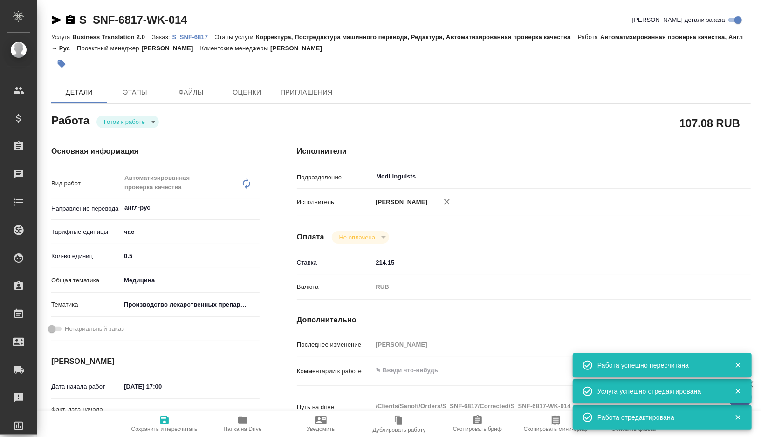
type textarea "x"
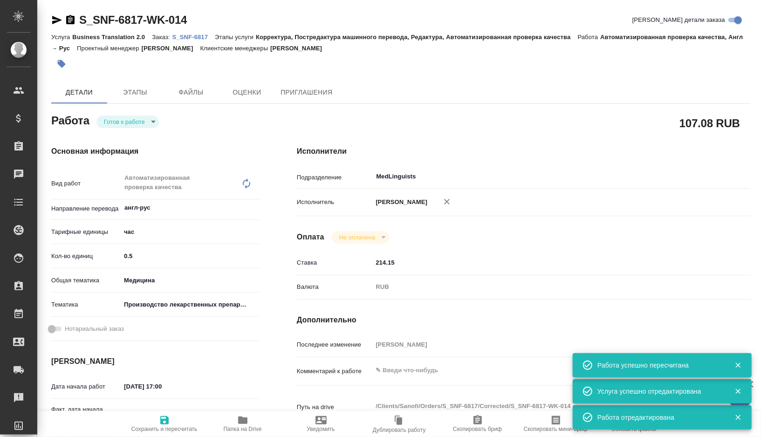
type textarea "x"
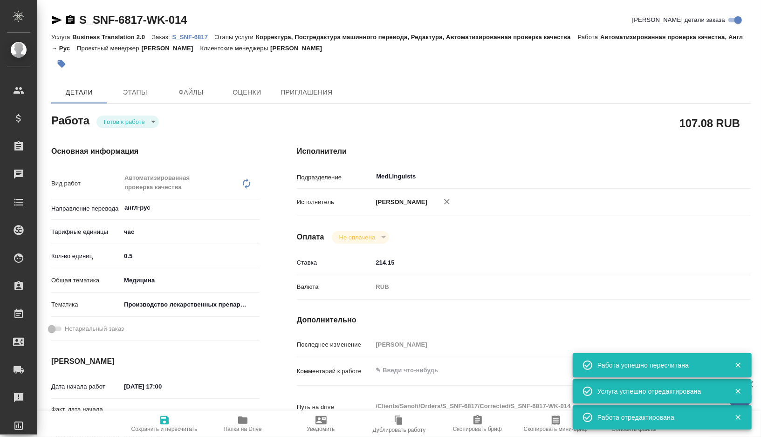
type textarea "x"
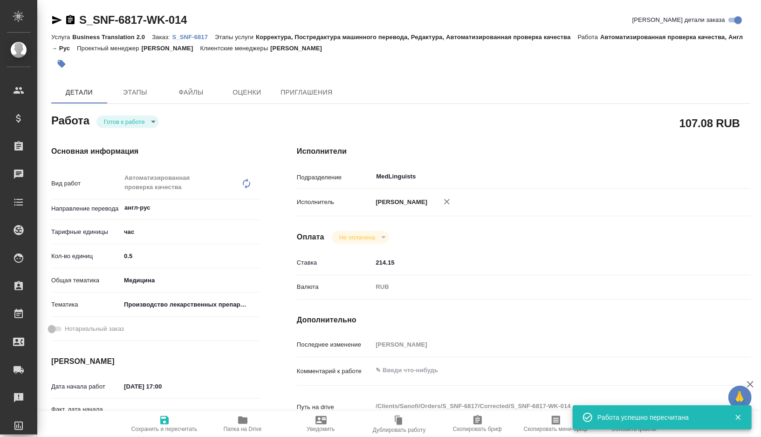
click at [150, 125] on body "🙏 .cls-1 fill:#fff; AWATERA Gorshkova Valentina Клиенты Спецификации Заказы 0 Ч…" at bounding box center [380, 218] width 761 height 437
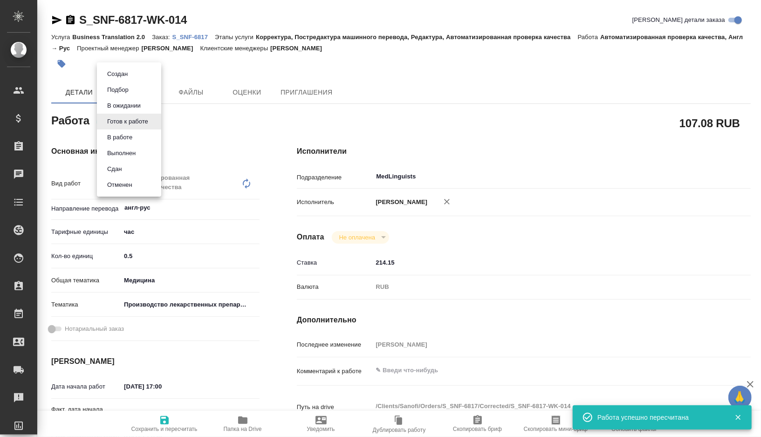
click at [132, 166] on li "Сдан" at bounding box center [129, 169] width 64 height 16
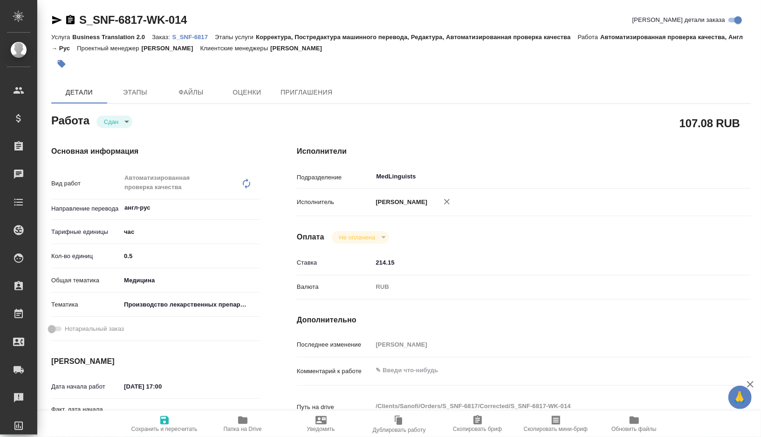
type textarea "x"
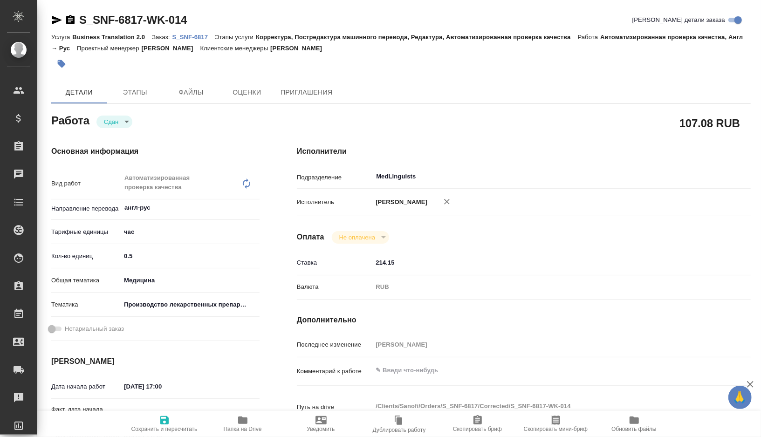
type textarea "x"
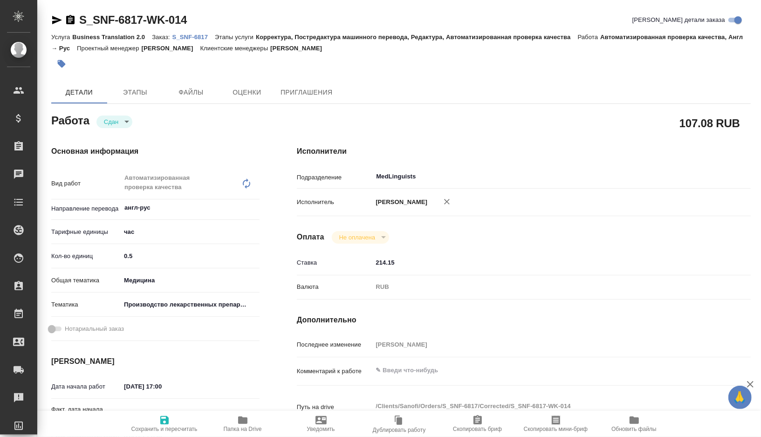
type textarea "x"
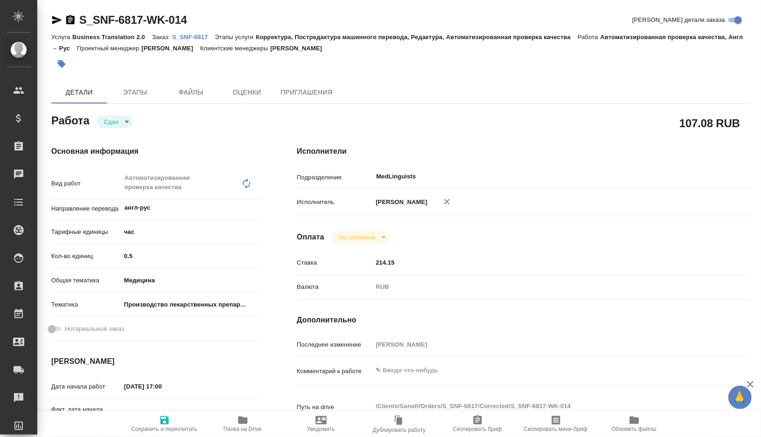
click at [54, 20] on icon "button" at bounding box center [56, 19] width 11 height 11
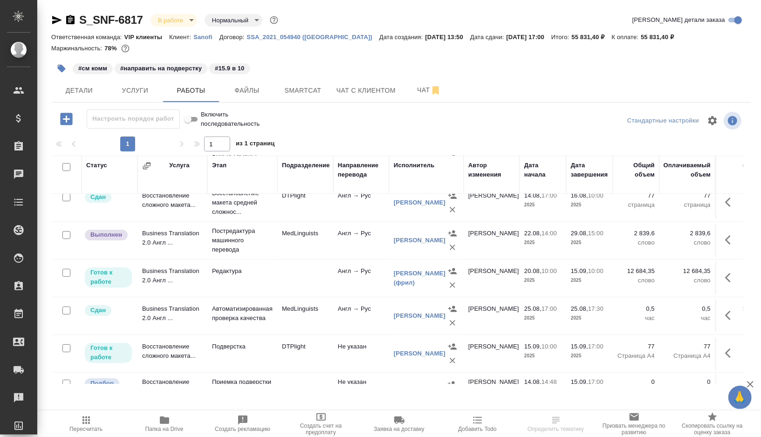
scroll to position [54, 0]
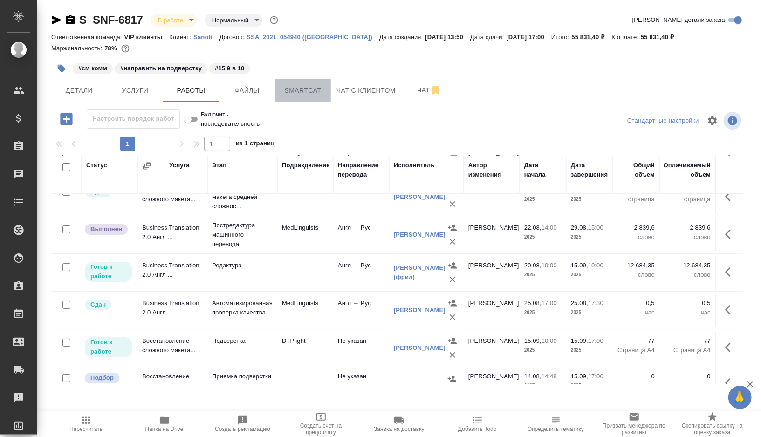
click at [292, 90] on span "Smartcat" at bounding box center [303, 91] width 45 height 12
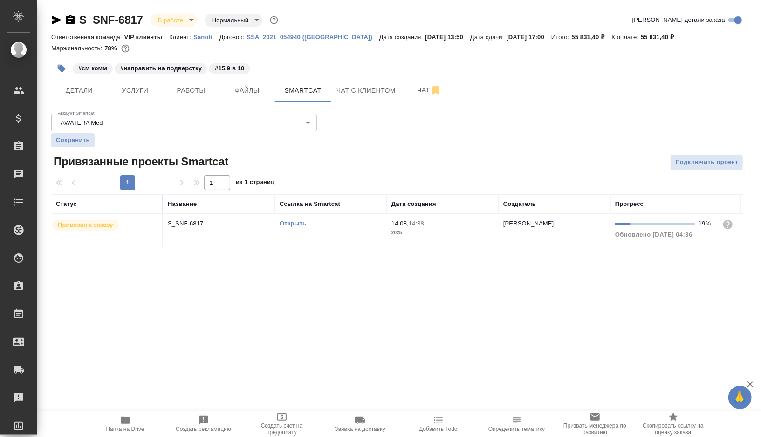
click at [323, 227] on div "Открыть" at bounding box center [331, 223] width 103 height 9
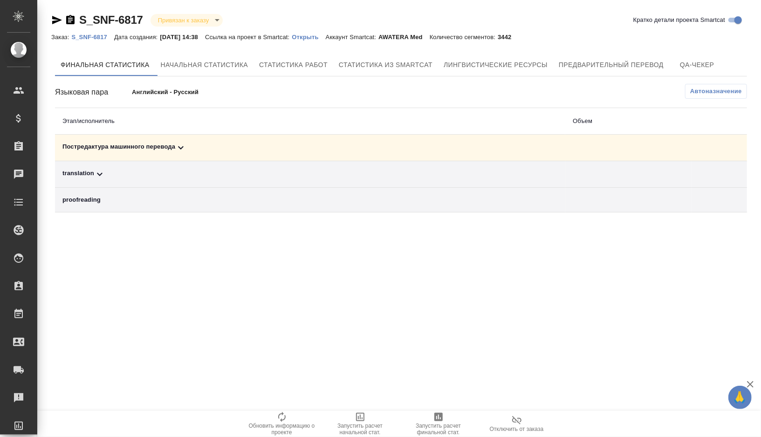
click at [197, 152] on div "Постредактура машинного перевода" at bounding box center [310, 147] width 496 height 11
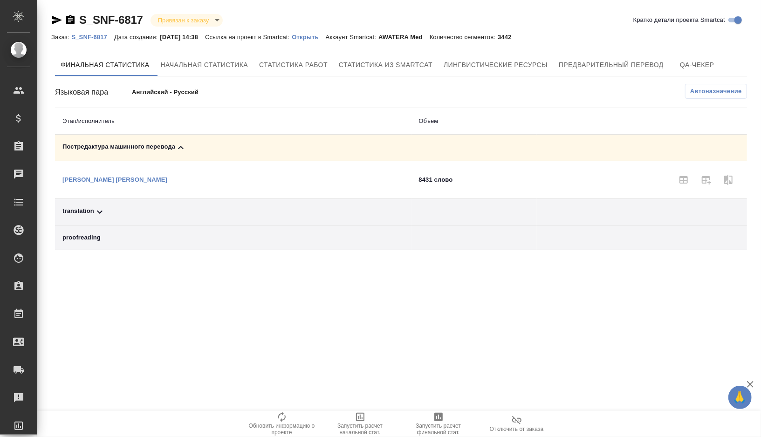
click at [439, 416] on icon "button" at bounding box center [438, 417] width 11 height 11
